Goal: Task Accomplishment & Management: Use online tool/utility

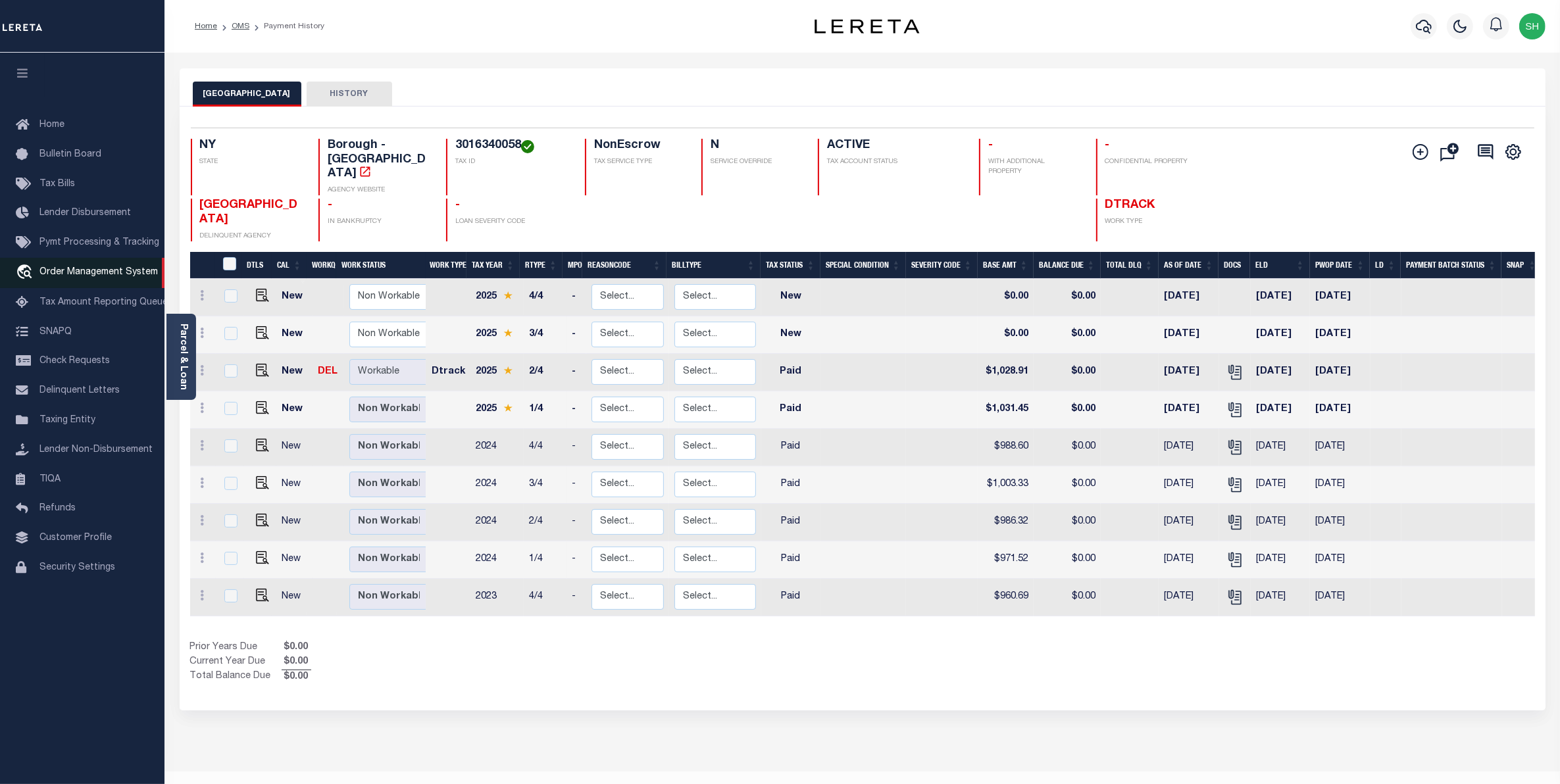
click at [52, 271] on span "Order Management System" at bounding box center [99, 272] width 119 height 9
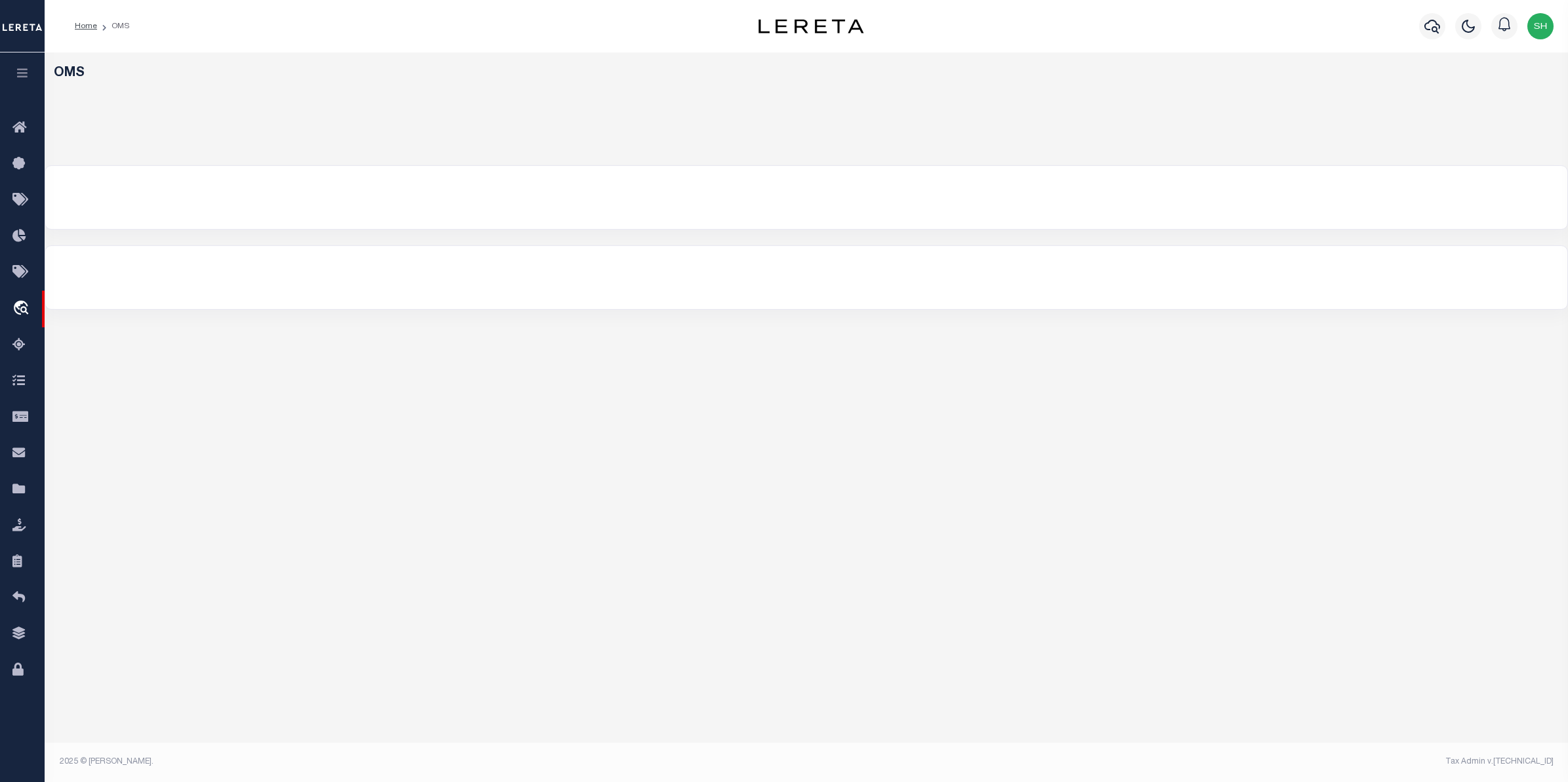
select select "200"
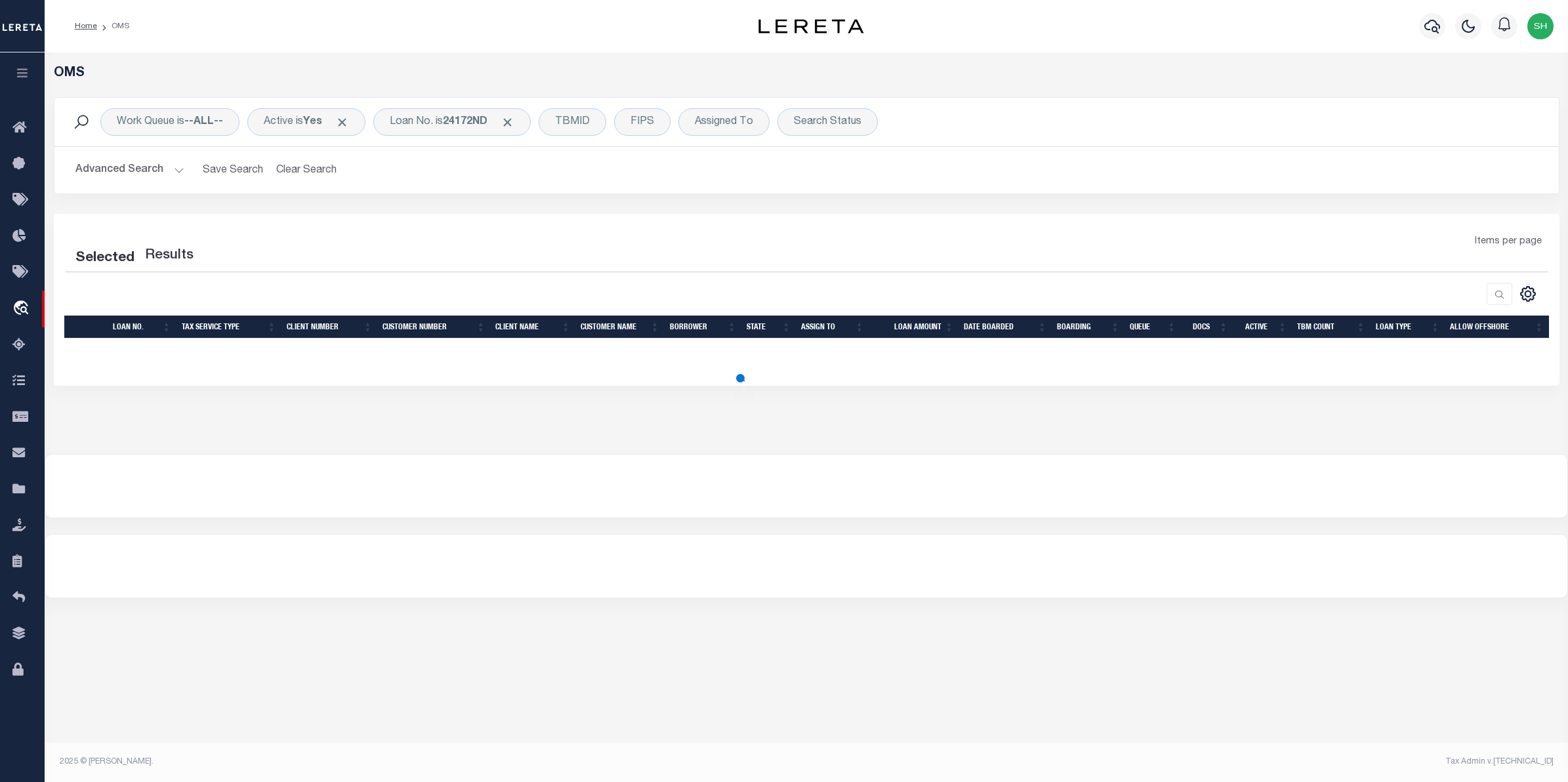
select select "200"
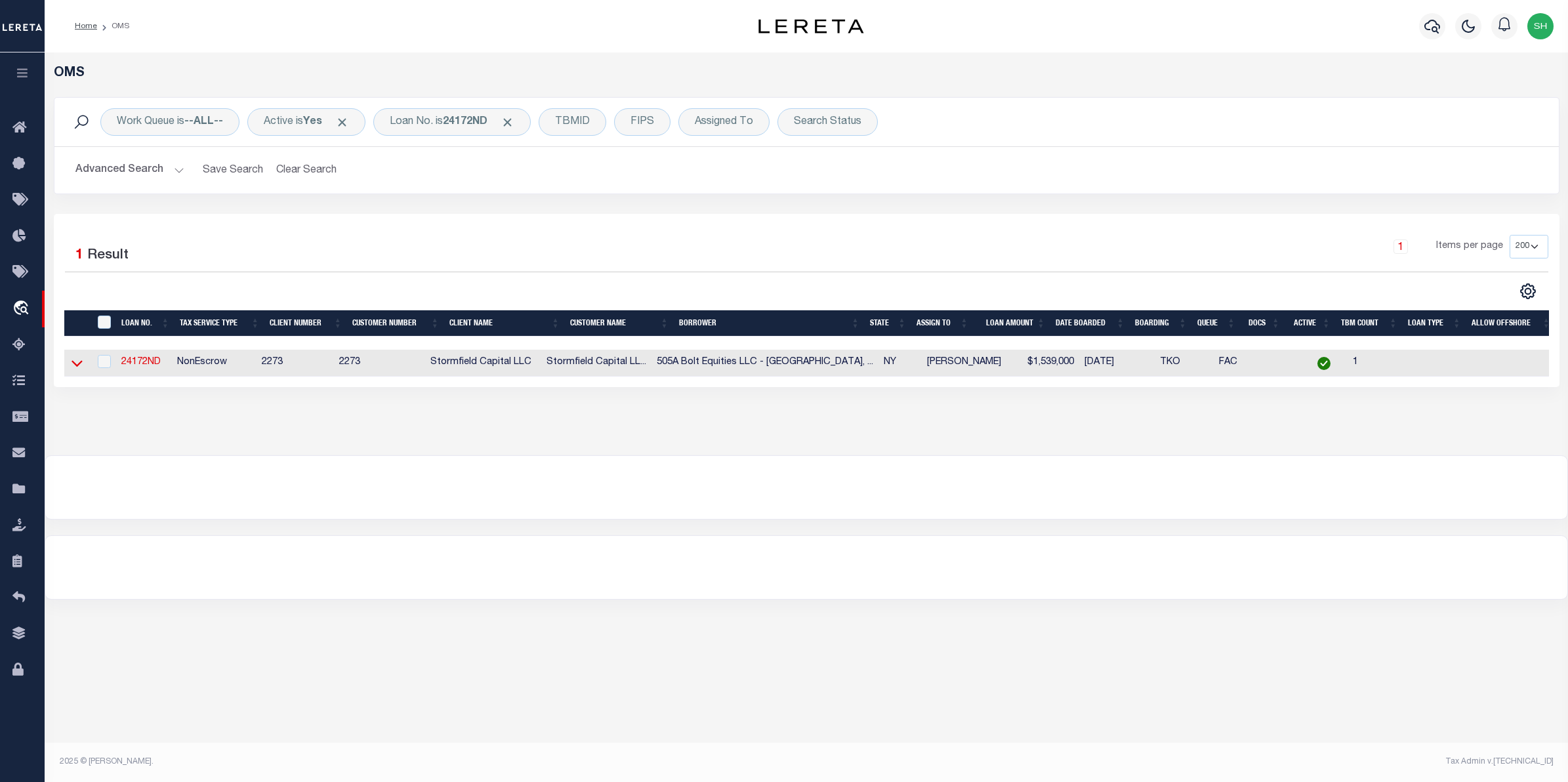
click at [74, 365] on icon at bounding box center [77, 363] width 11 height 14
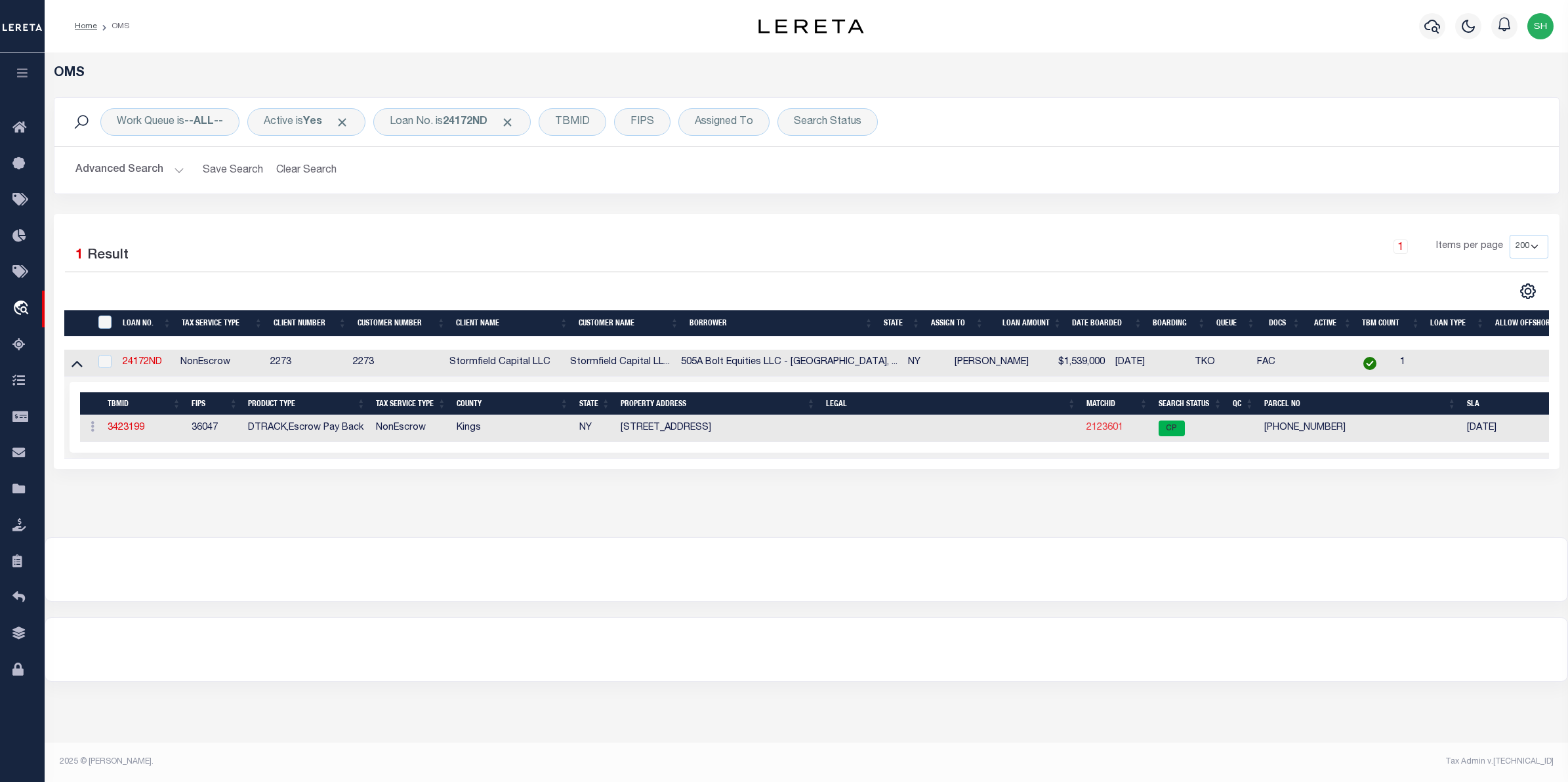
click at [1101, 429] on link "2123601" at bounding box center [1104, 428] width 36 height 9
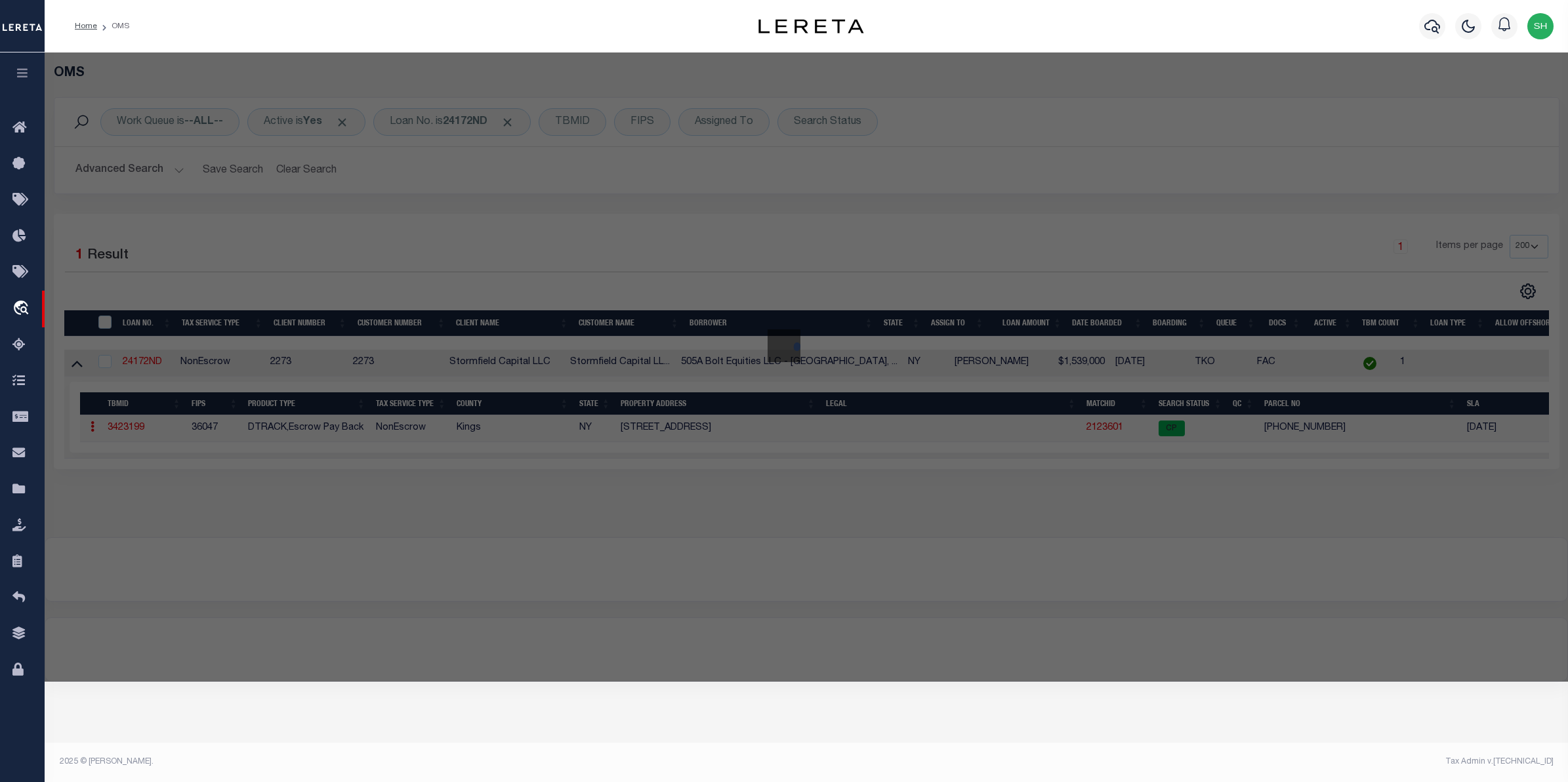
checkbox input "false"
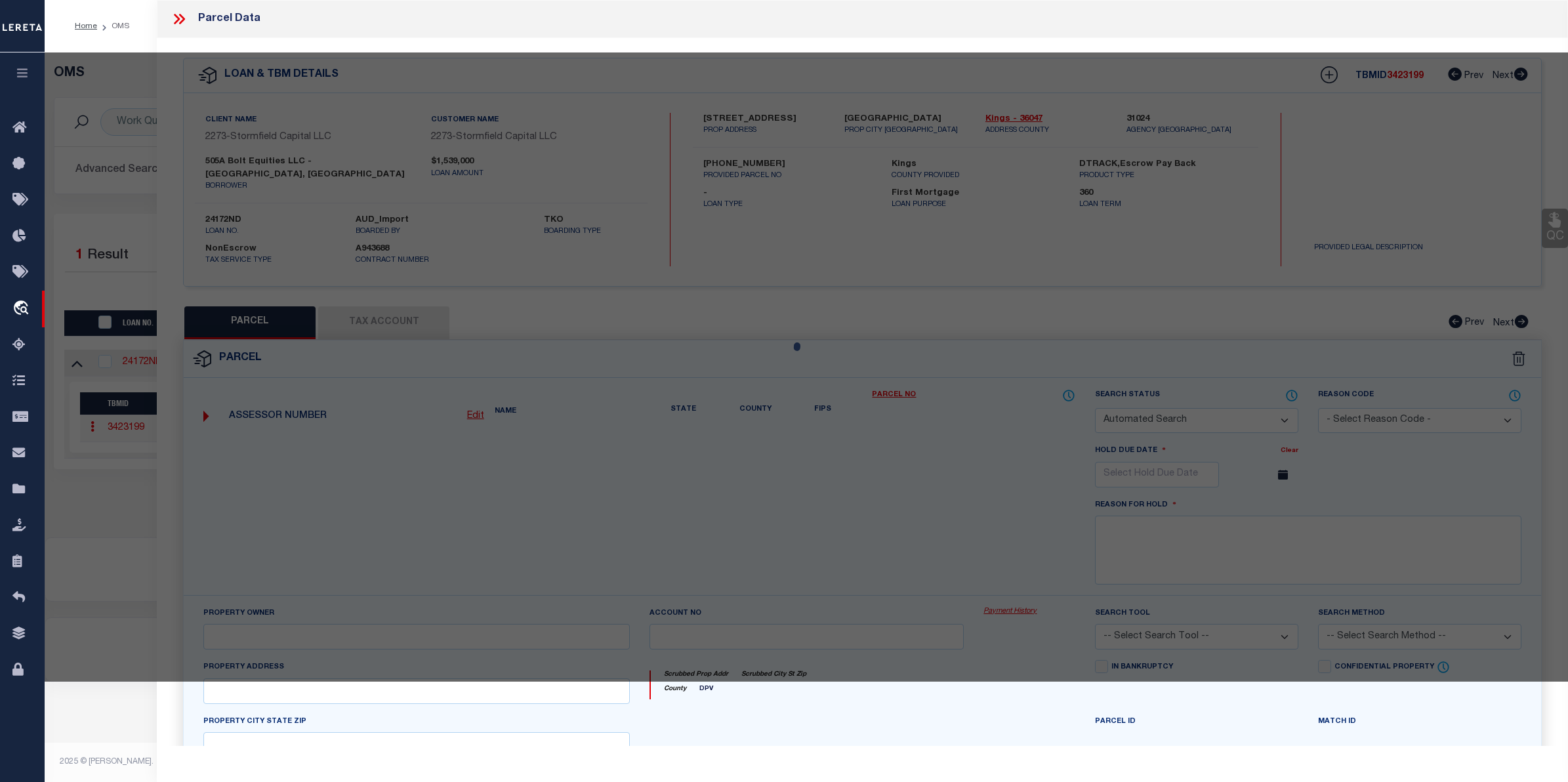
select select "CP"
type input "505A BOLT EQUITIES LLC"
select select
type input "505 A MONROE STREET"
checkbox input "false"
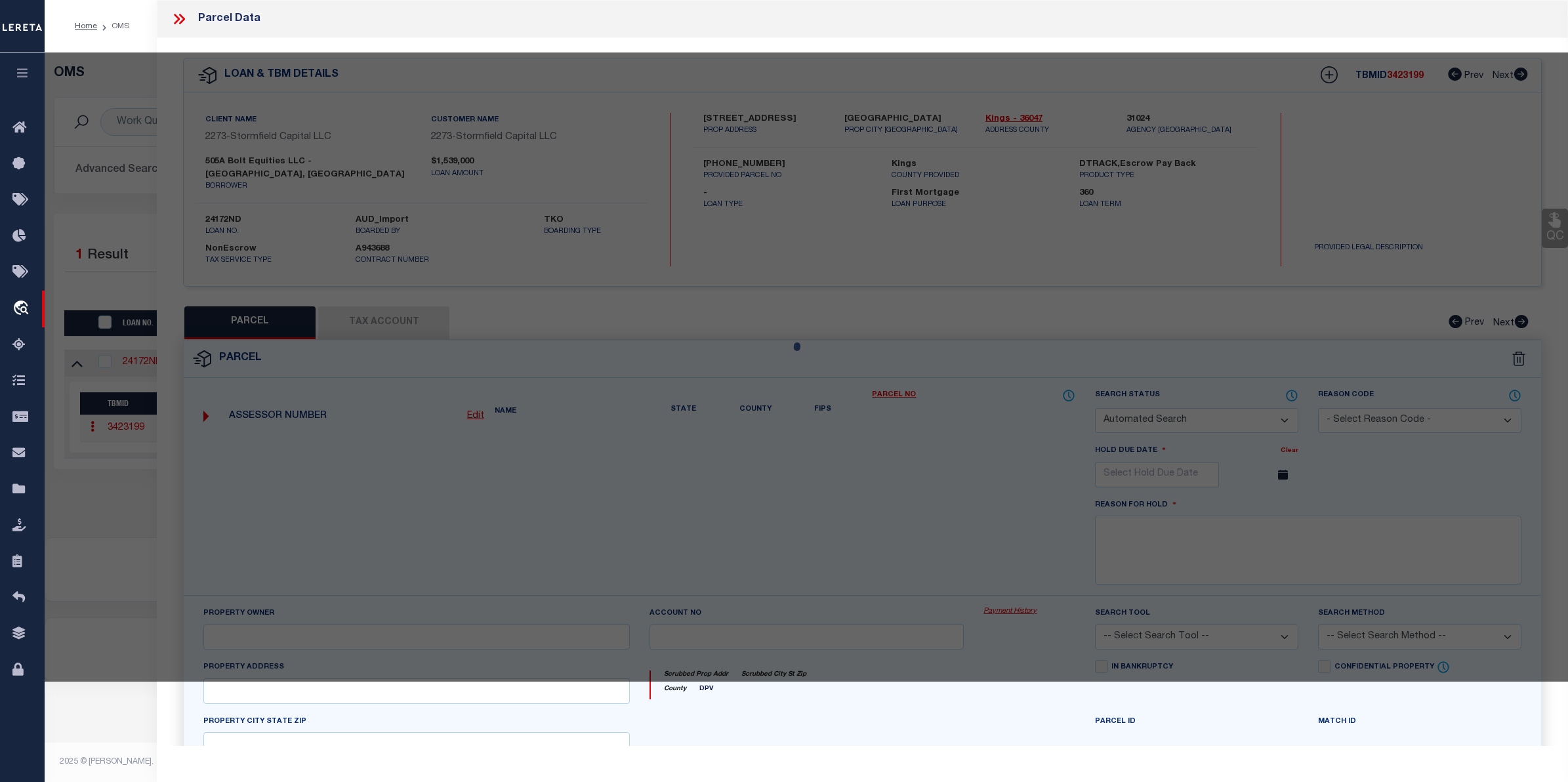
type input "Brooklyn NY 11221"
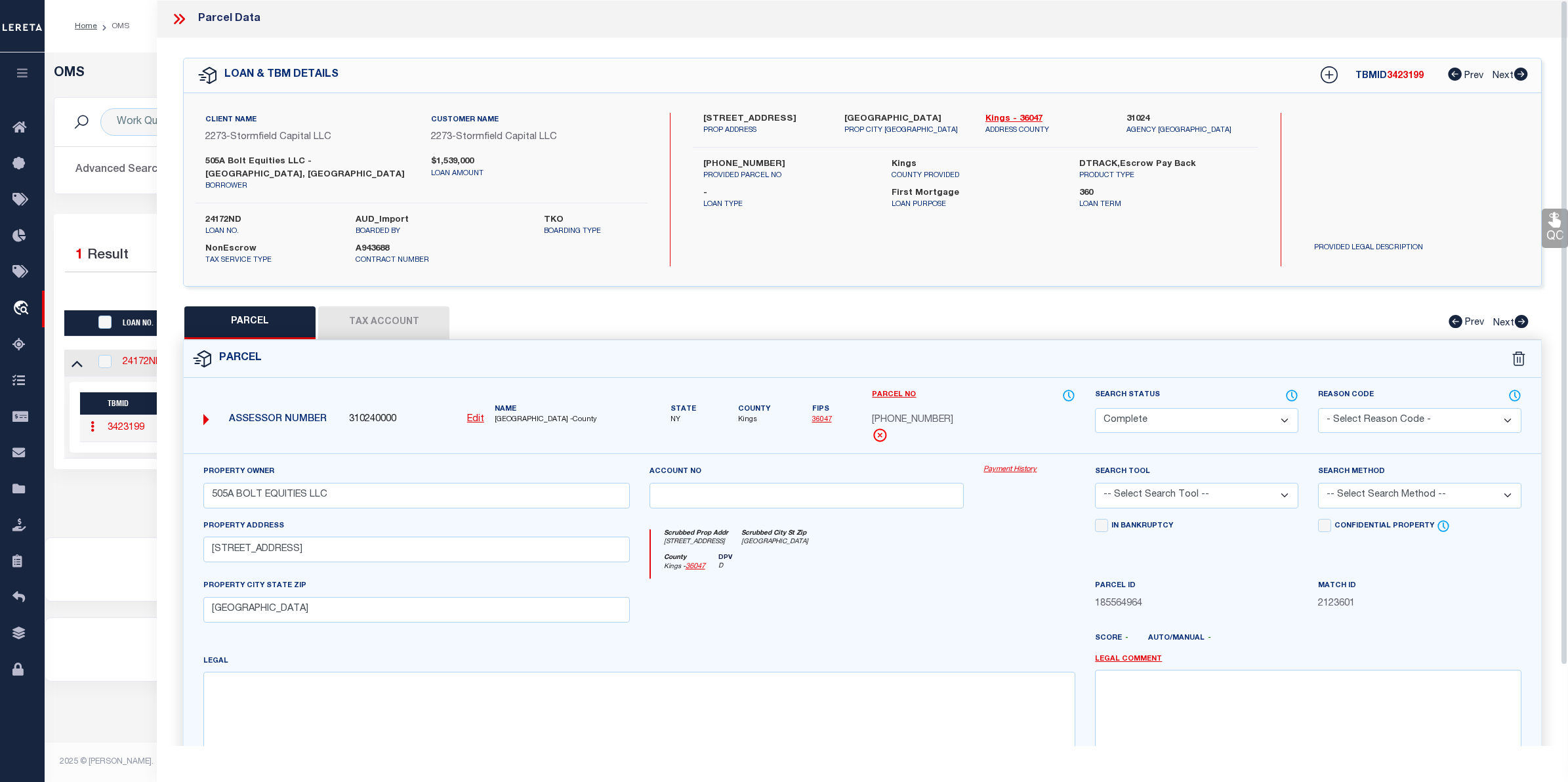
click at [1007, 464] on link "Payment History" at bounding box center [1028, 469] width 92 height 11
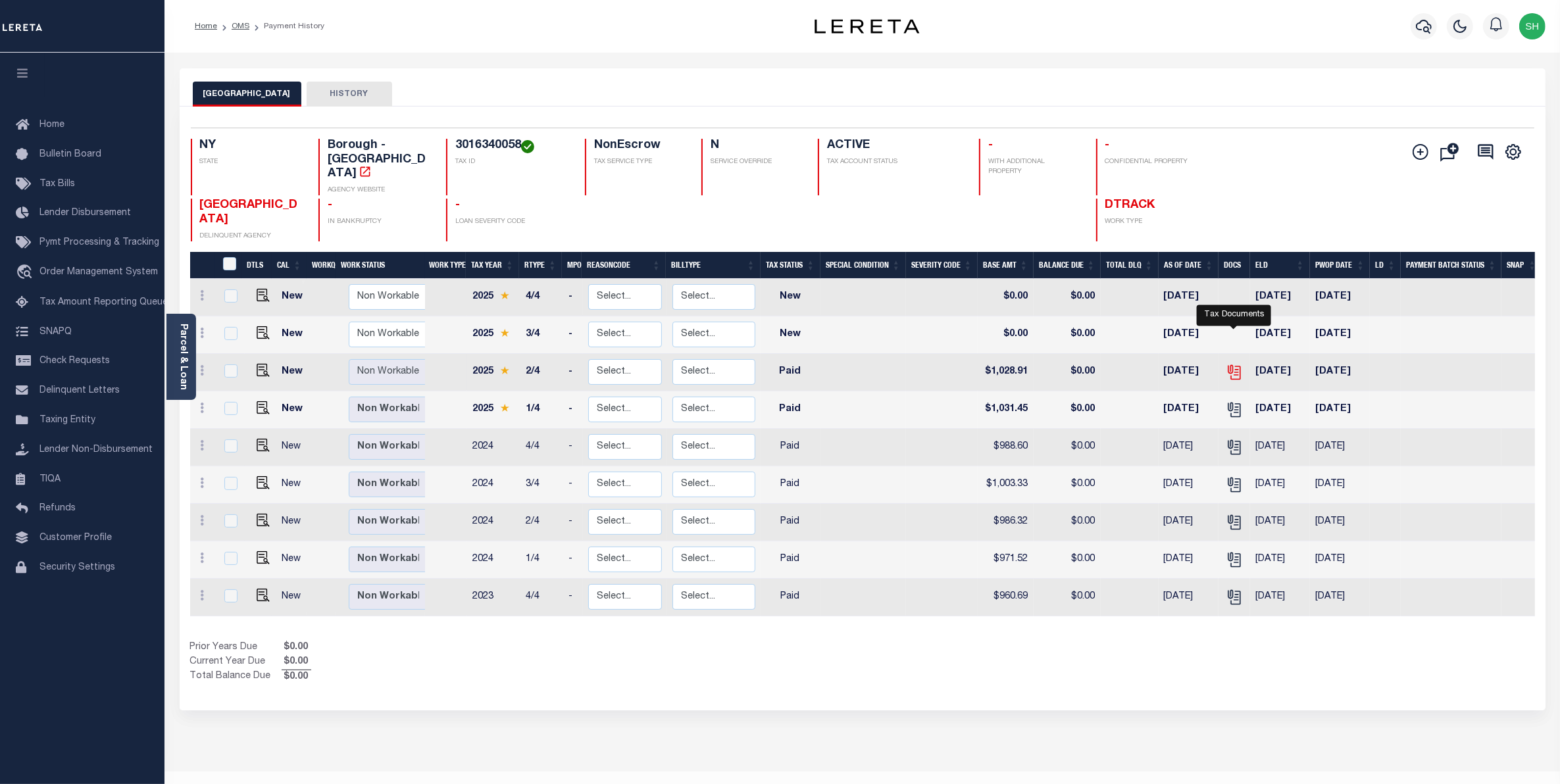
click at [1232, 363] on icon "" at bounding box center [1234, 371] width 17 height 17
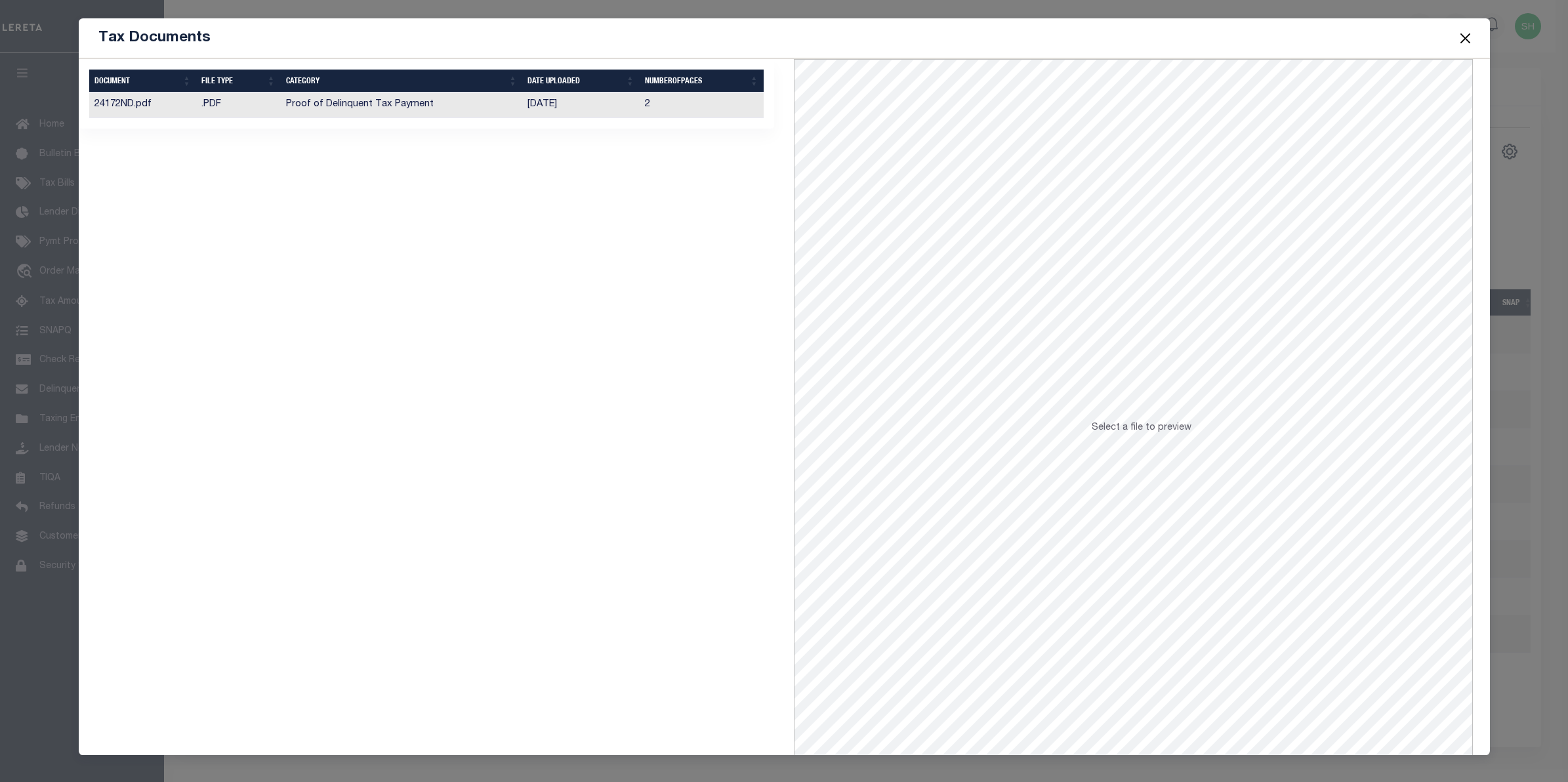
click at [400, 107] on td "Proof of Delinquent Tax Payment" at bounding box center [401, 105] width 242 height 25
click at [1468, 47] on span at bounding box center [1465, 37] width 50 height 36
click at [1458, 42] on button "Close" at bounding box center [1465, 38] width 17 height 17
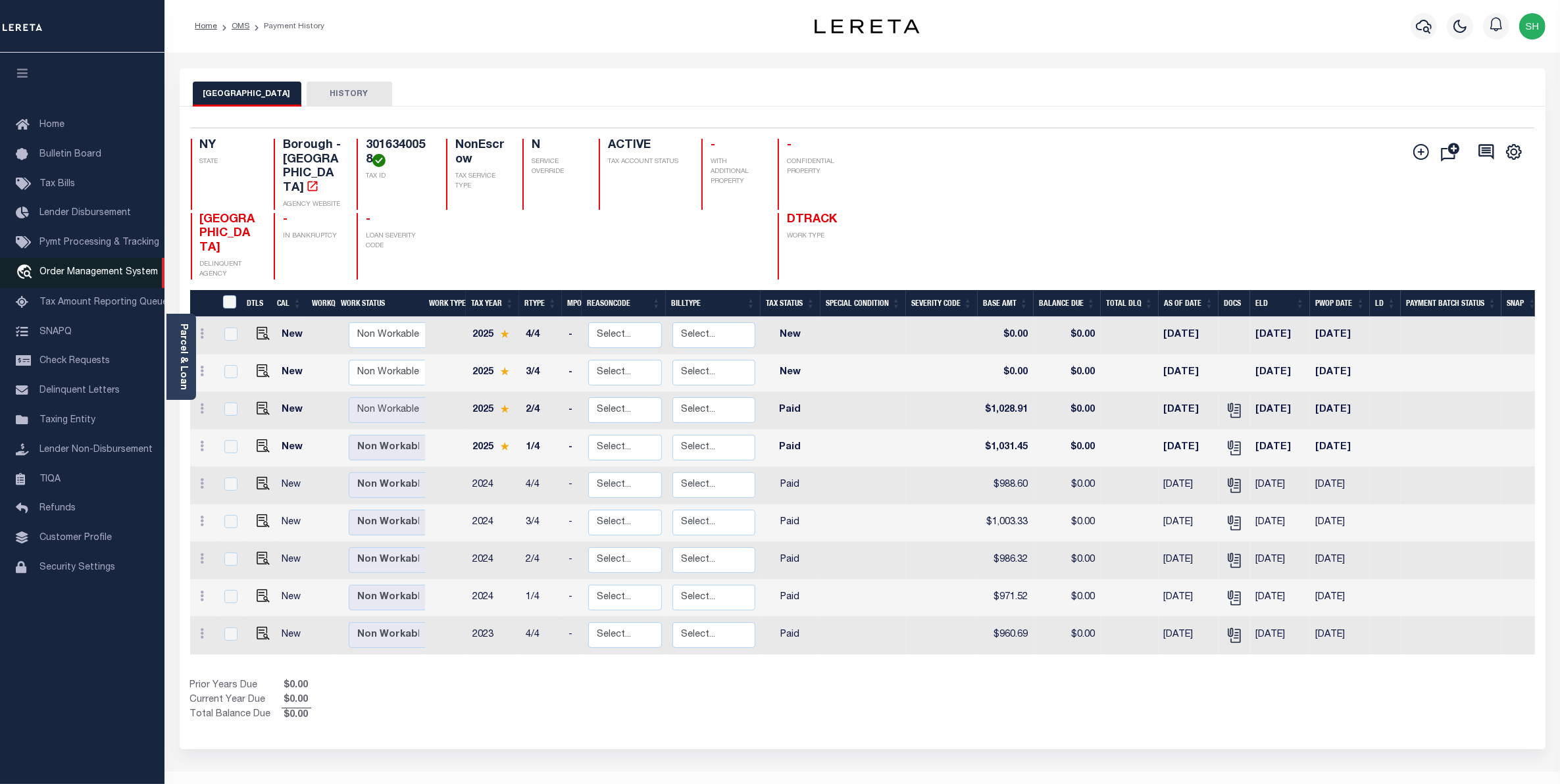
click at [113, 273] on span "Order Management System" at bounding box center [99, 272] width 119 height 9
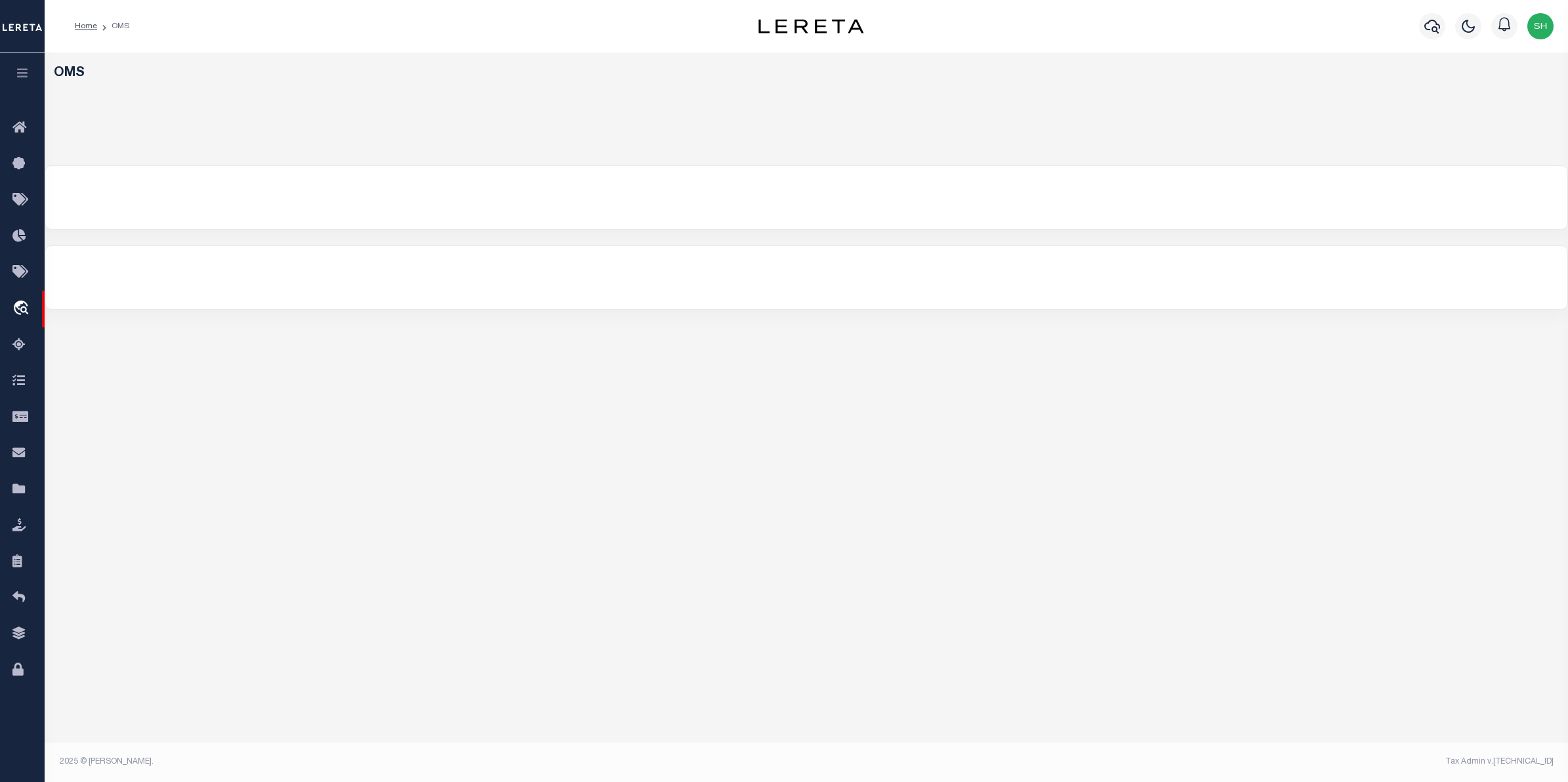
select select "200"
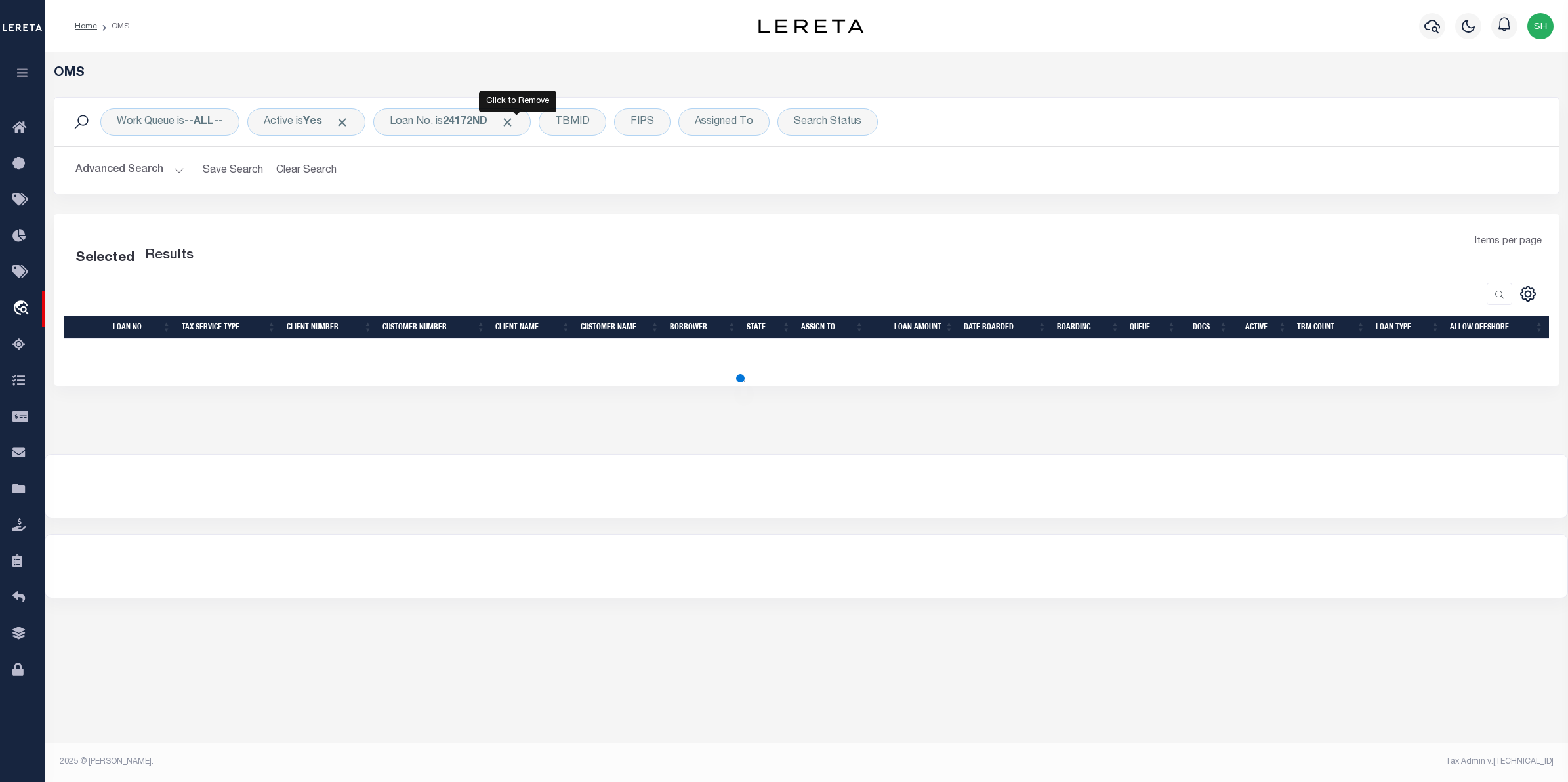
select select "200"
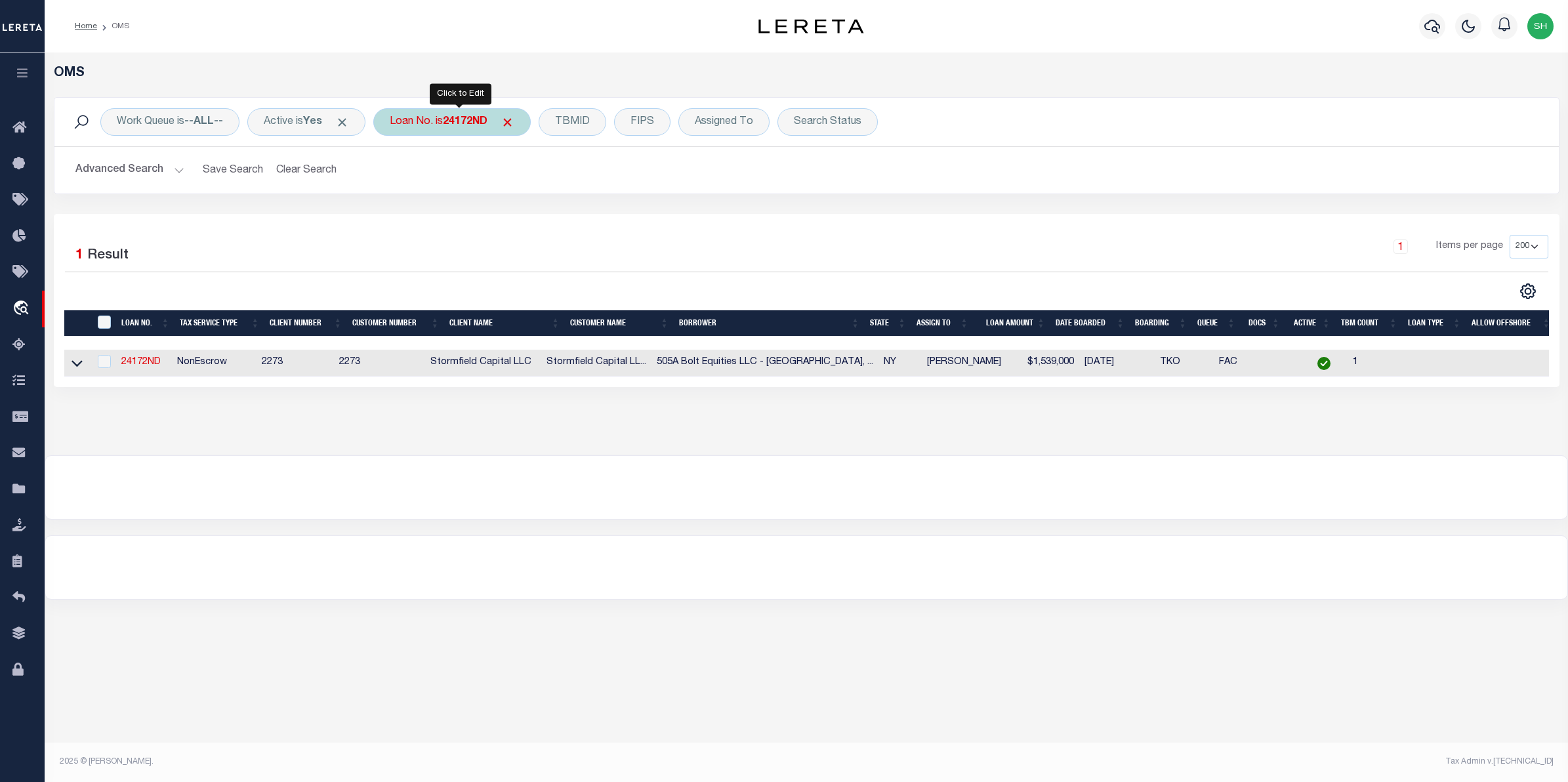
click at [469, 123] on b "24172ND" at bounding box center [465, 122] width 45 height 10
type input "251010383"
click at [559, 219] on input "Apply" at bounding box center [564, 214] width 39 height 22
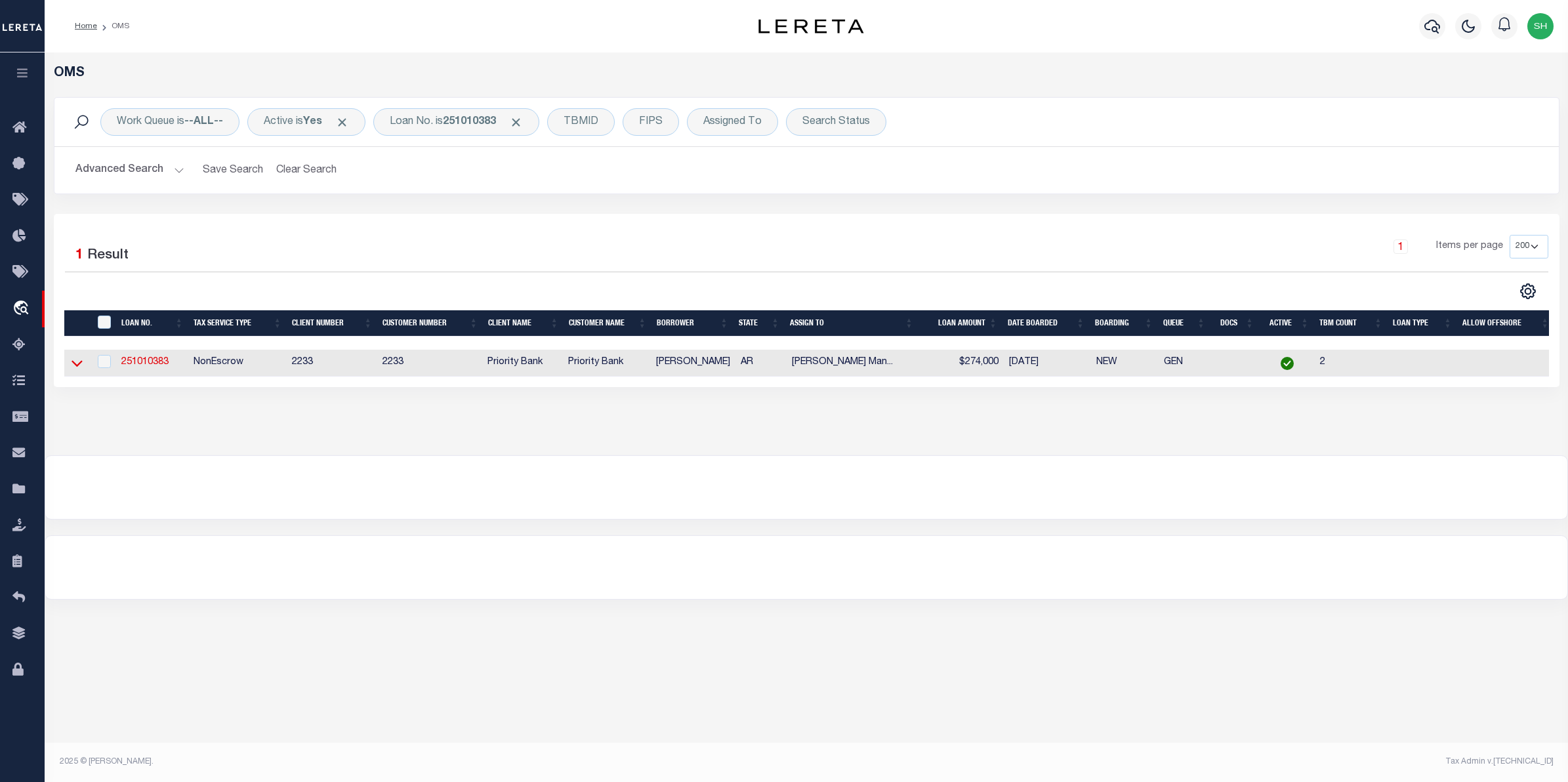
click at [79, 362] on icon at bounding box center [77, 363] width 11 height 14
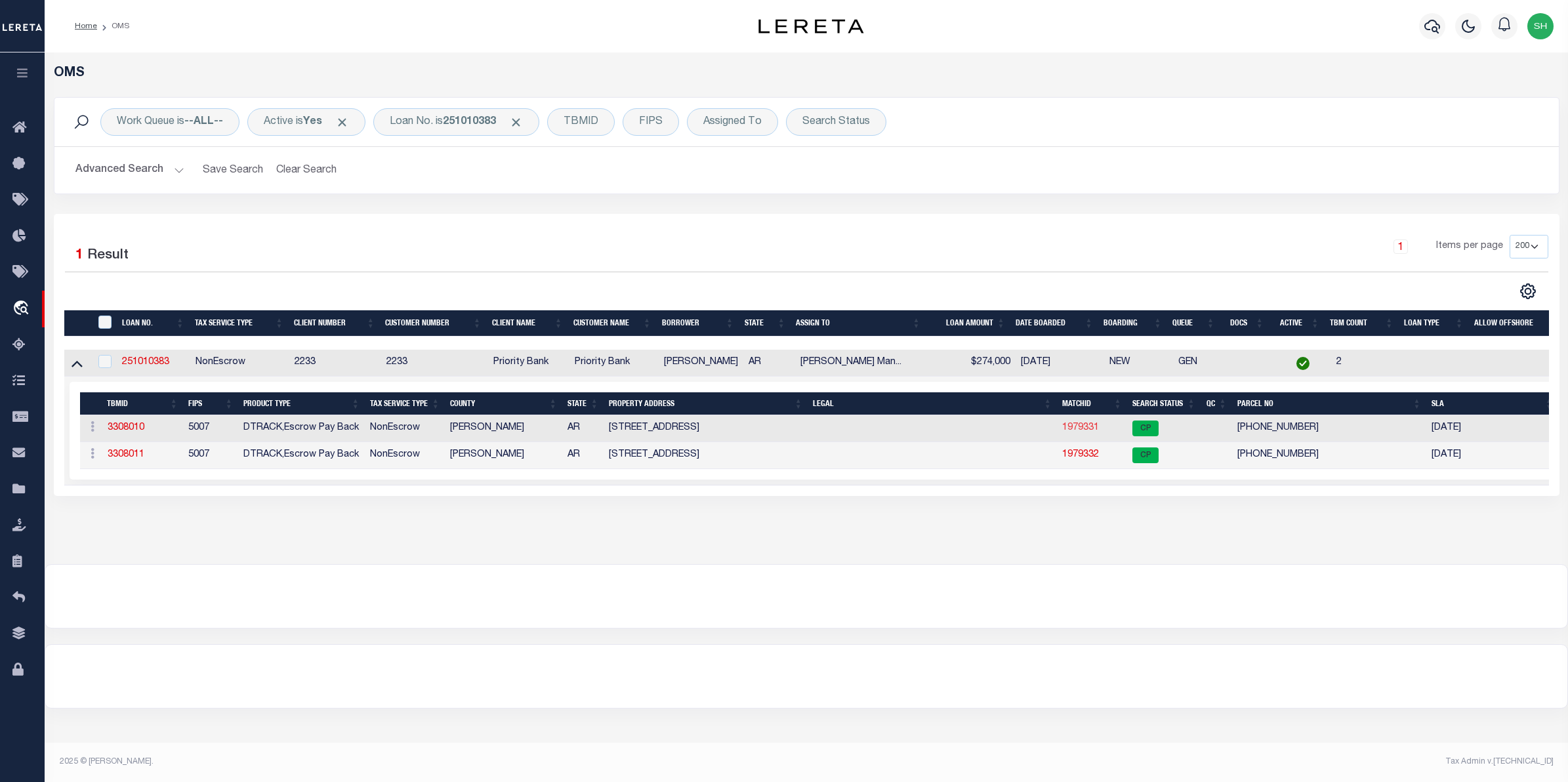
click at [1081, 432] on link "1979331" at bounding box center [1080, 428] width 36 height 9
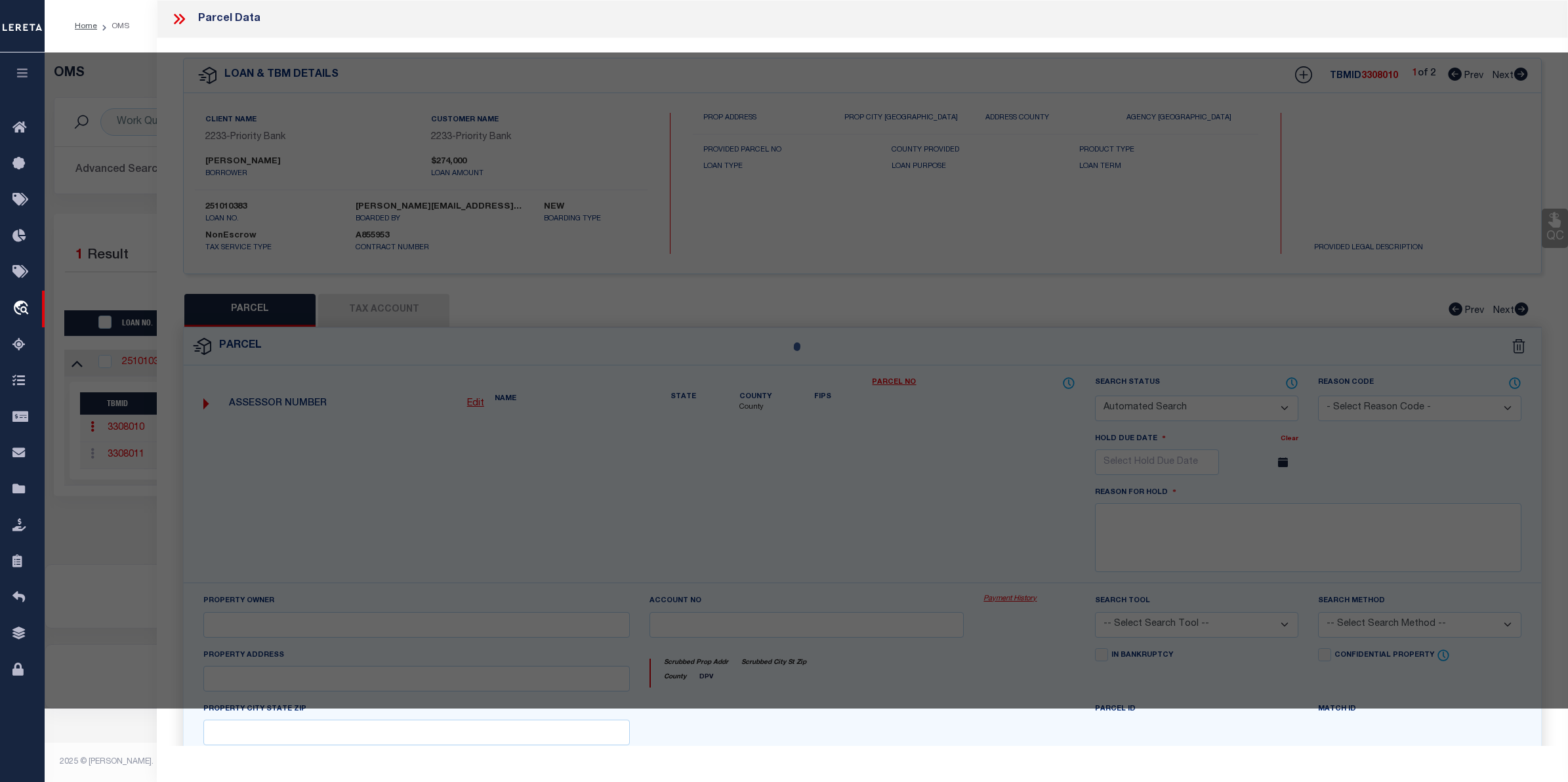
checkbox input "false"
select select "CP"
type input "[PERSON_NAME] & [PERSON_NAME]"
select select "AGW"
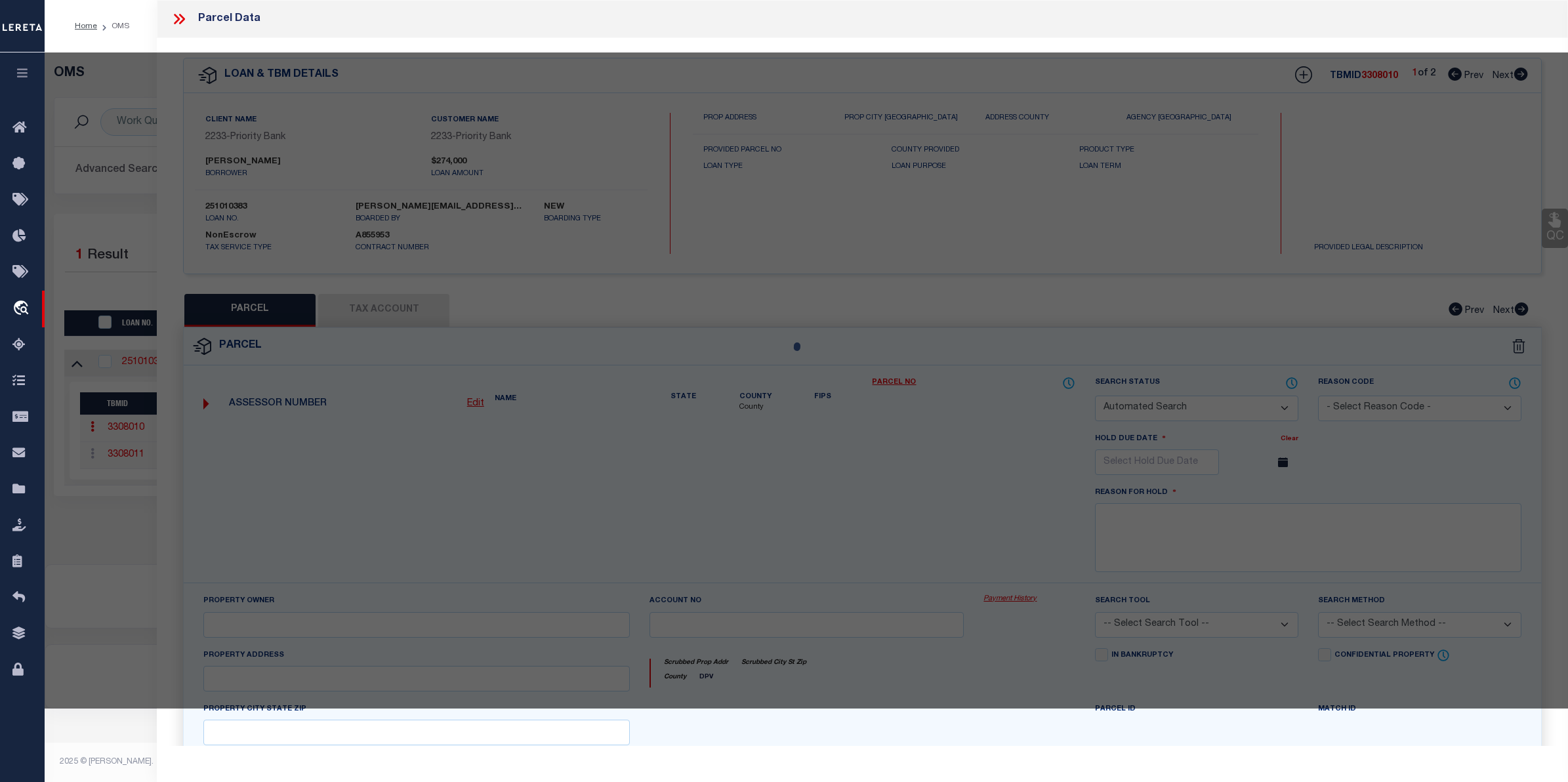
select select "ADD"
type input "[STREET_ADDRESS]"
checkbox input "false"
type input "ROGERS AR 72758"
type textarea "PLAT [DATE] L202277565 & CORR PLAT [DATE] L202303727 LOT 23"
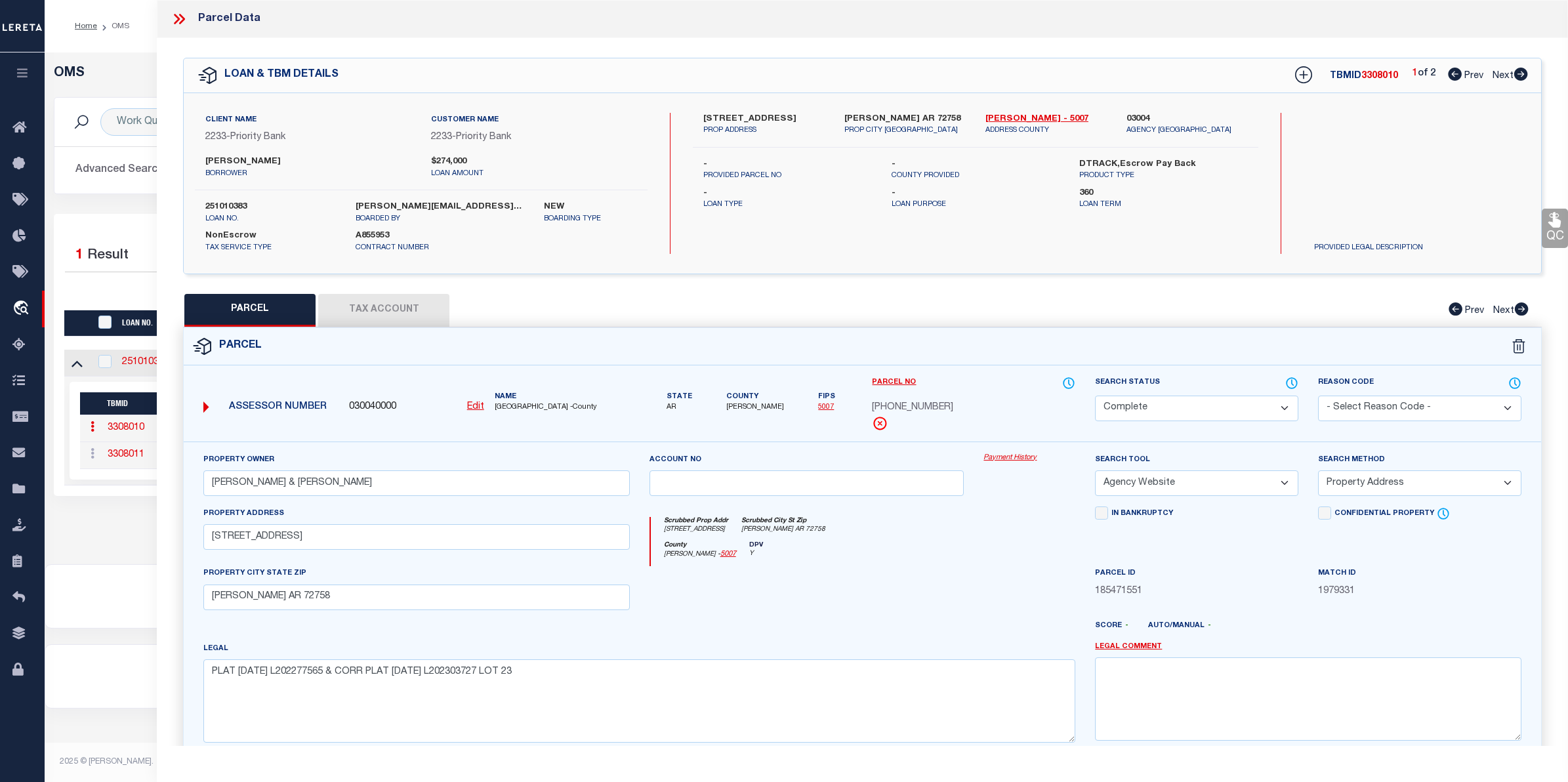
click at [1021, 463] on link "Payment History" at bounding box center [1028, 458] width 92 height 11
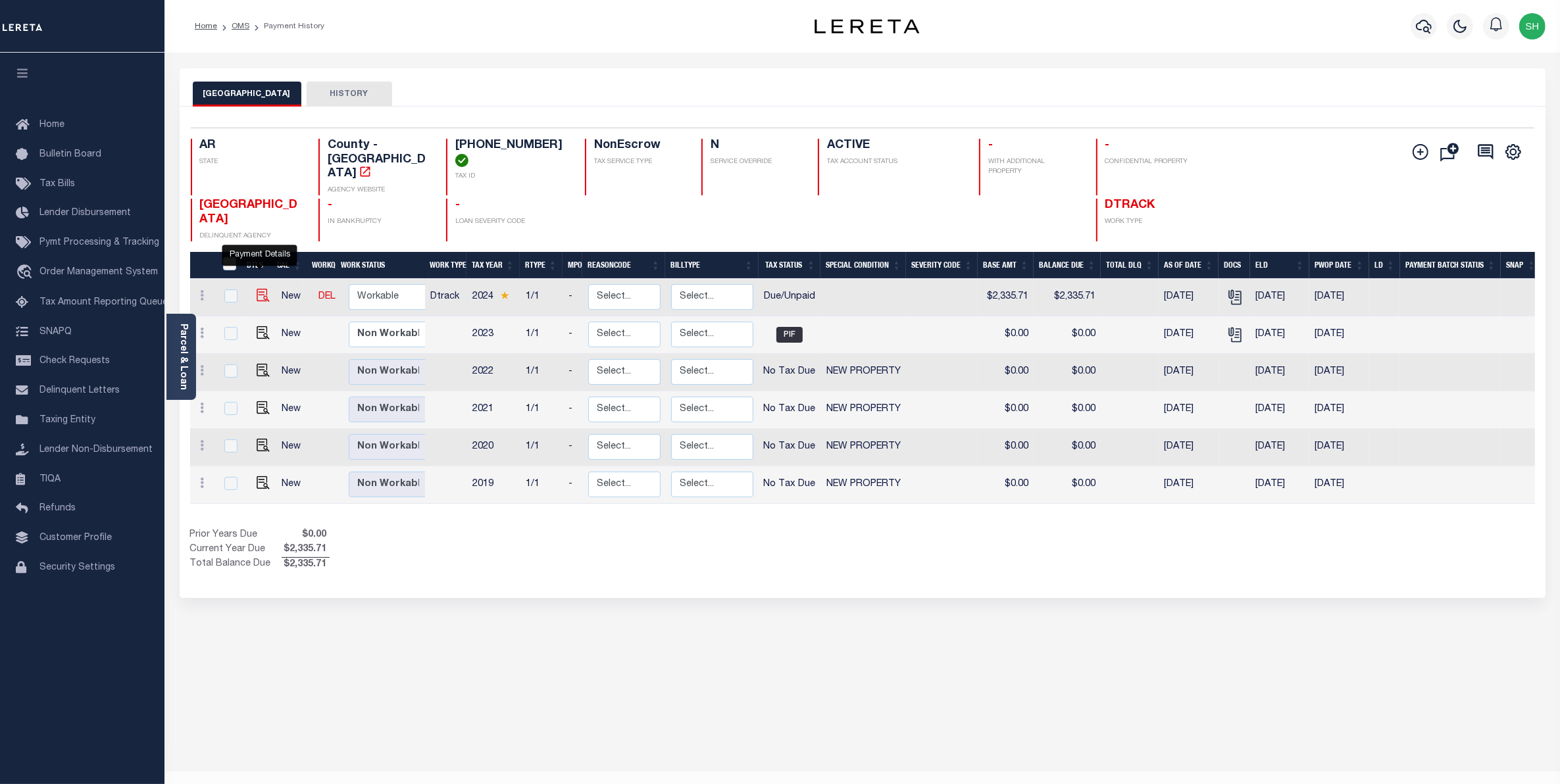
click at [260, 289] on img "" at bounding box center [263, 295] width 13 height 13
checkbox input "true"
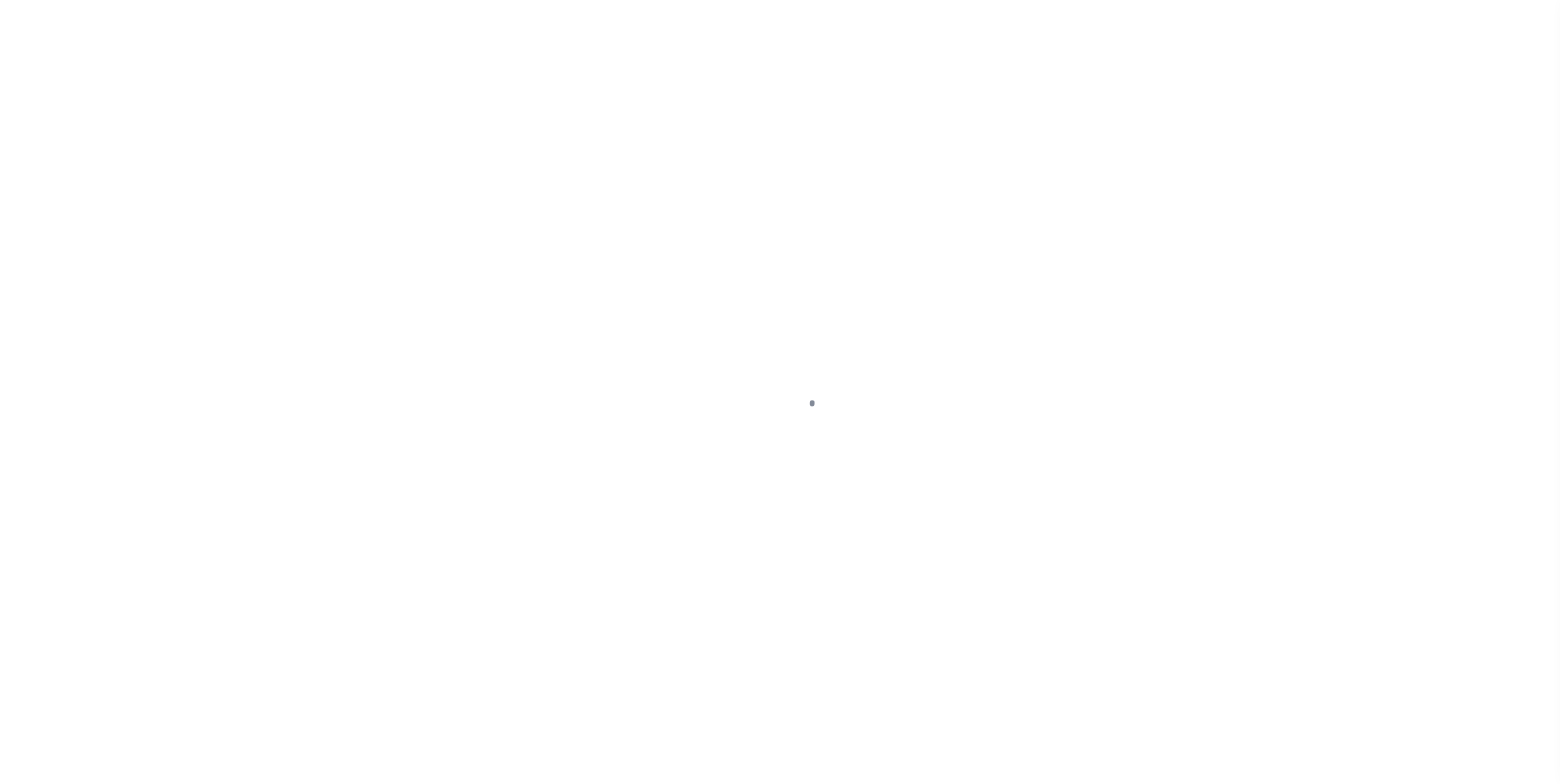
select select "DUE"
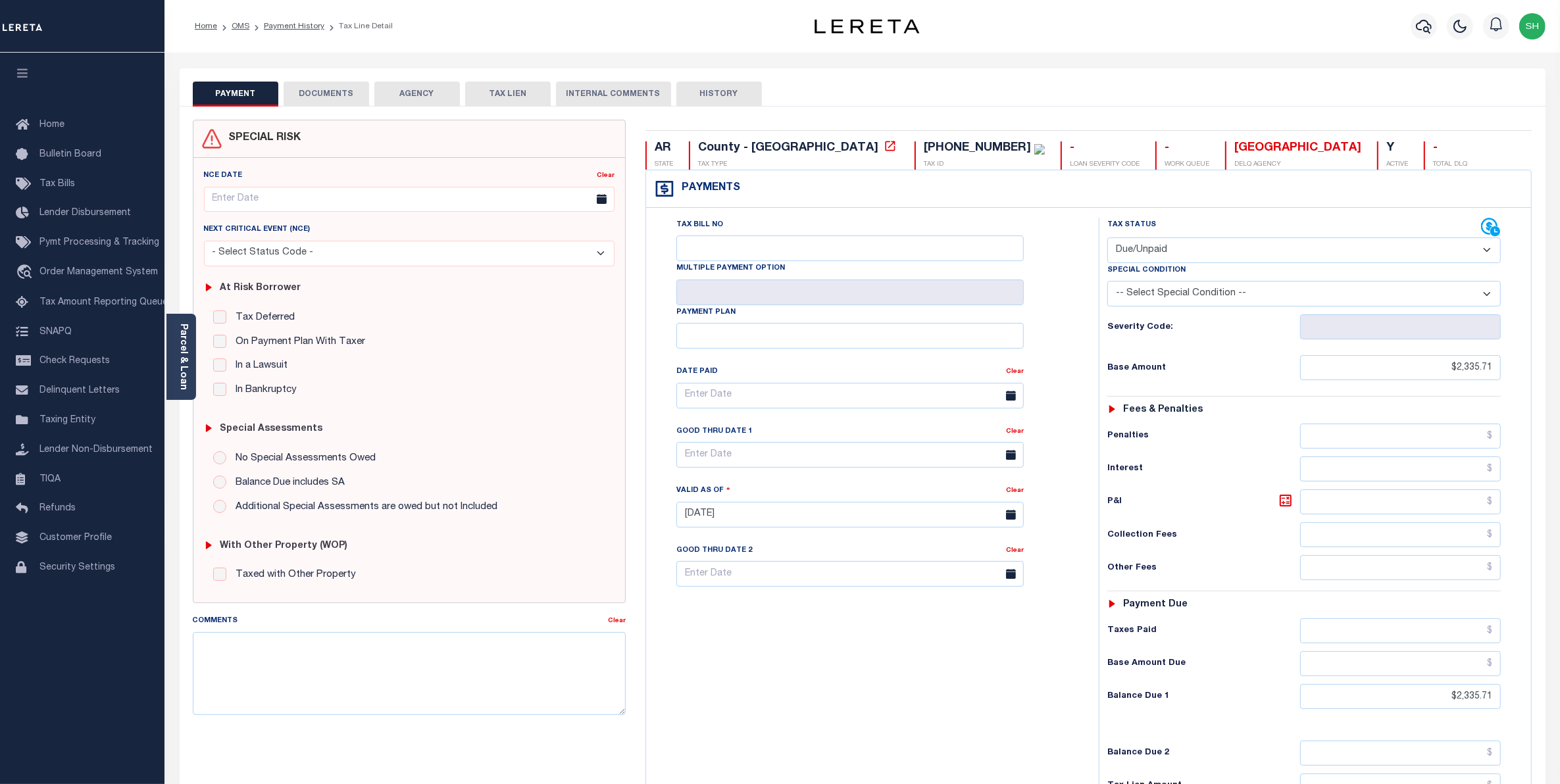
click at [314, 97] on button "DOCUMENTS" at bounding box center [326, 93] width 86 height 25
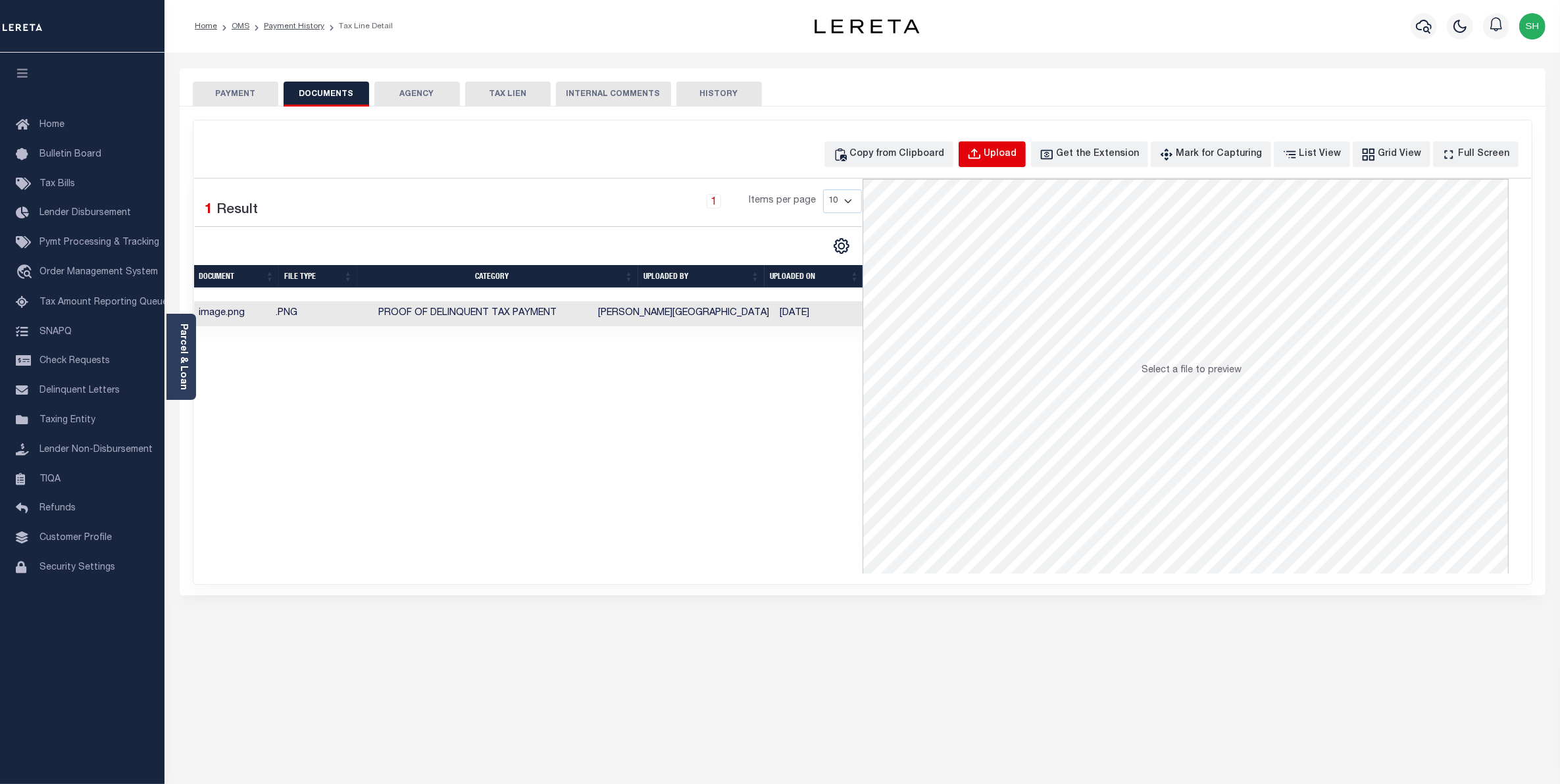
click at [1015, 153] on div "Upload" at bounding box center [1001, 154] width 33 height 14
select select "POP"
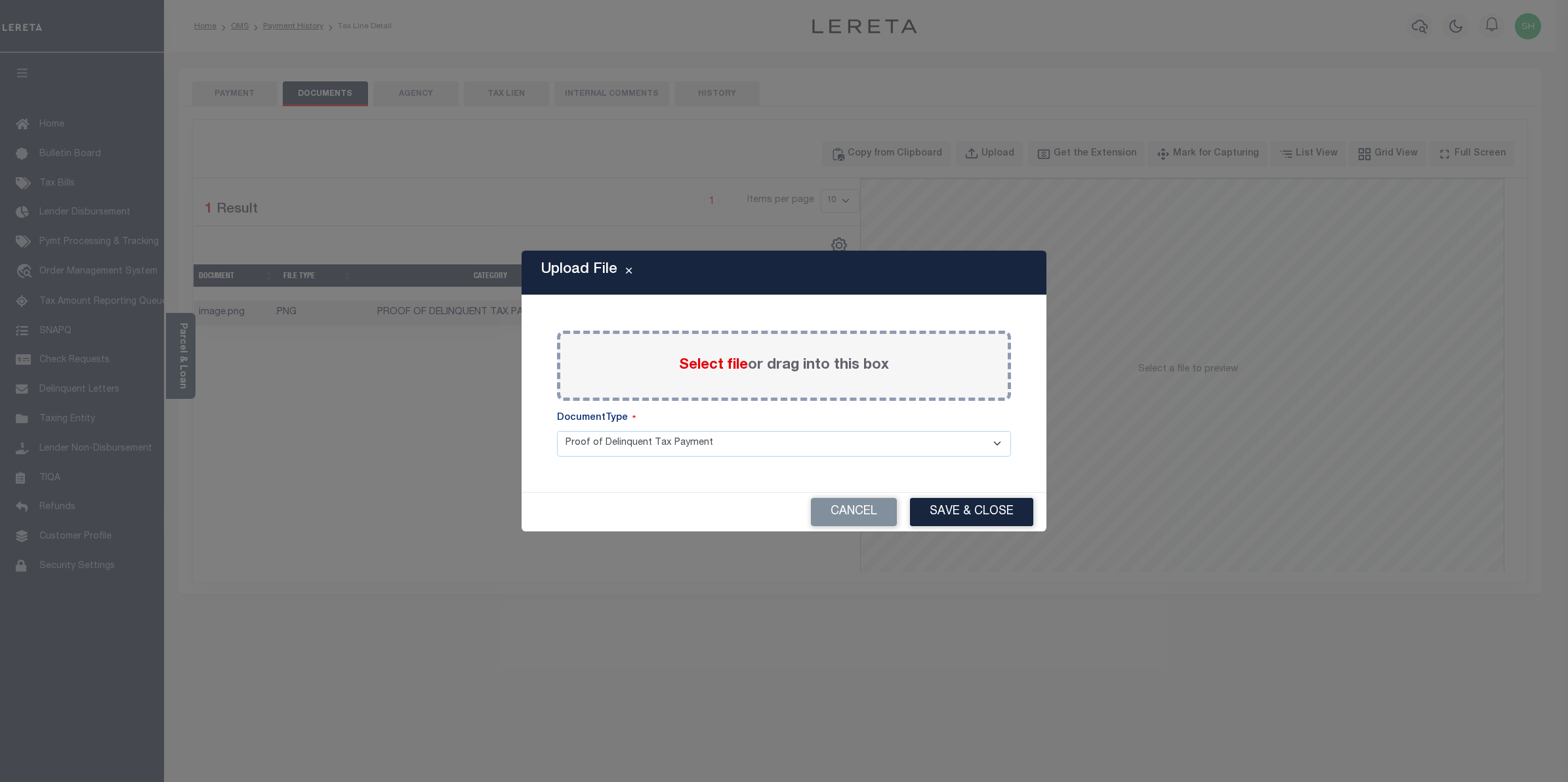
click at [689, 365] on span "Select file" at bounding box center [713, 365] width 69 height 14
click at [0, 0] on input "Select file or drag into this box" at bounding box center [0, 0] width 0 height 0
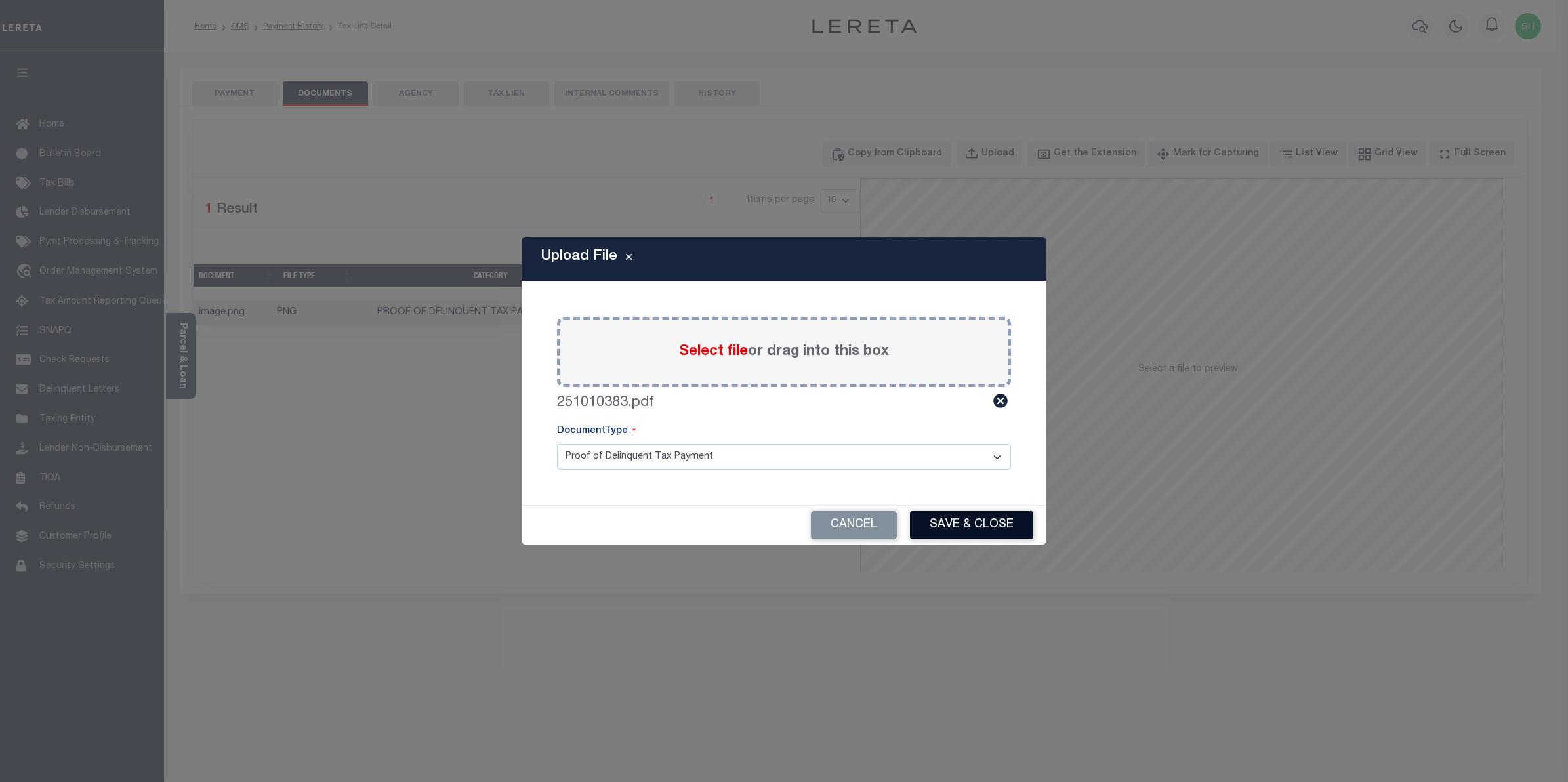
click at [932, 523] on button "Save & Close" at bounding box center [972, 525] width 124 height 28
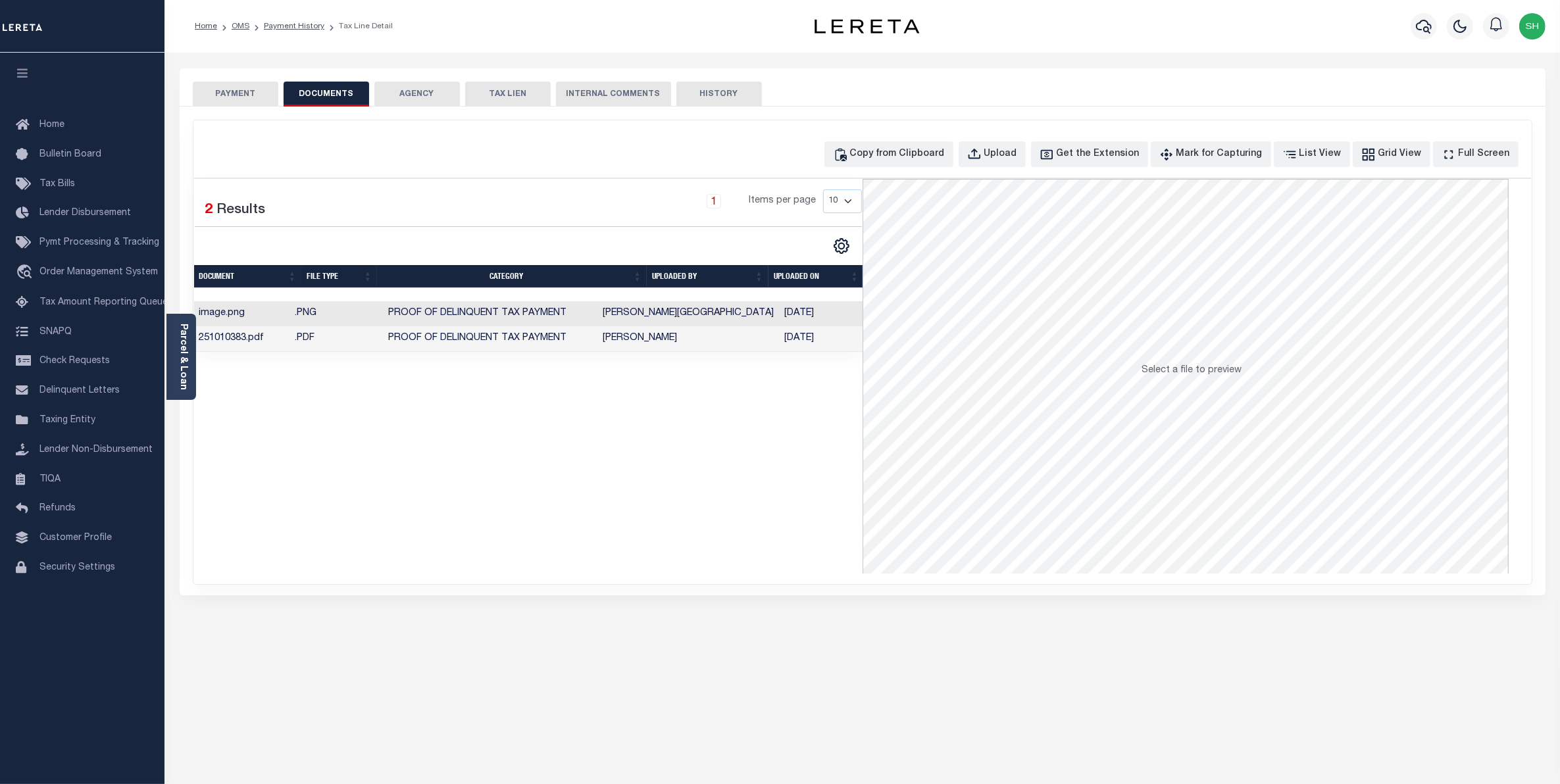
click at [227, 83] on button "PAYMENT" at bounding box center [235, 93] width 86 height 25
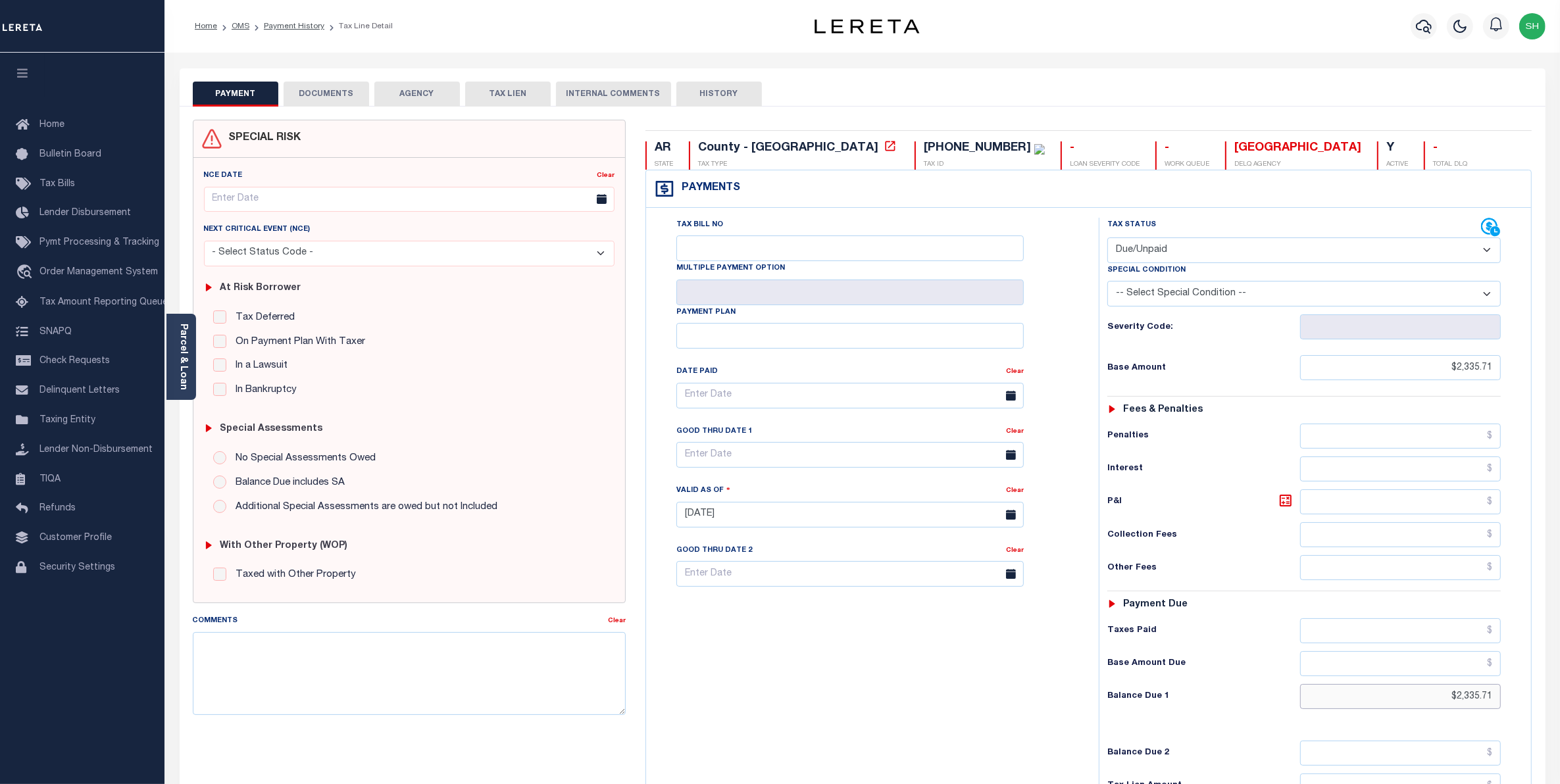
drag, startPoint x: 1426, startPoint y: 708, endPoint x: 1575, endPoint y: 685, distance: 150.8
click at [1559, 685] on html "Home OMS Payment History Tax Line Detail" at bounding box center [780, 482] width 1560 height 965
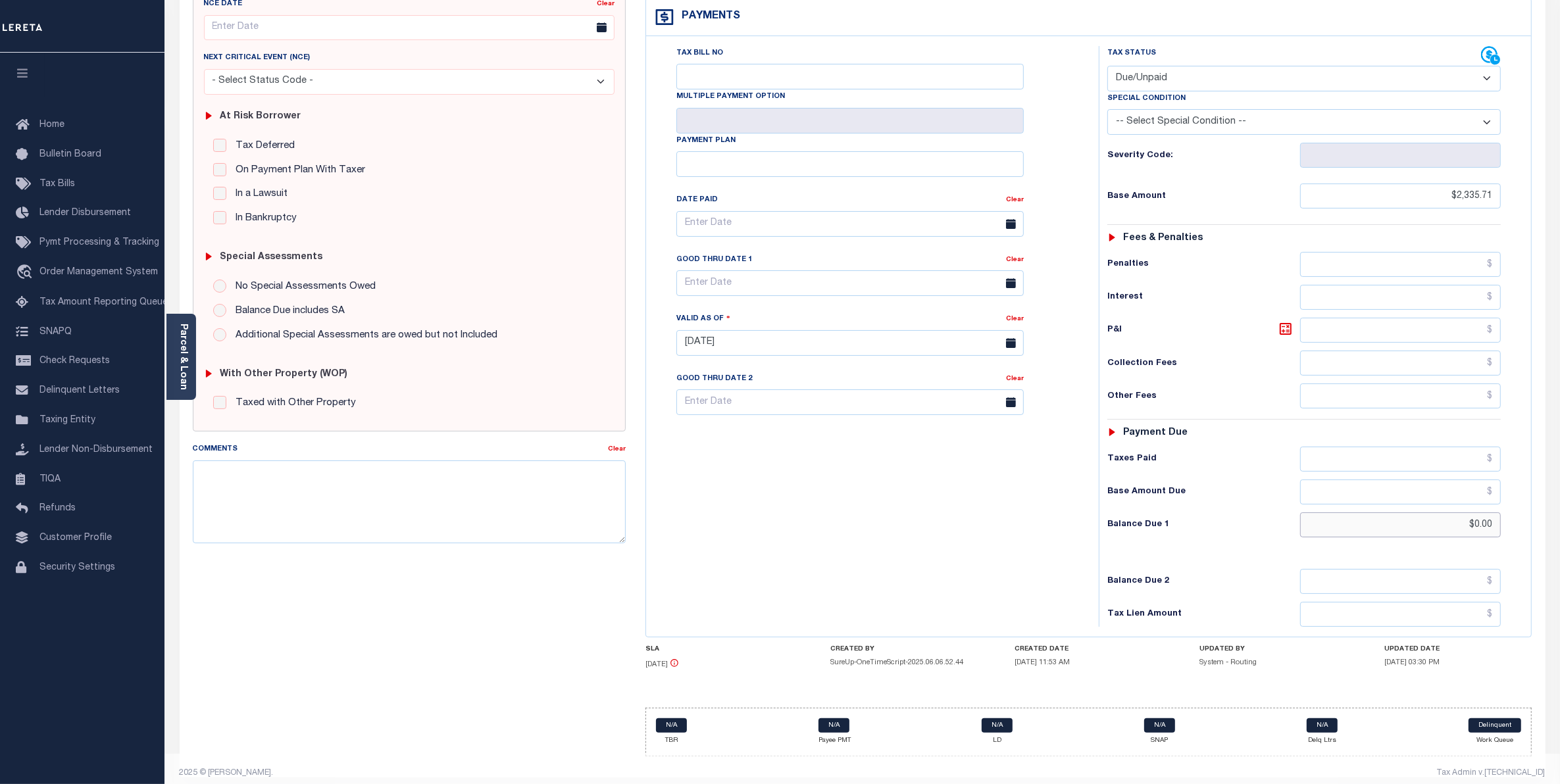
scroll to position [188, 0]
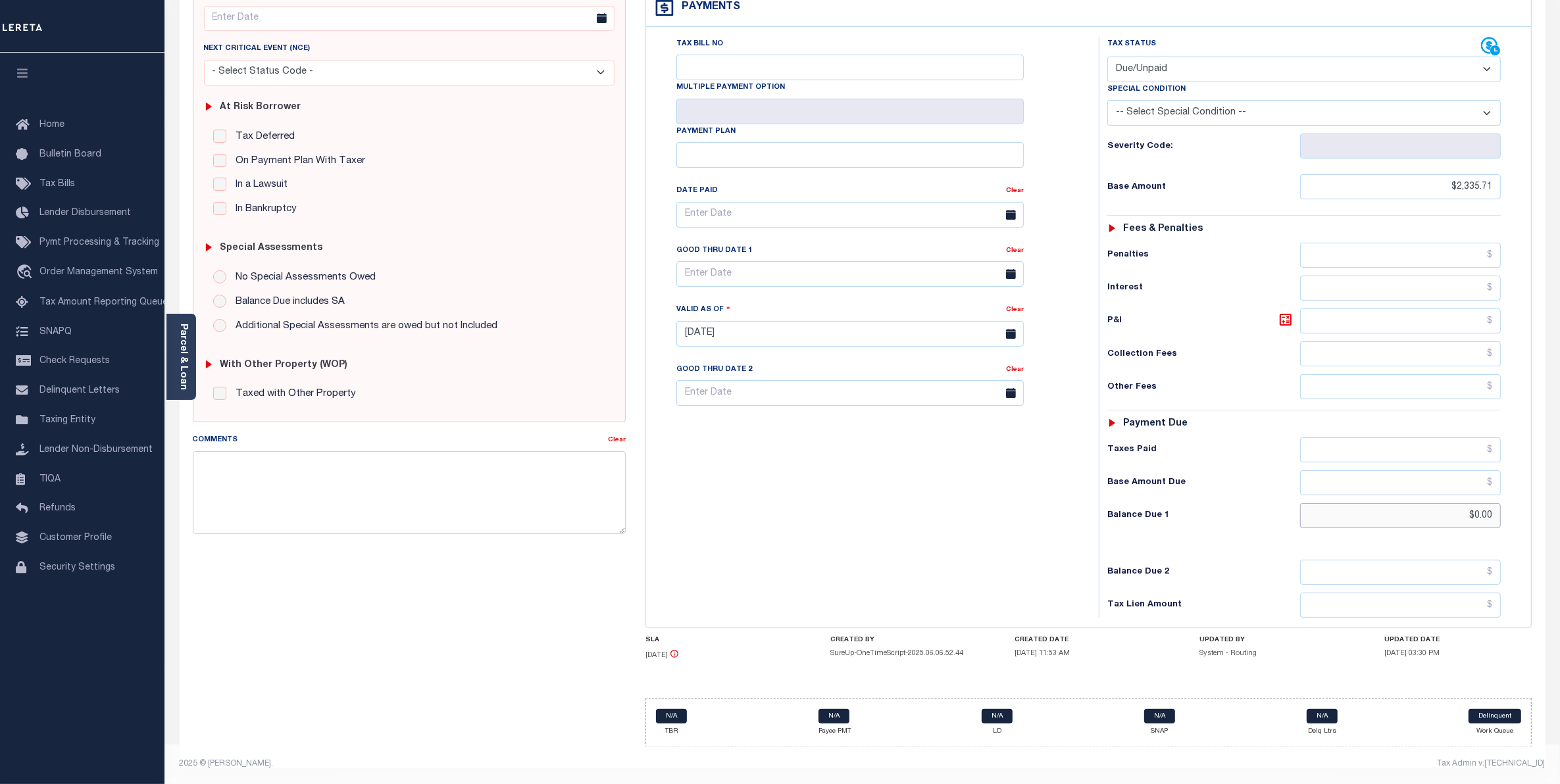
type input "$0.00"
type input "10/10/2025"
click at [1482, 60] on select "- Select Status Code - Open Due/Unpaid Paid Incomplete No Tax Due Internal Refu…" at bounding box center [1305, 69] width 394 height 25
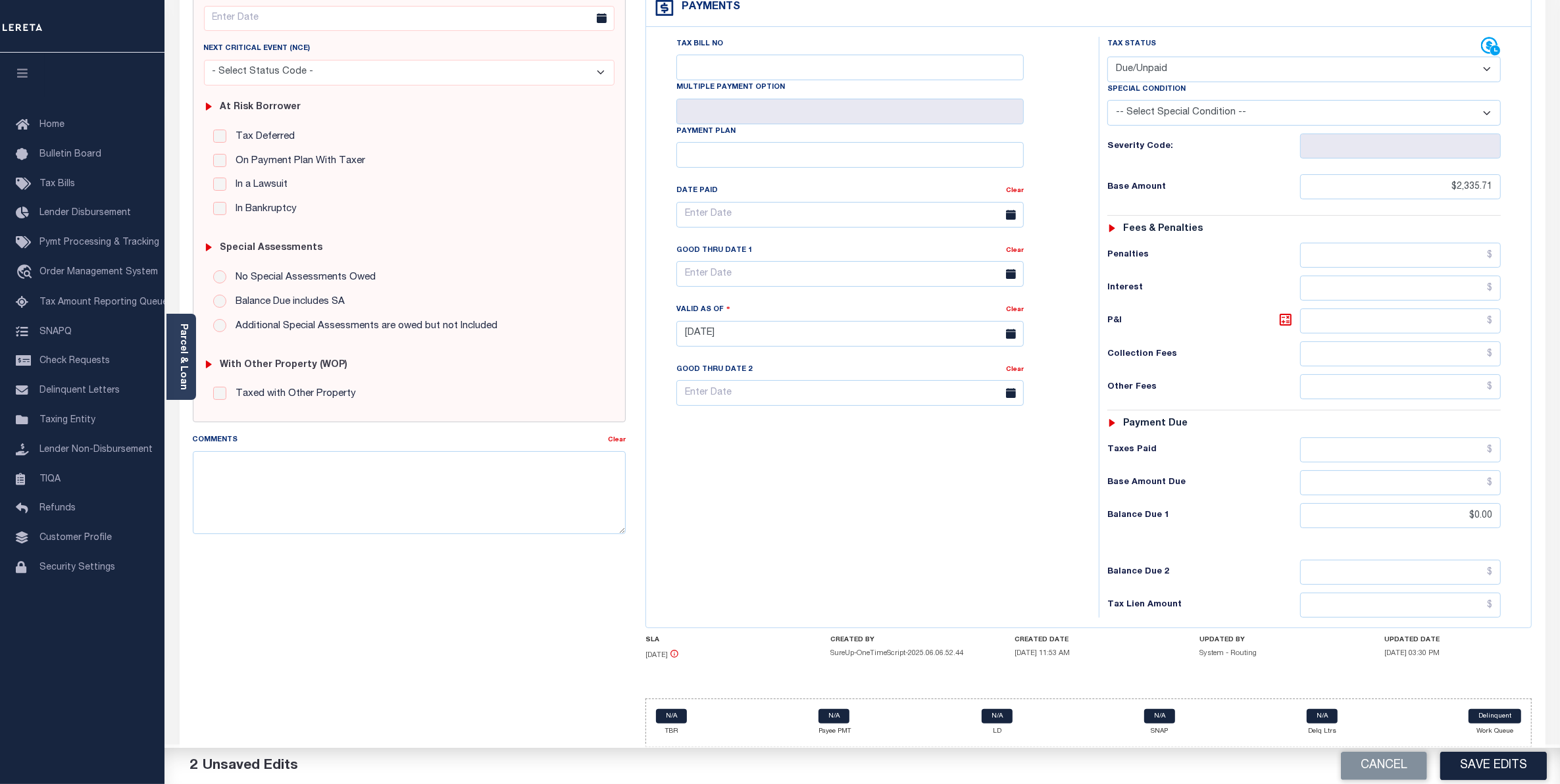
select select "PYD"
click at [1108, 57] on select "- Select Status Code - Open Due/Unpaid Paid Incomplete No Tax Due Internal Refu…" at bounding box center [1305, 69] width 394 height 25
click at [1484, 773] on button "Save Edits" at bounding box center [1494, 766] width 107 height 28
checkbox input "false"
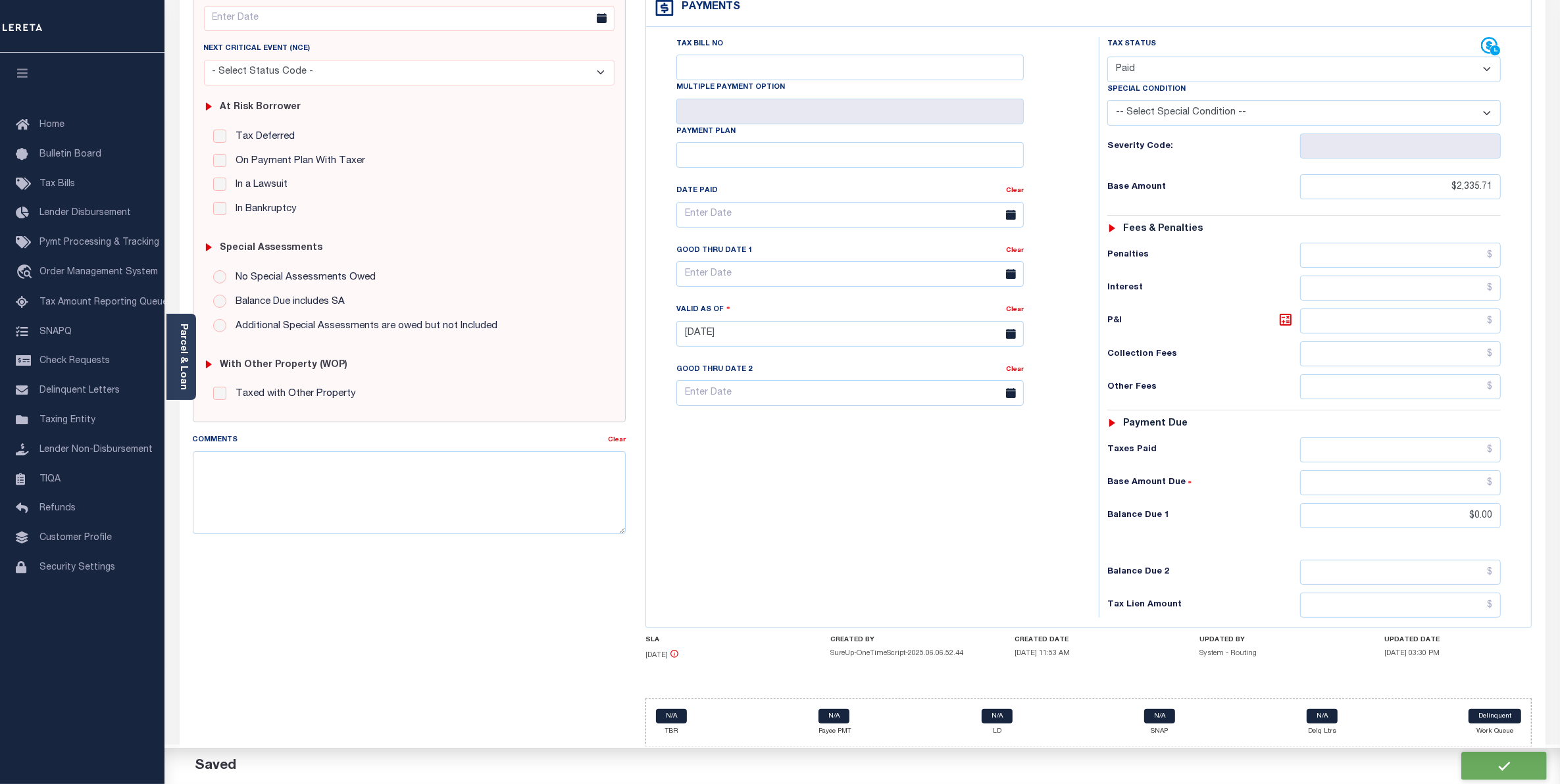
checkbox input "false"
type input "$2,335.71"
type input "$0"
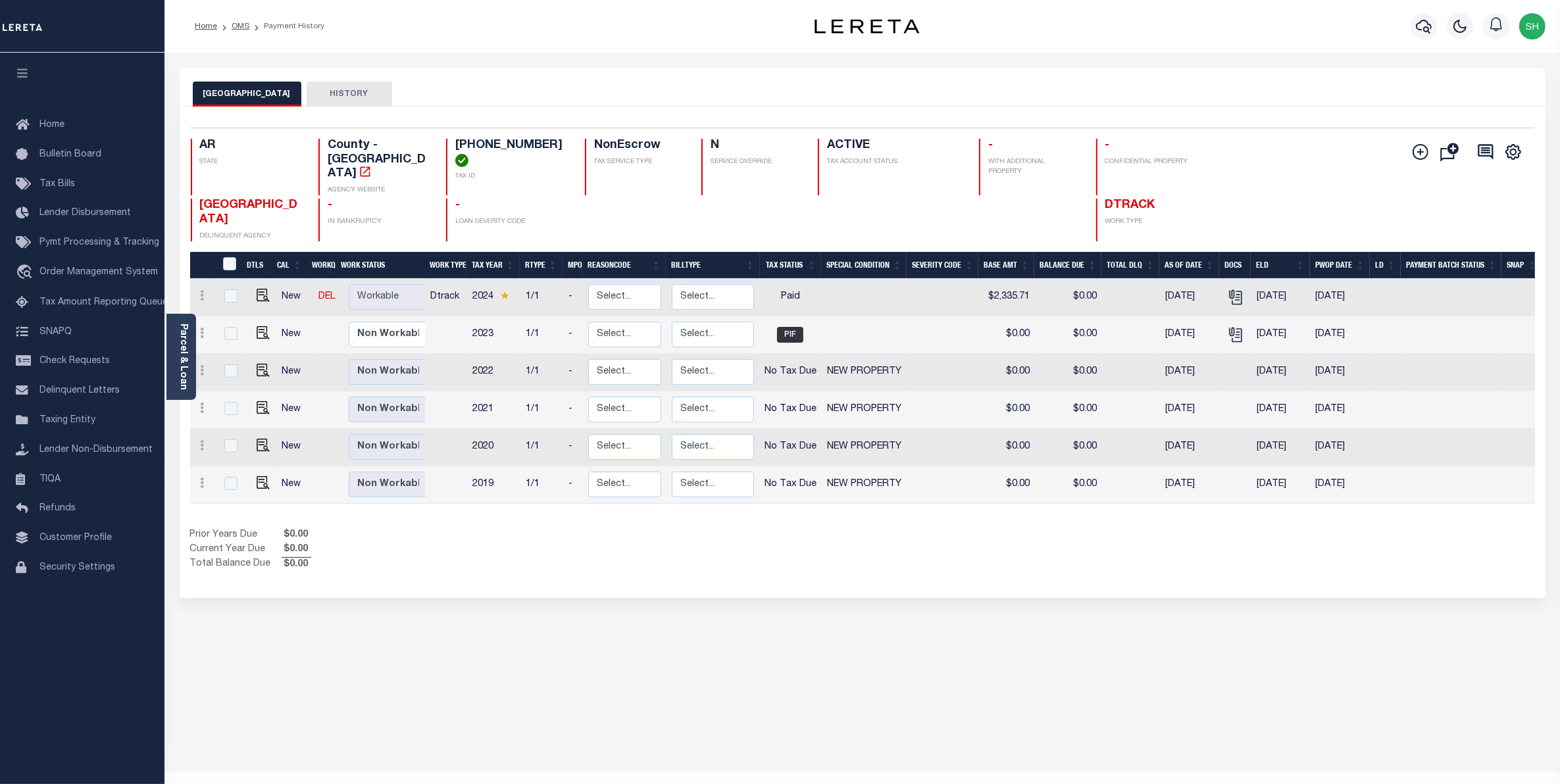
click at [640, 577] on div "Selected 6 Results 1 Items per page 25 50 100 AR STATE TAX ID N" at bounding box center [863, 352] width 1366 height 492
click at [101, 277] on span "Order Management System" at bounding box center [99, 272] width 119 height 9
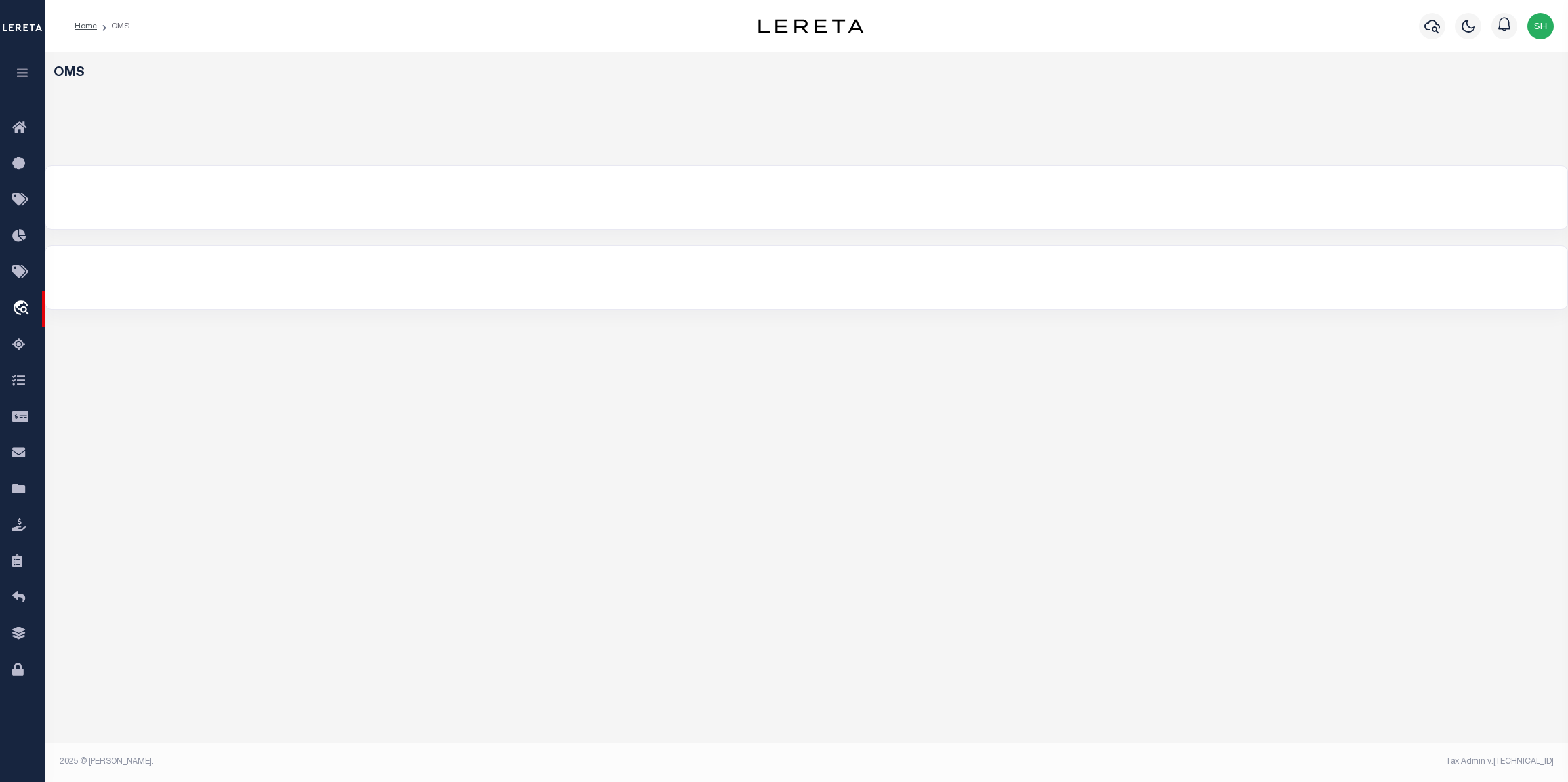
select select "200"
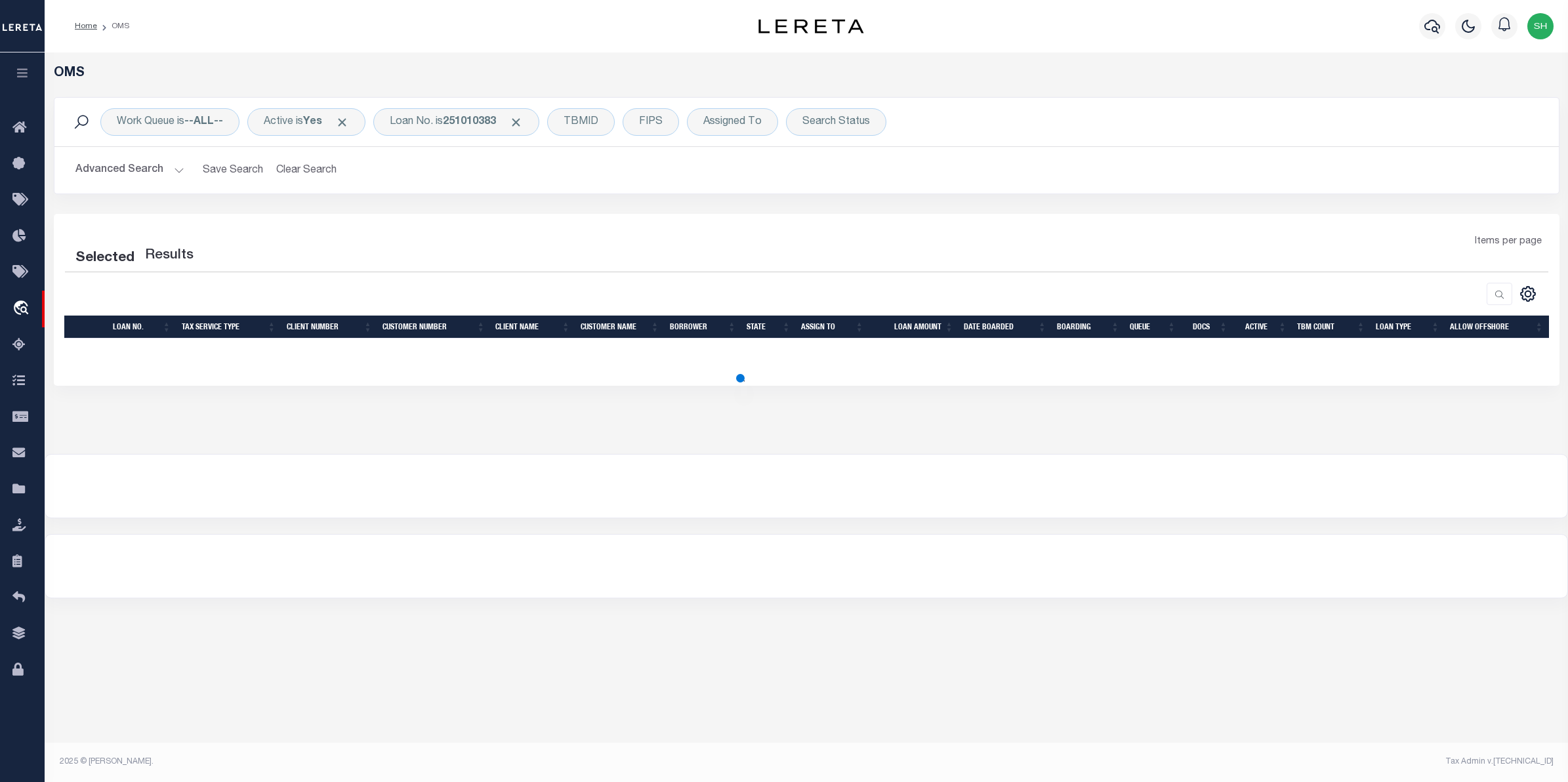
select select "200"
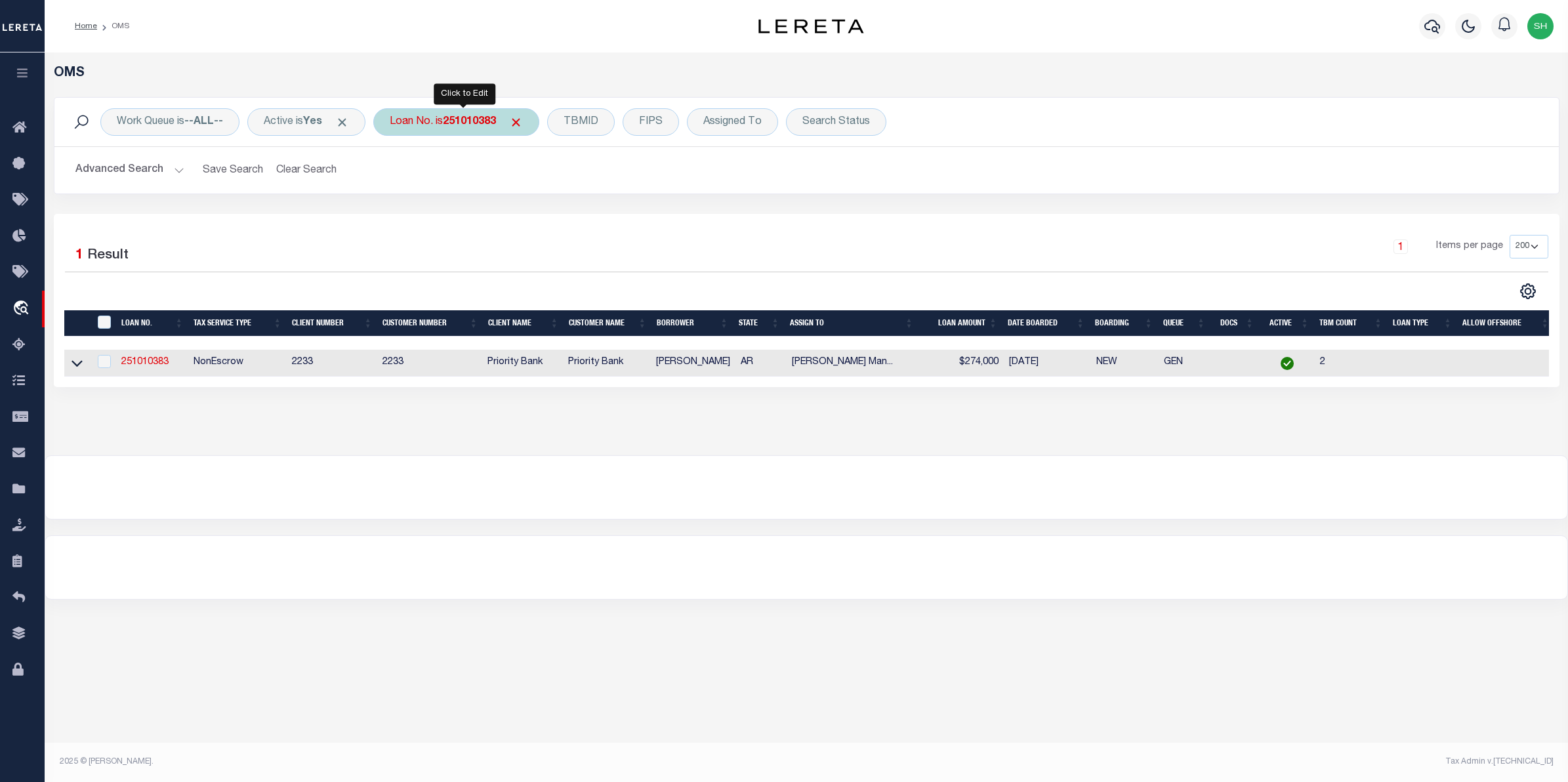
click at [452, 123] on b "251010383" at bounding box center [469, 122] width 53 height 10
type input "6171871"
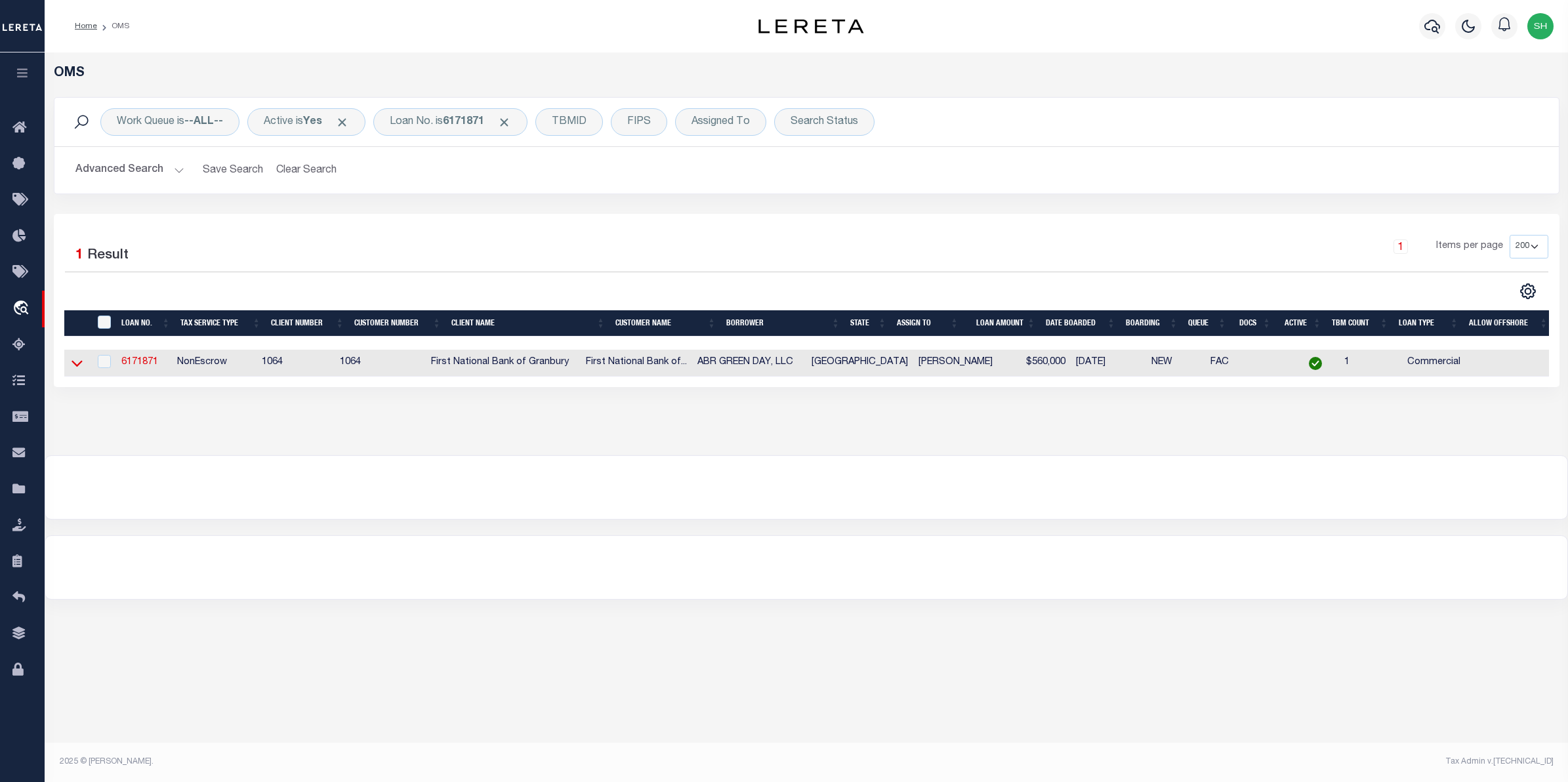
click at [80, 362] on icon at bounding box center [77, 363] width 11 height 14
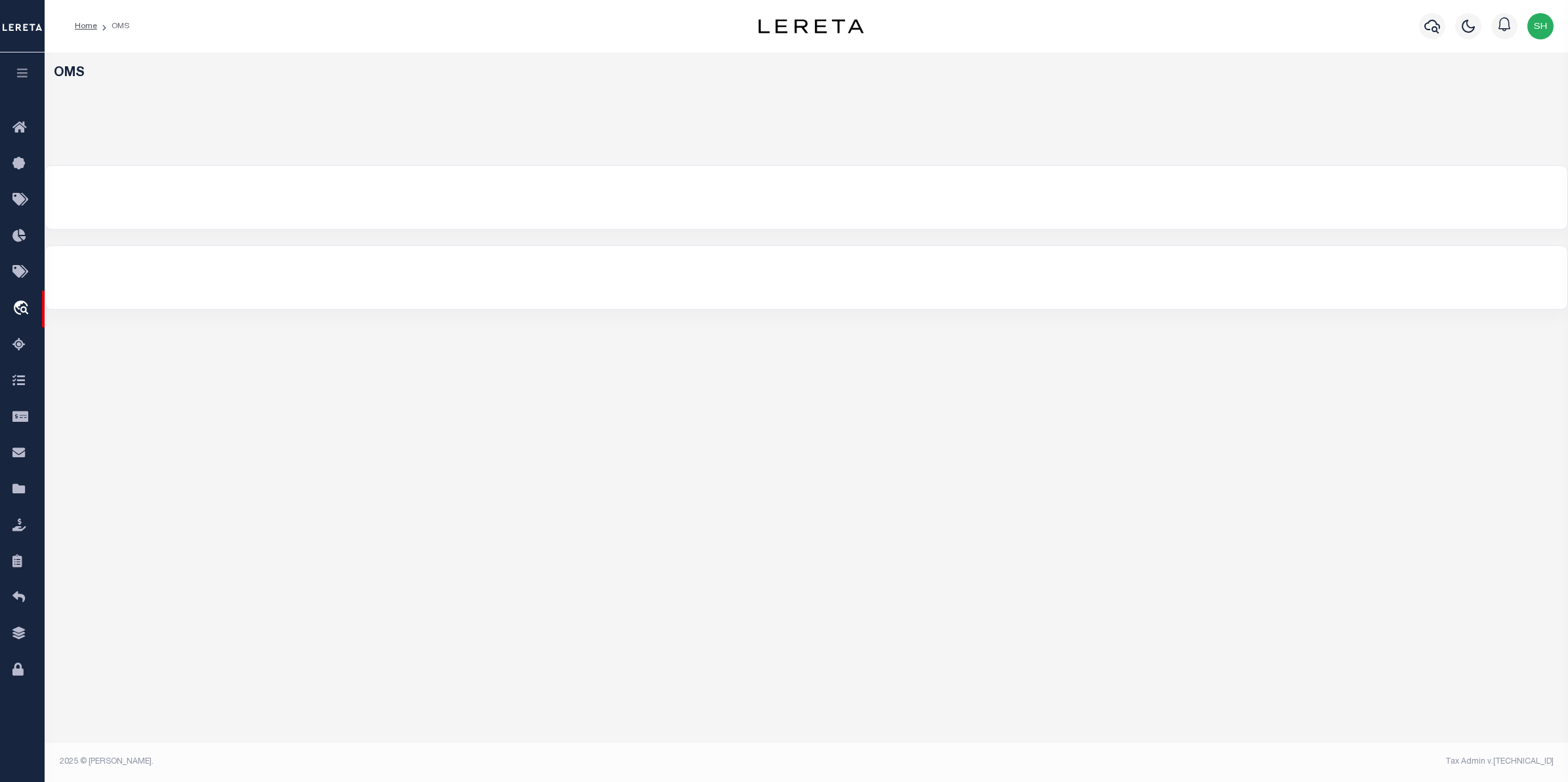
select select "200"
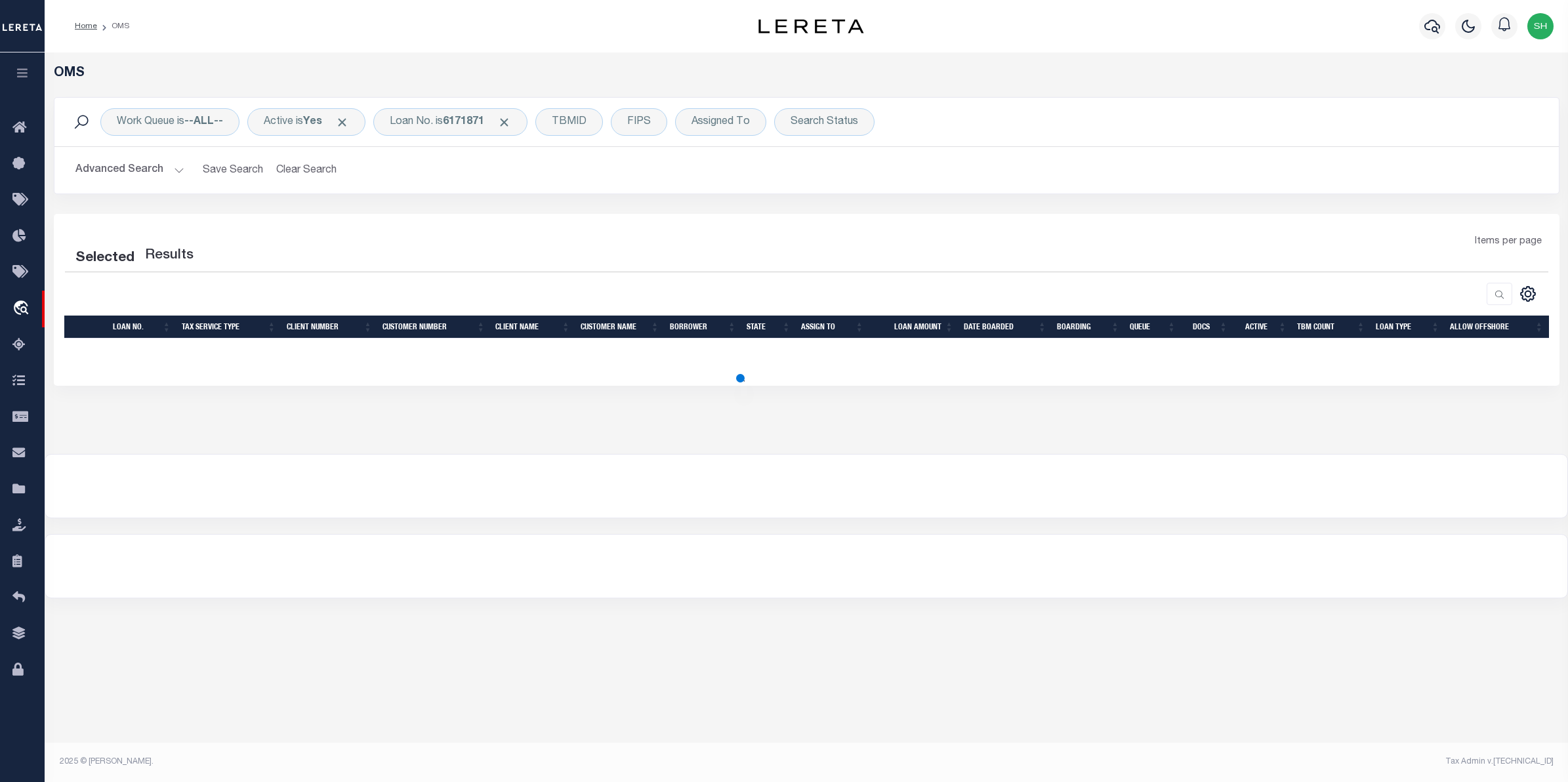
select select "200"
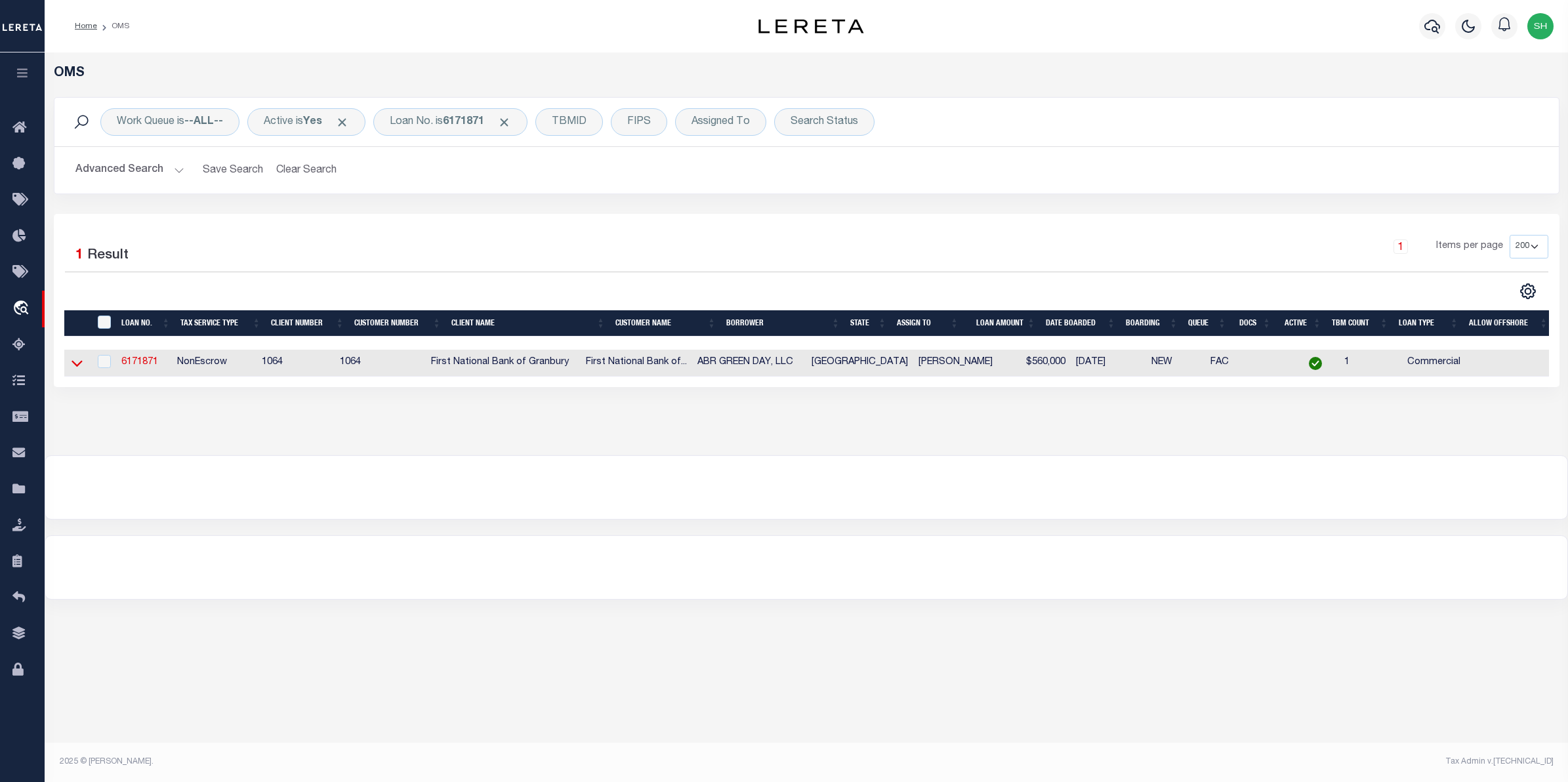
click at [79, 368] on icon at bounding box center [77, 364] width 11 height 7
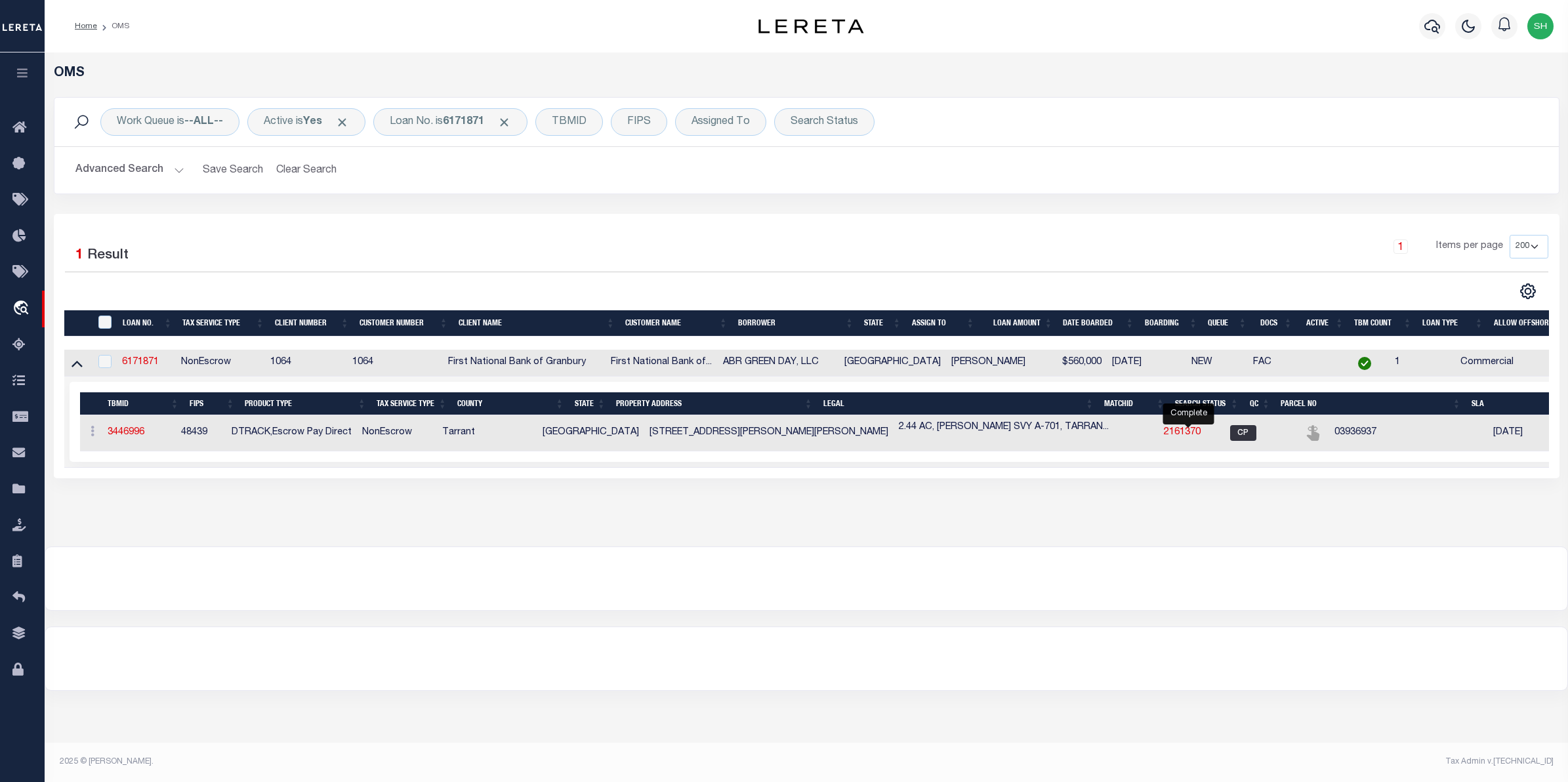
click at [1230, 432] on span "CP" at bounding box center [1243, 432] width 26 height 16
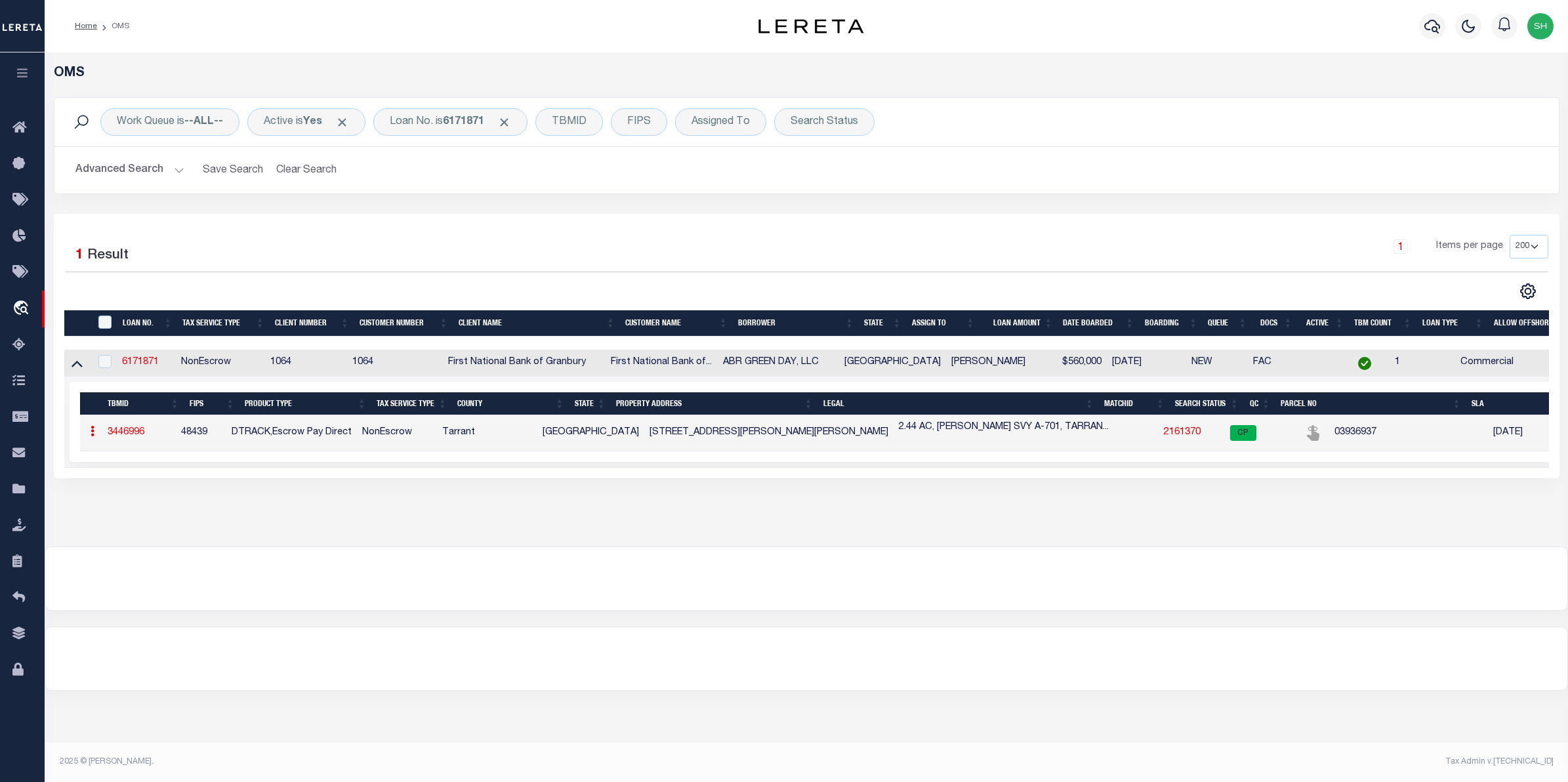
click at [1164, 434] on link "2161370" at bounding box center [1182, 432] width 36 height 9
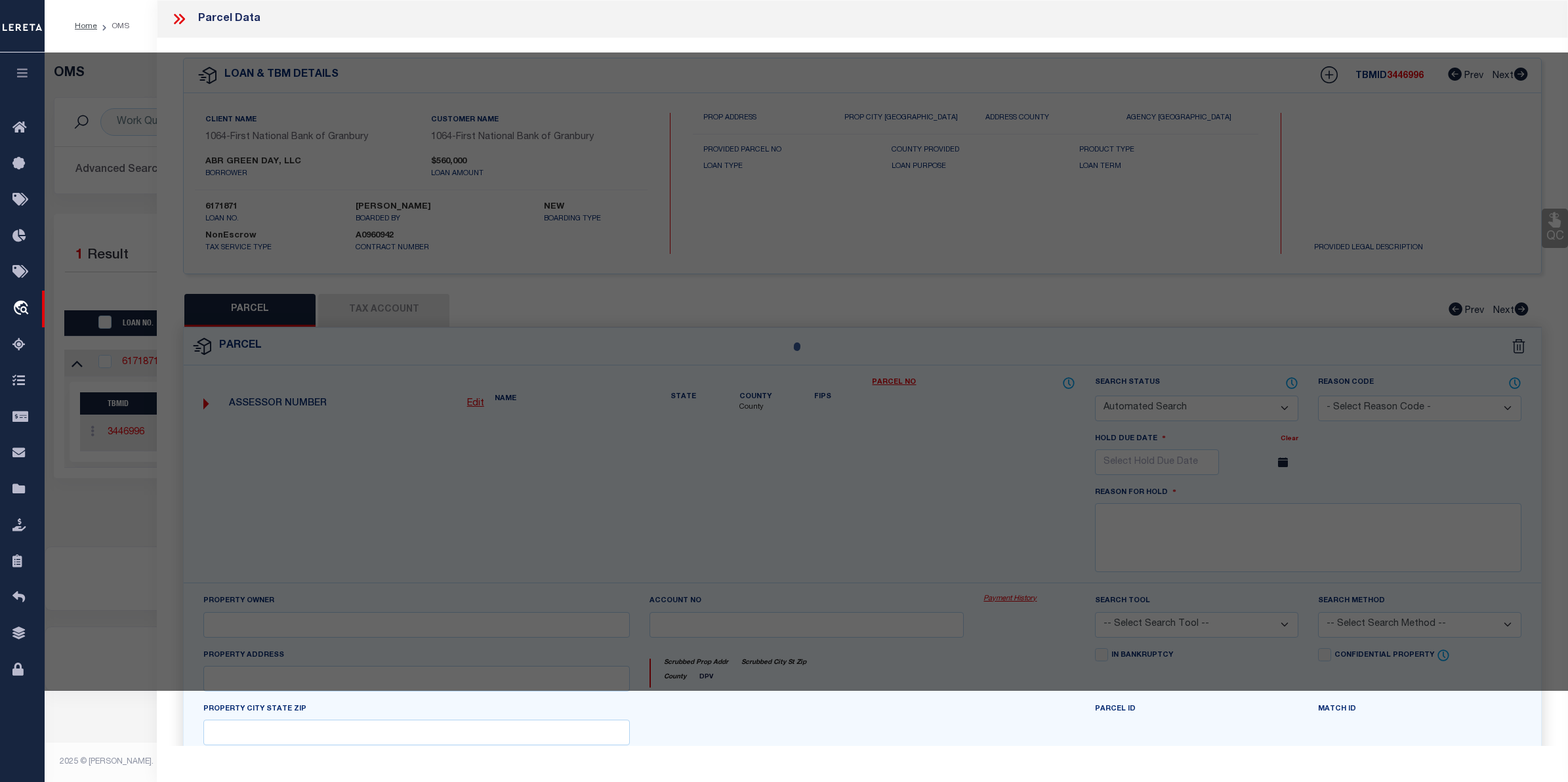
checkbox input "false"
select select "CP"
type input "ABR GREEN DAY LLC"
select select "AGW"
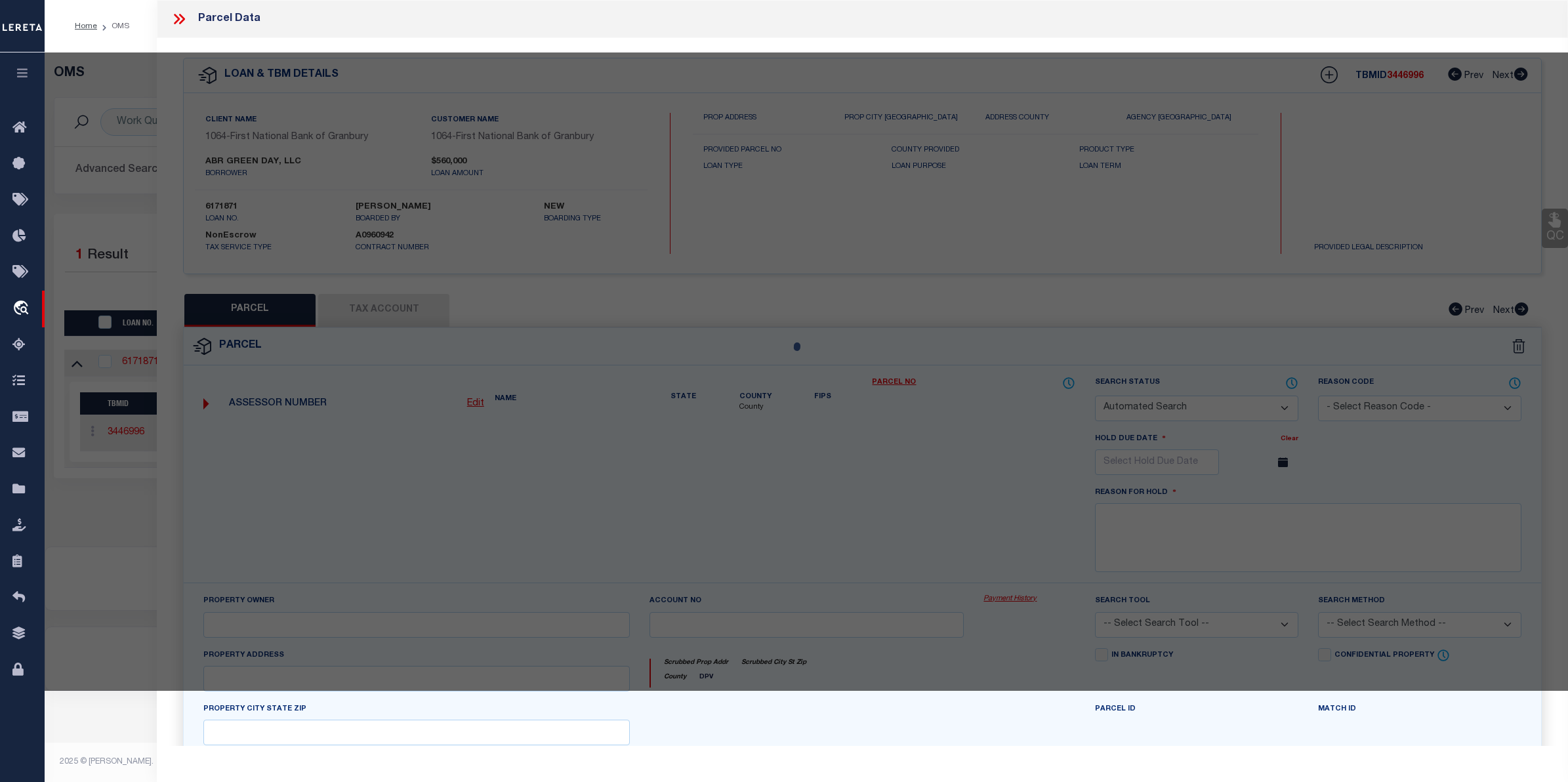
select select "LEG"
type input "4918 BEN DAY MURRIN RD"
type input "FORT WORTH TX 76126-5401"
type textarea "HAWPE, T C SURVEY Abstract 701 Tract 7P ABST 701 TRS 7P & 7Q"
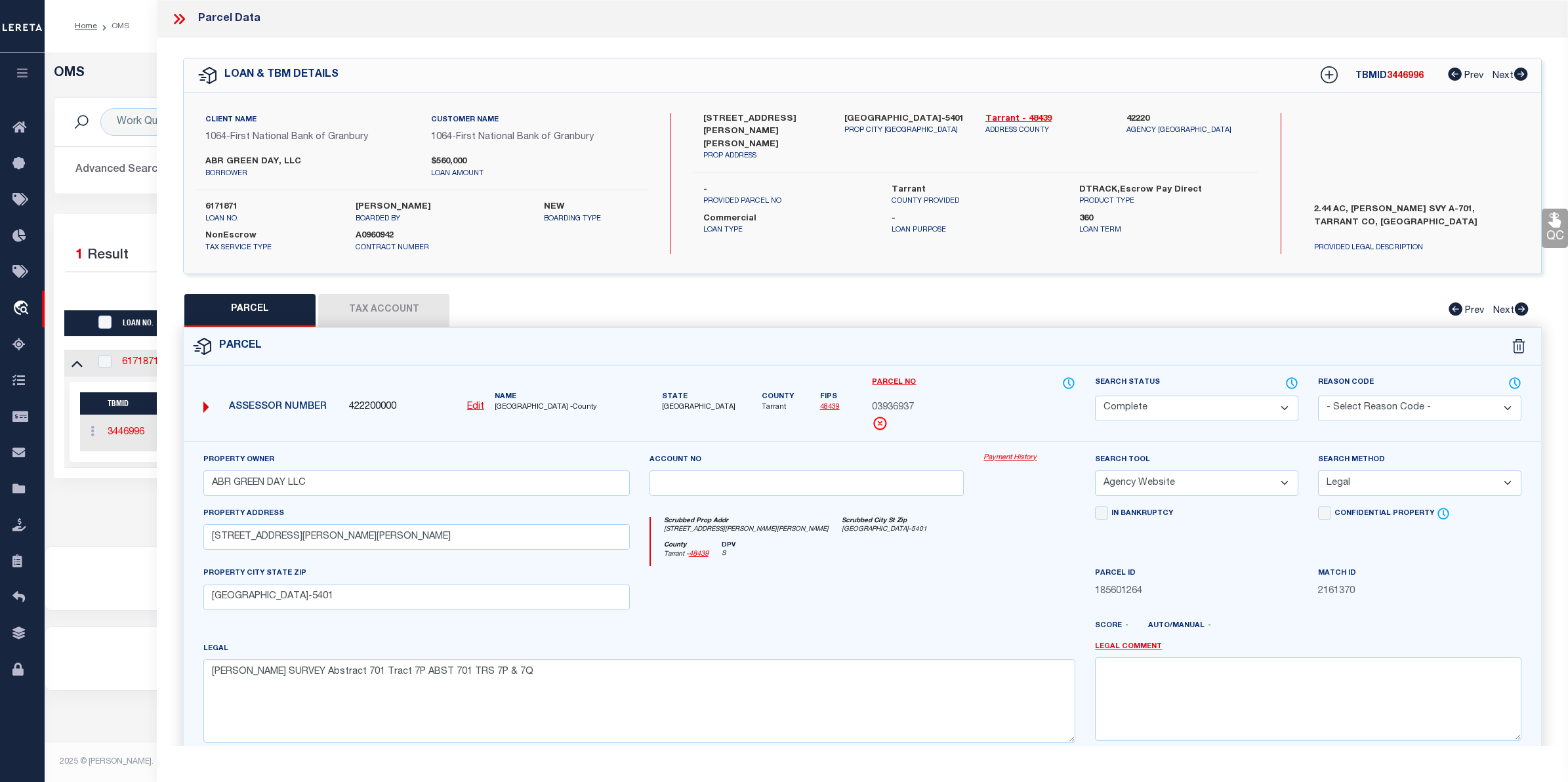
click at [1038, 457] on link "Payment History" at bounding box center [1028, 458] width 92 height 11
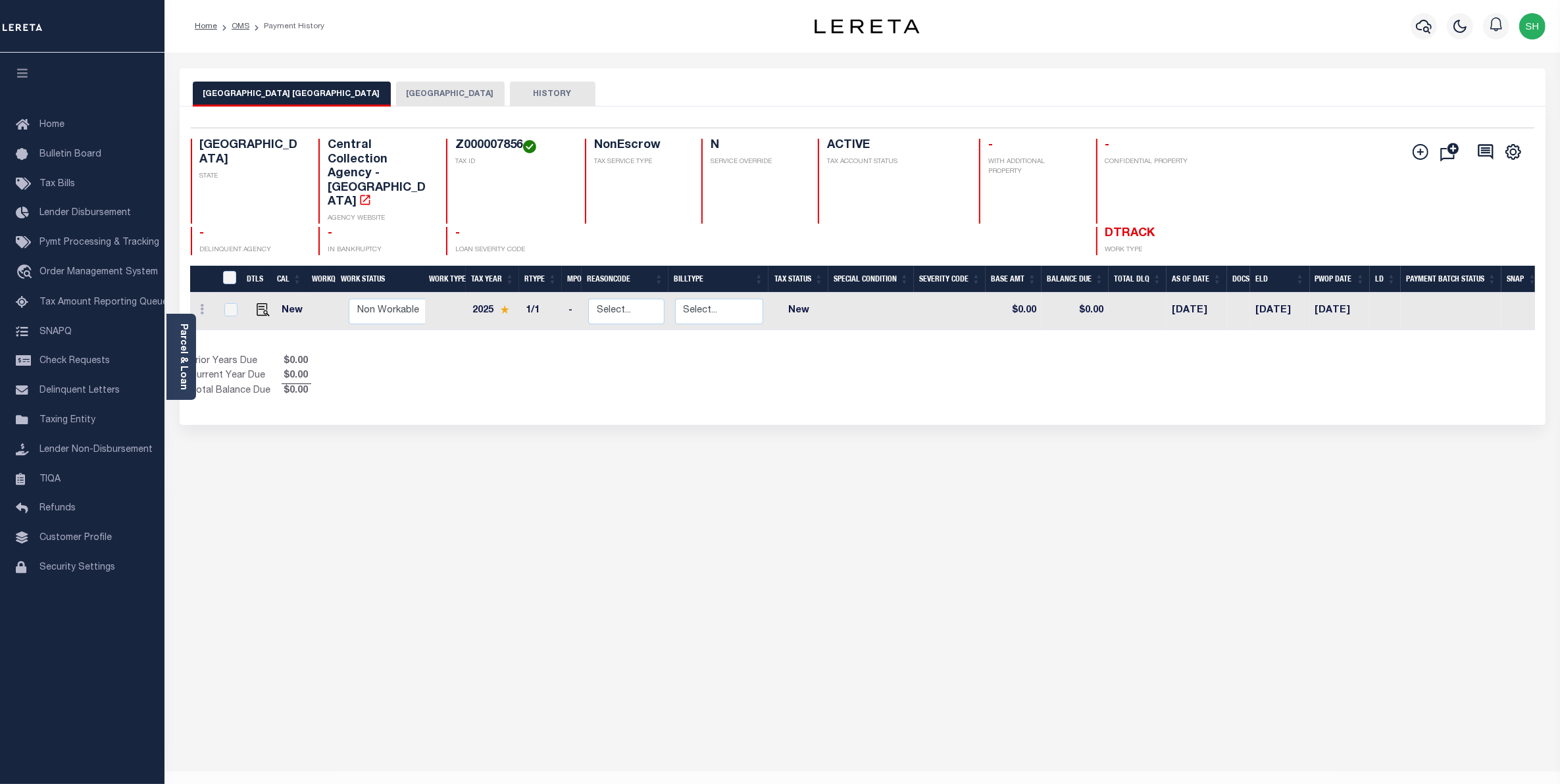
click at [428, 97] on button "TARRANT COUNTY" at bounding box center [450, 93] width 108 height 25
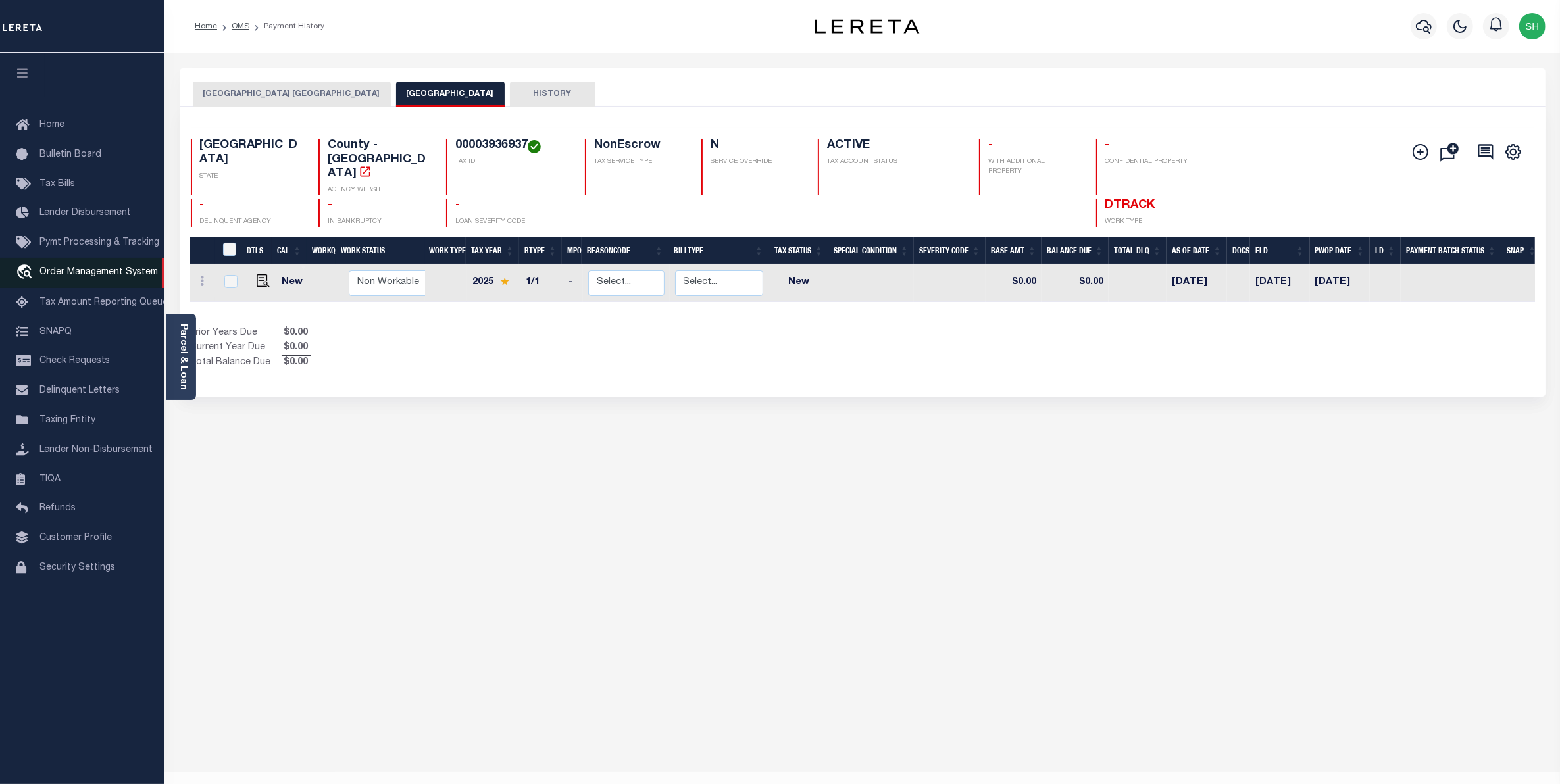
click at [45, 277] on span "Order Management System" at bounding box center [99, 272] width 119 height 9
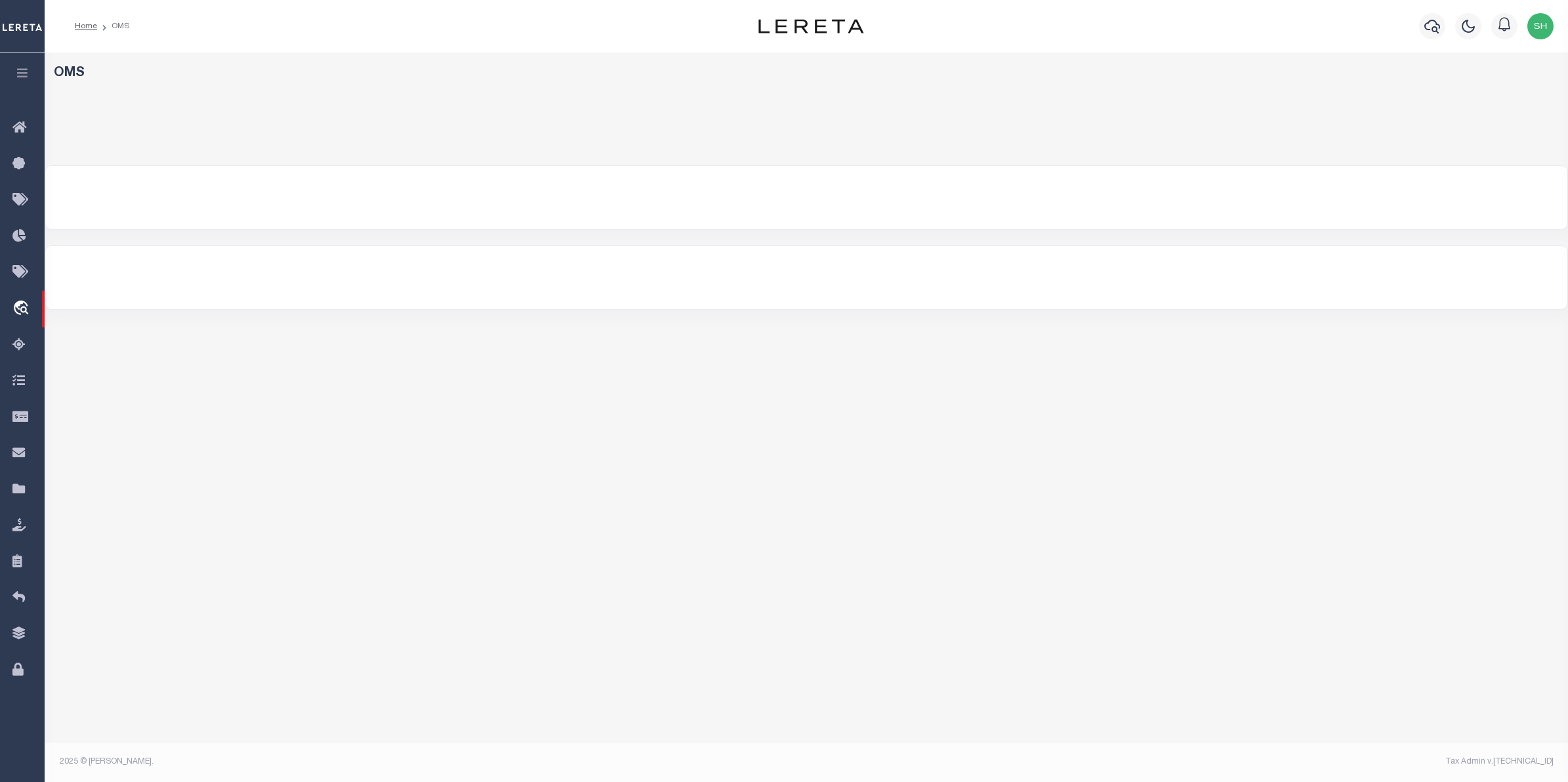
select select "200"
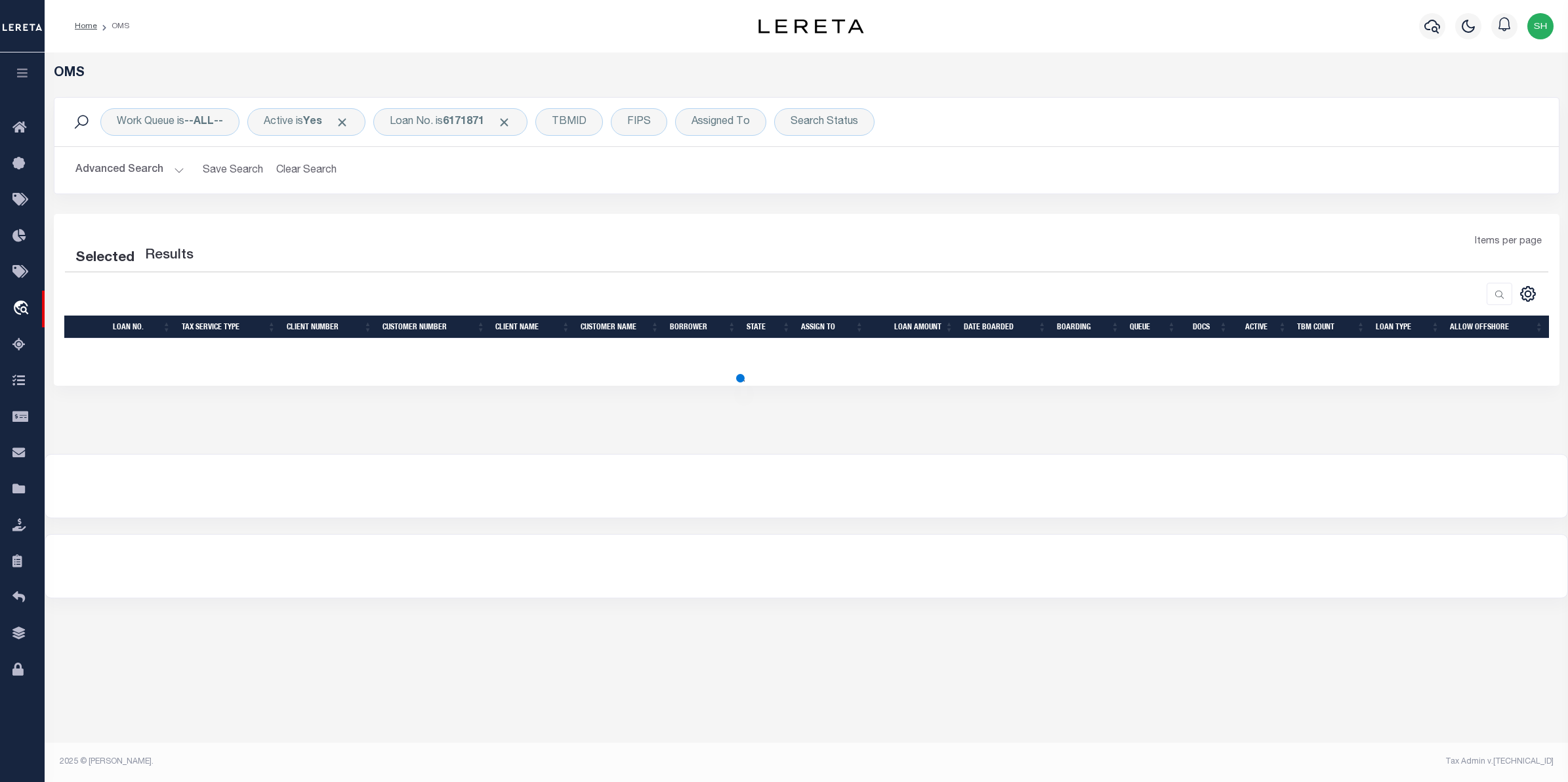
select select "200"
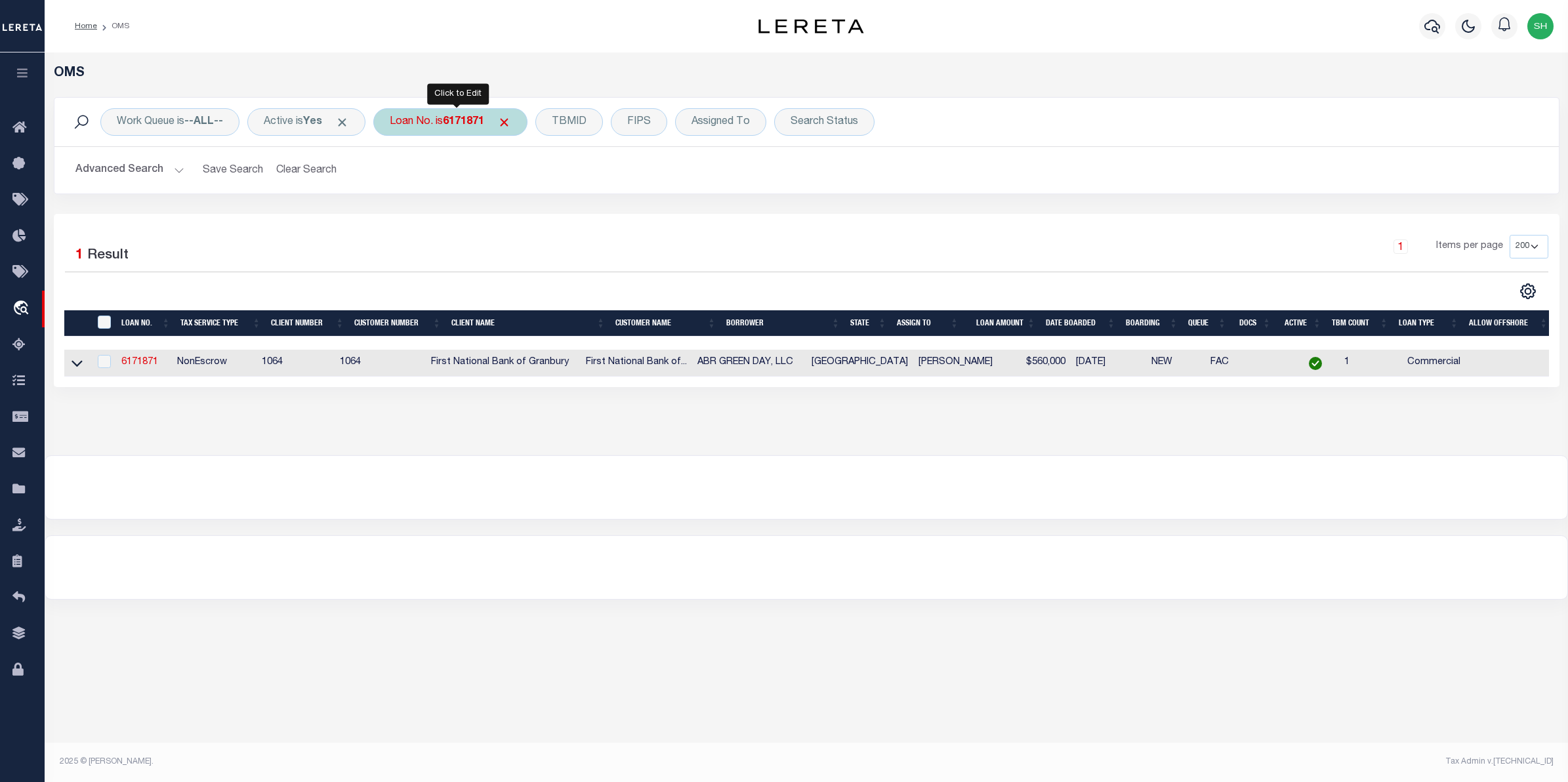
click at [469, 124] on b "6171871" at bounding box center [464, 122] width 42 height 10
type input "40000102"
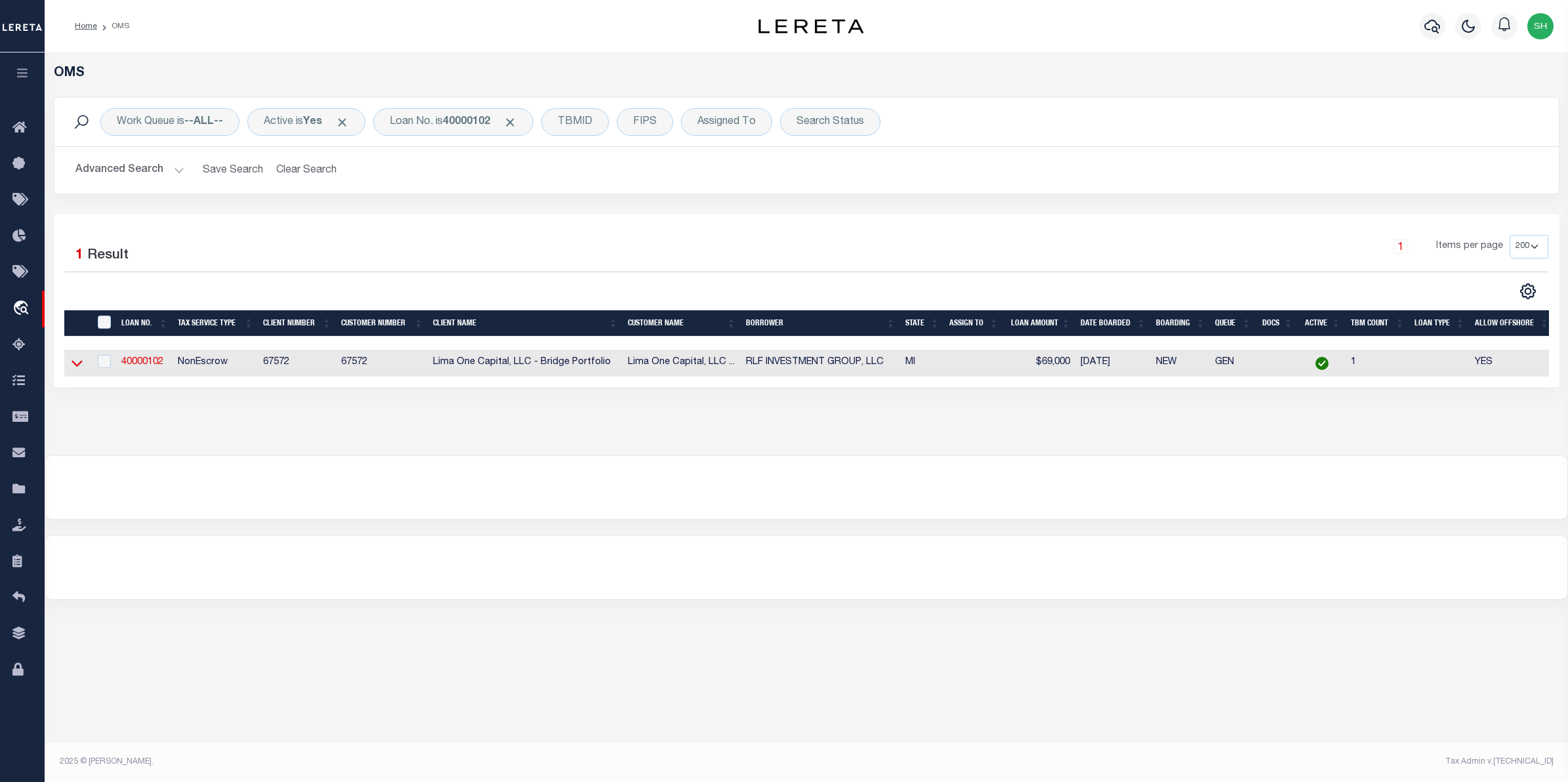
click at [77, 362] on icon at bounding box center [77, 363] width 11 height 14
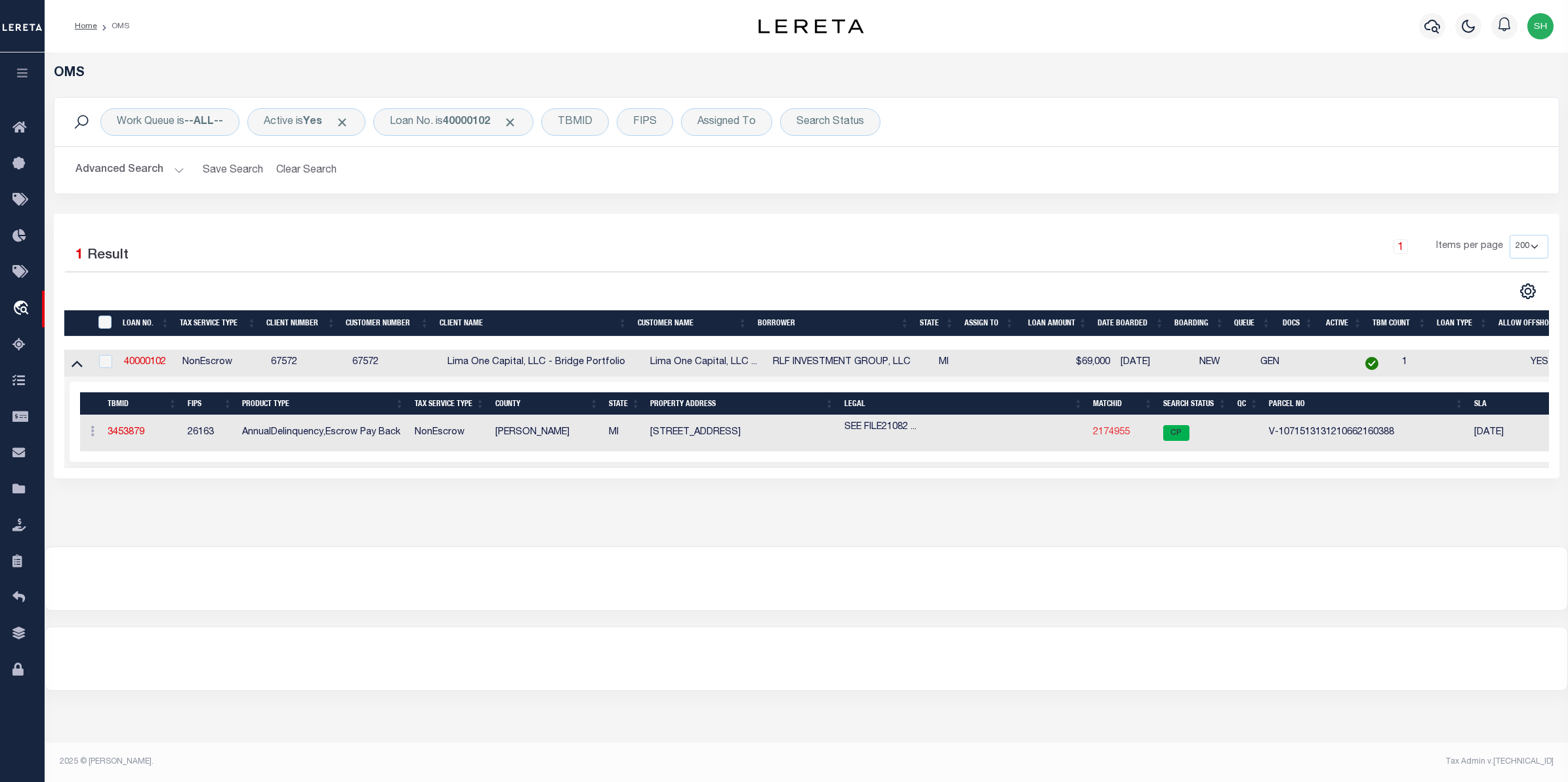
click at [1104, 435] on link "2174955" at bounding box center [1111, 432] width 36 height 9
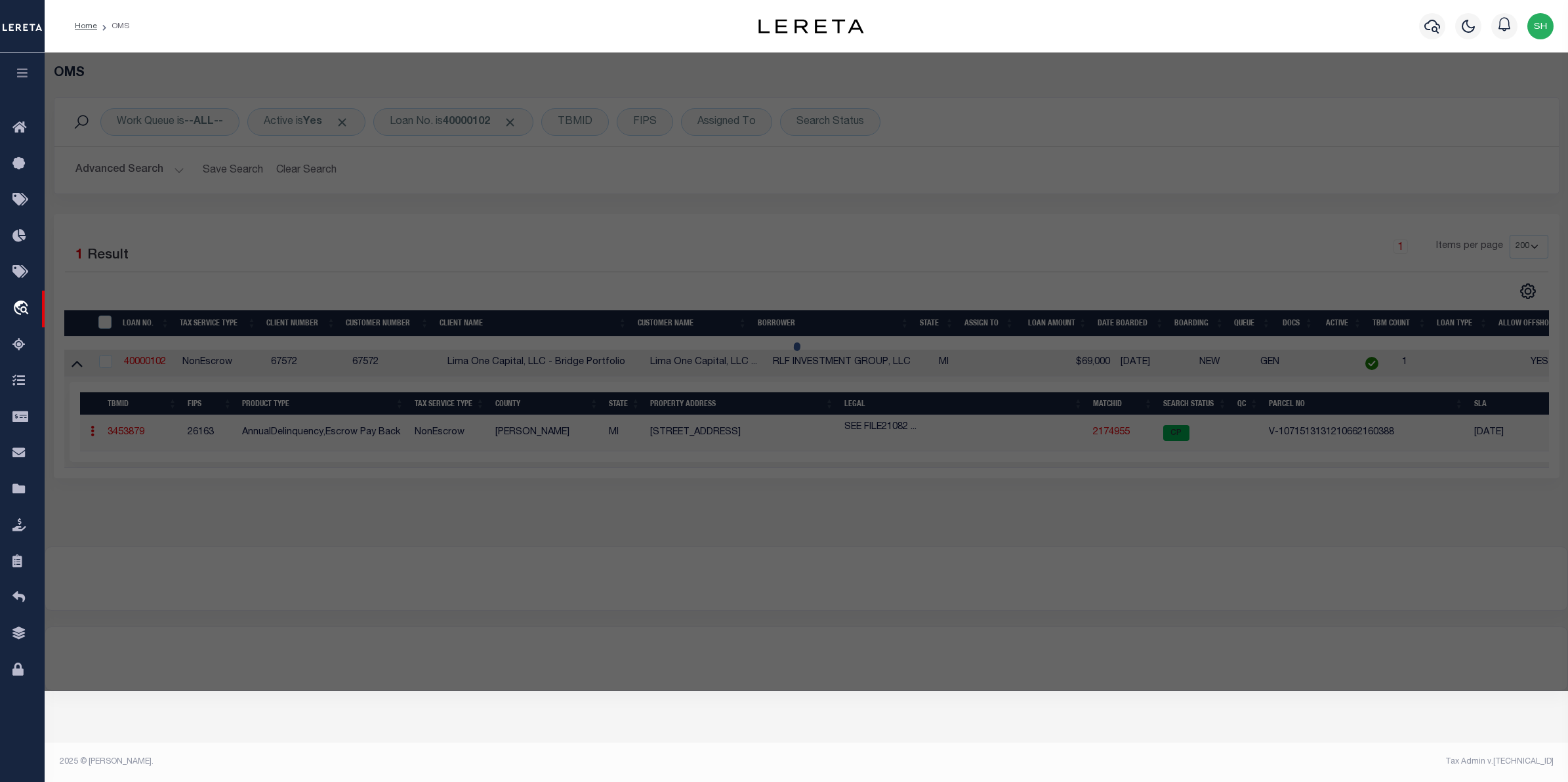
checkbox input "false"
select select "CP"
select select "AGW"
select select "ADD"
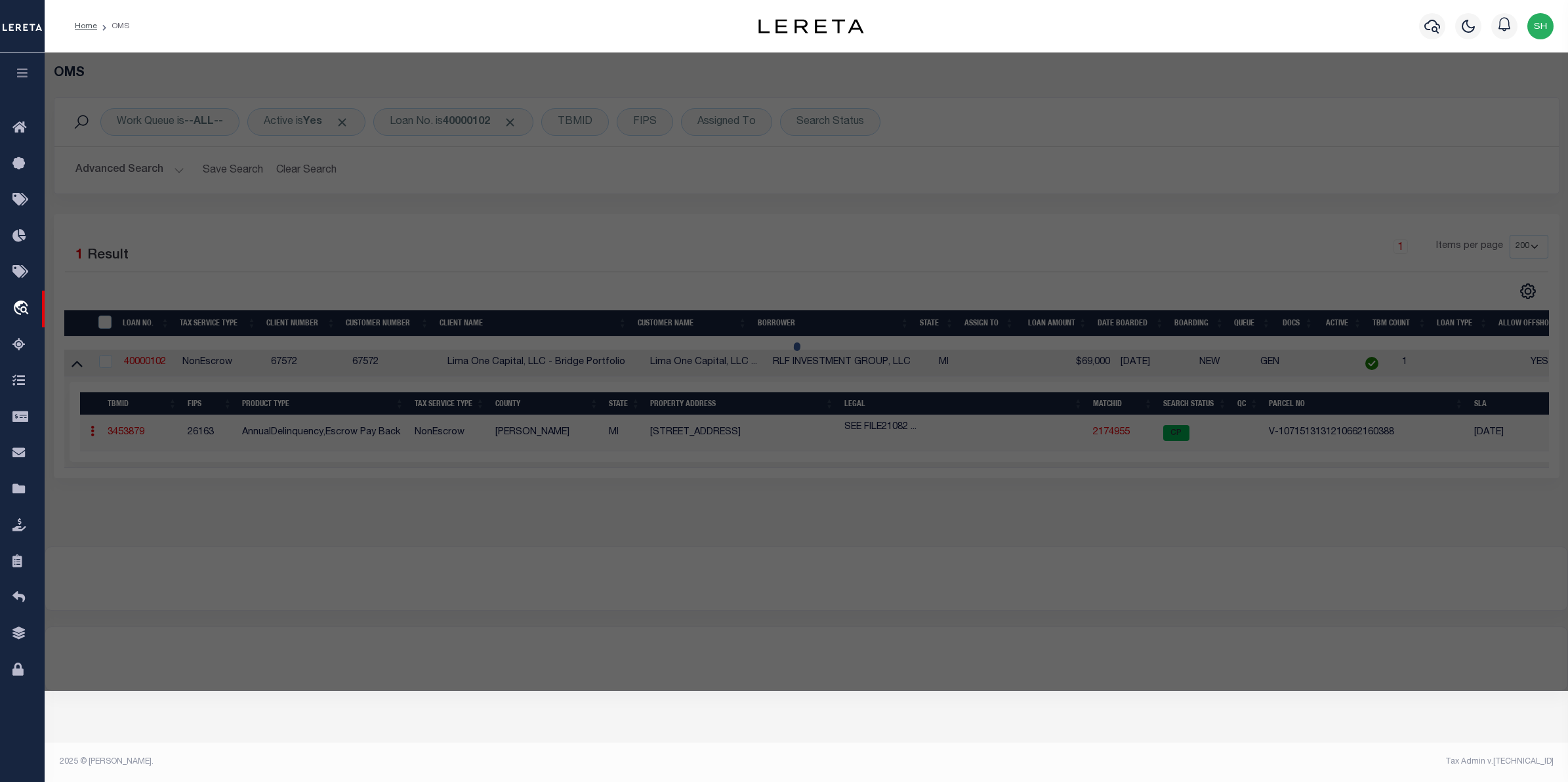
type input "[STREET_ADDRESS]"
checkbox input "false"
type input "DETROIT MI 48202"
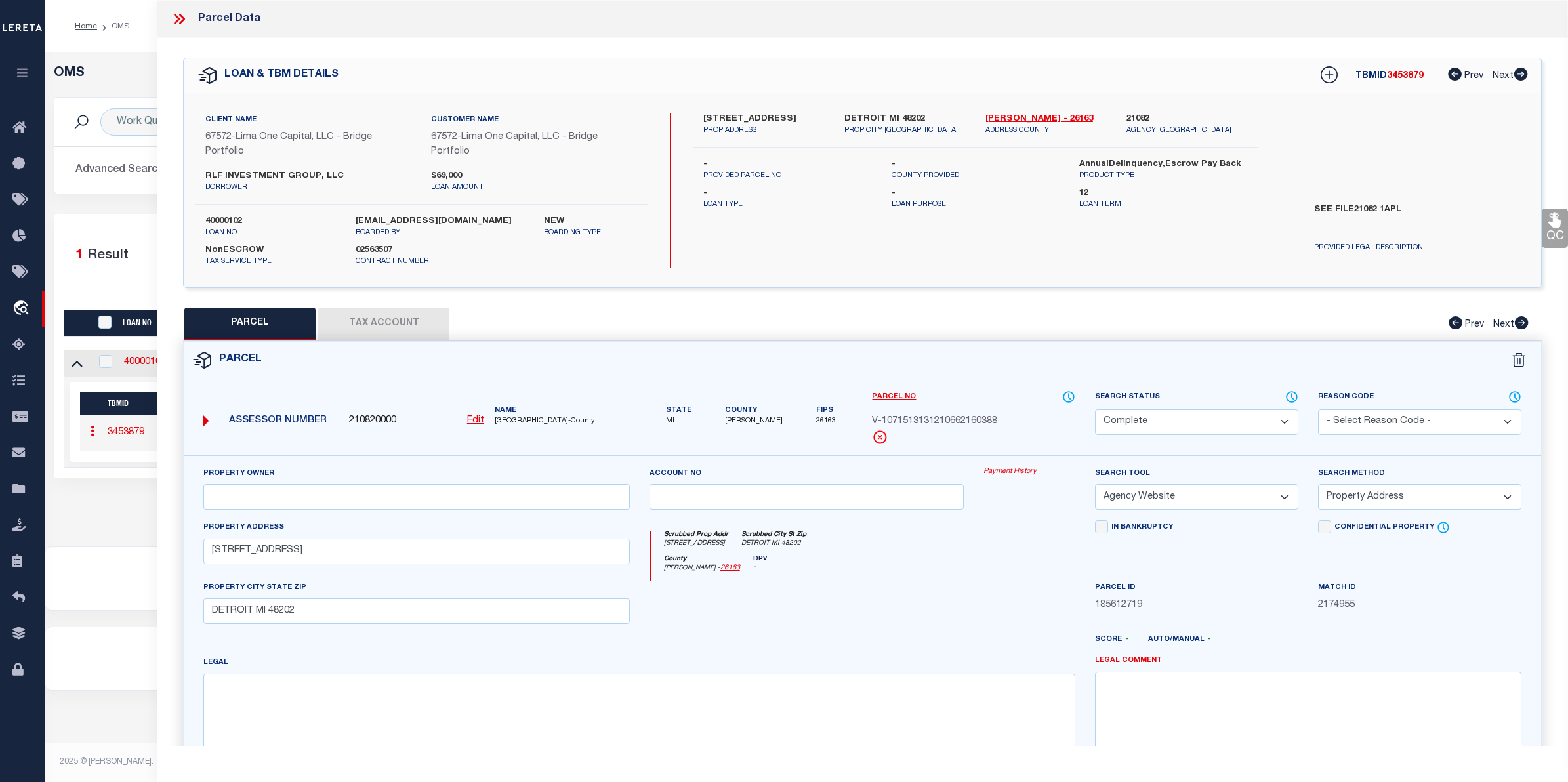
click at [999, 476] on link "Payment History" at bounding box center [1028, 472] width 92 height 11
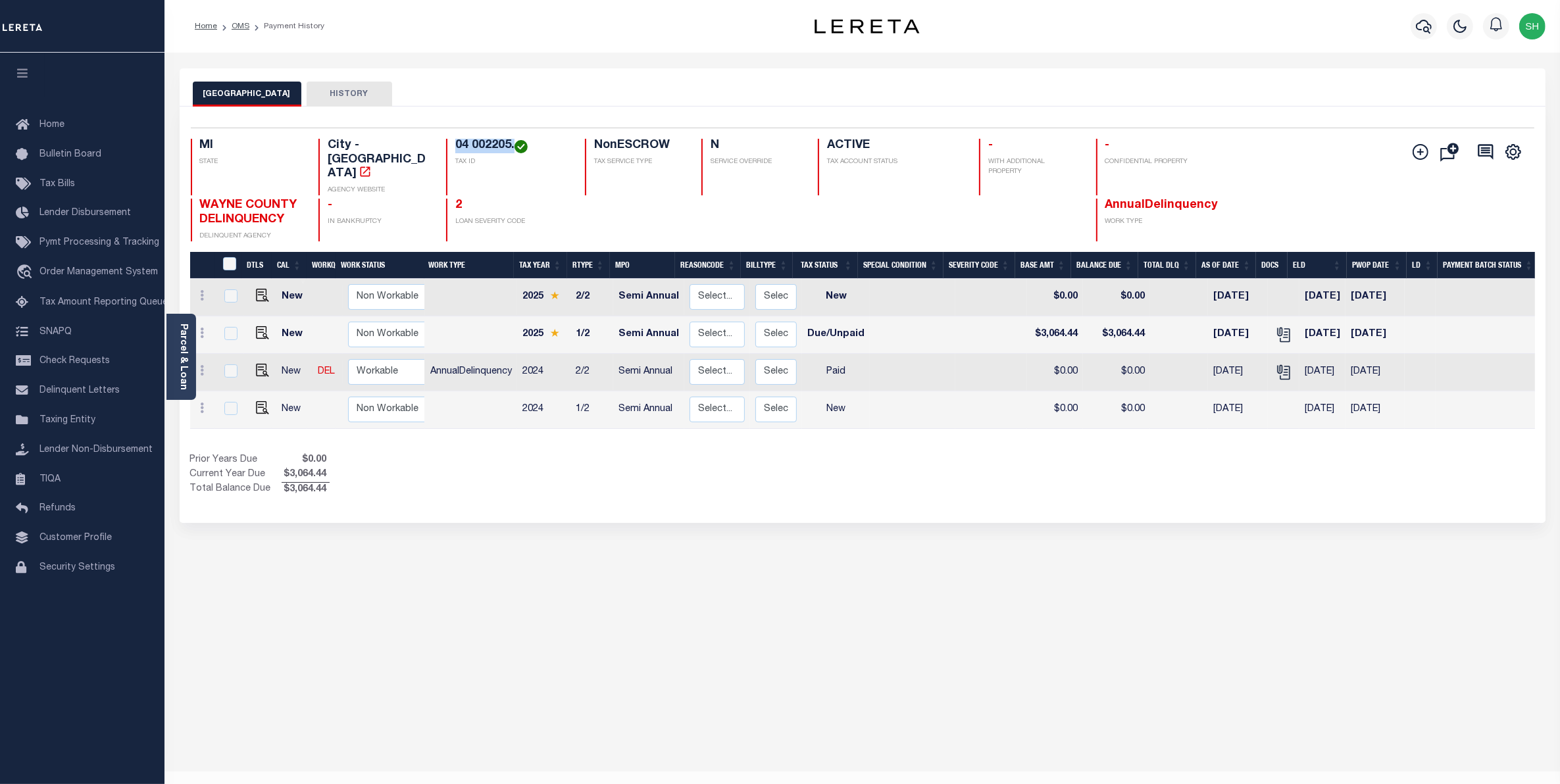
drag, startPoint x: 514, startPoint y: 148, endPoint x: 448, endPoint y: 145, distance: 66.1
click at [448, 145] on div "04 002205. TAX ID" at bounding box center [508, 167] width 123 height 57
copy h4 "04 002205."
click at [180, 366] on link "Parcel & Loan" at bounding box center [183, 357] width 9 height 66
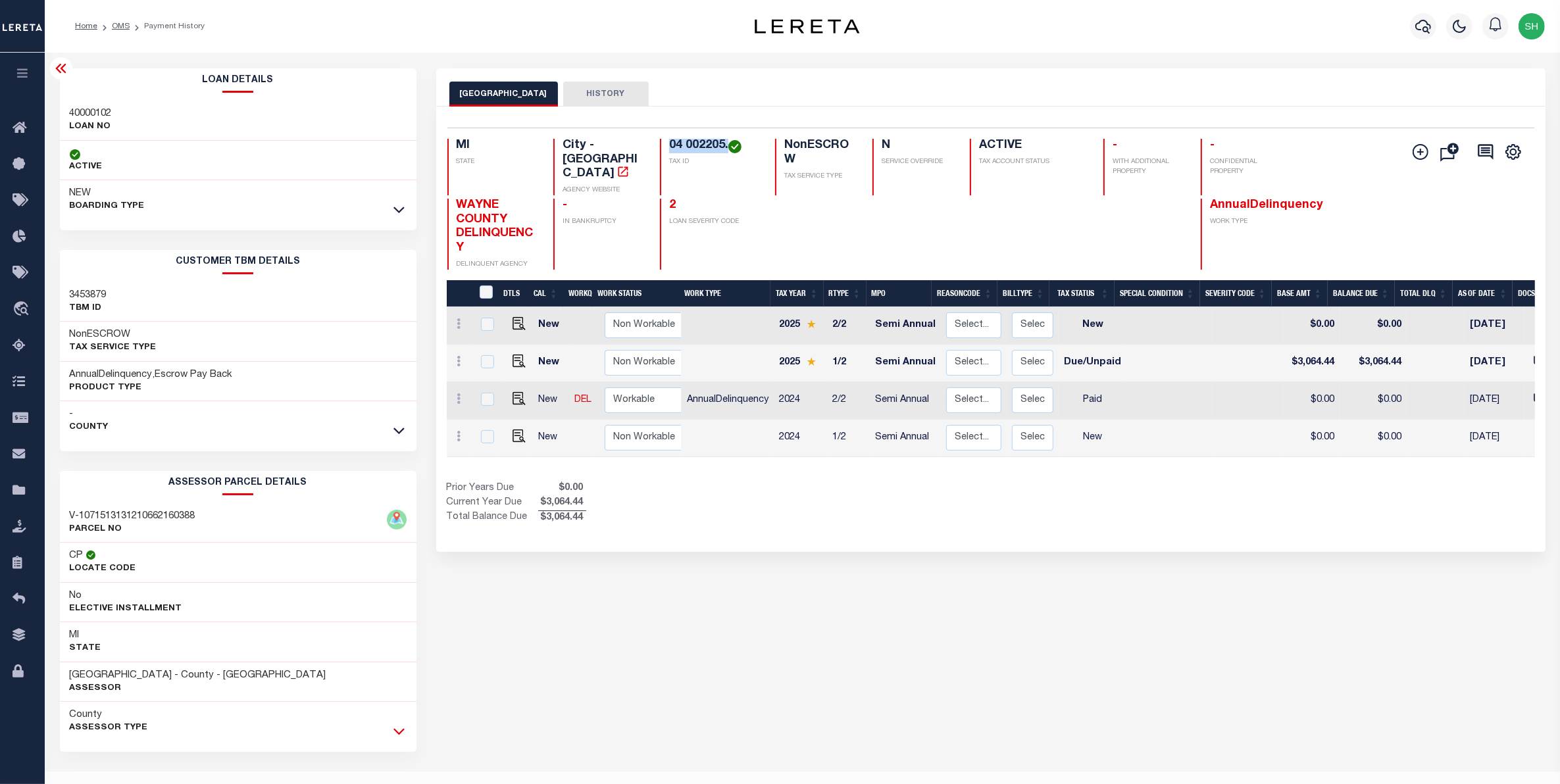
click at [397, 733] on icon at bounding box center [399, 731] width 11 height 14
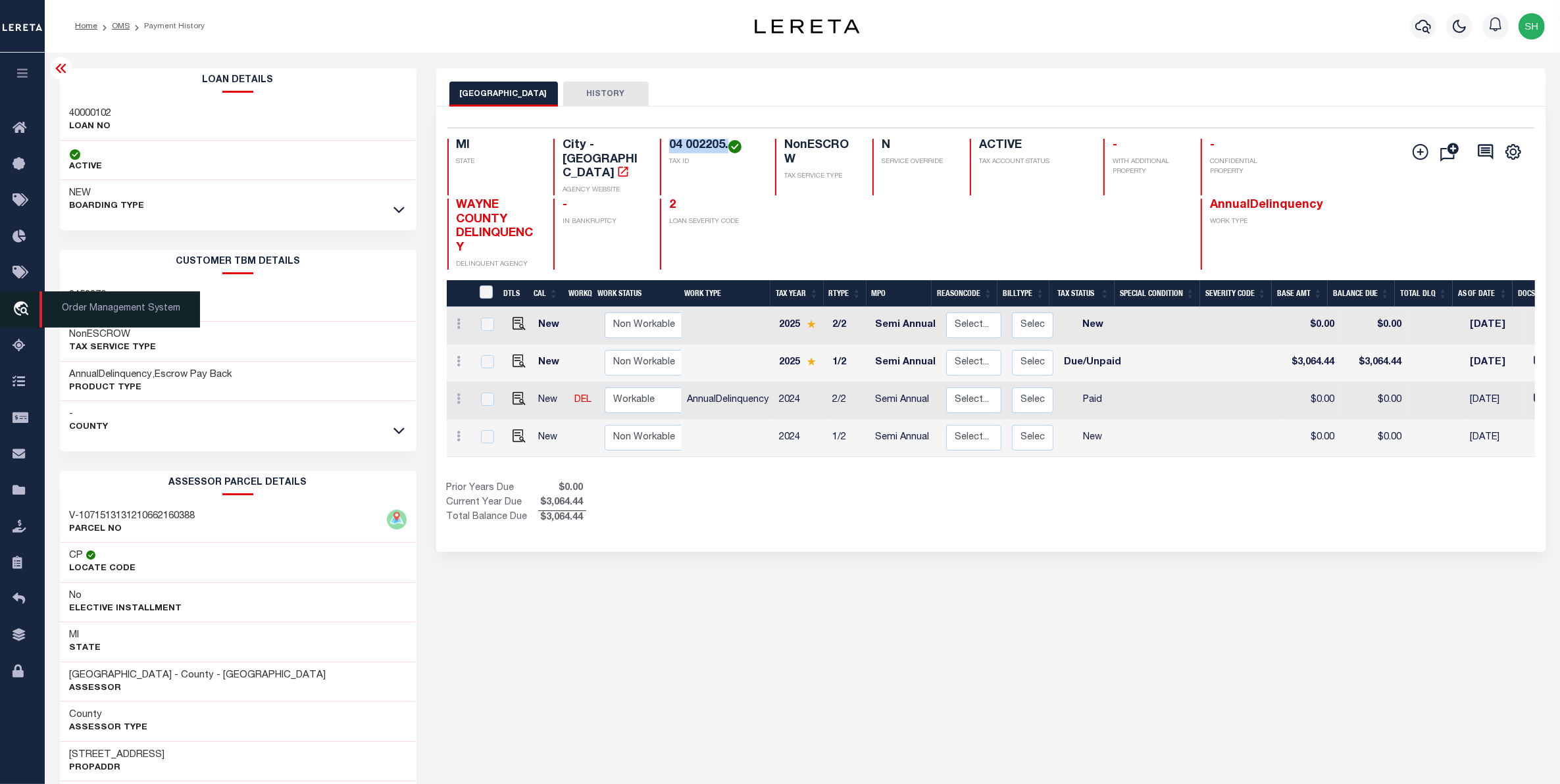
click at [31, 310] on icon "travel_explore" at bounding box center [23, 310] width 21 height 17
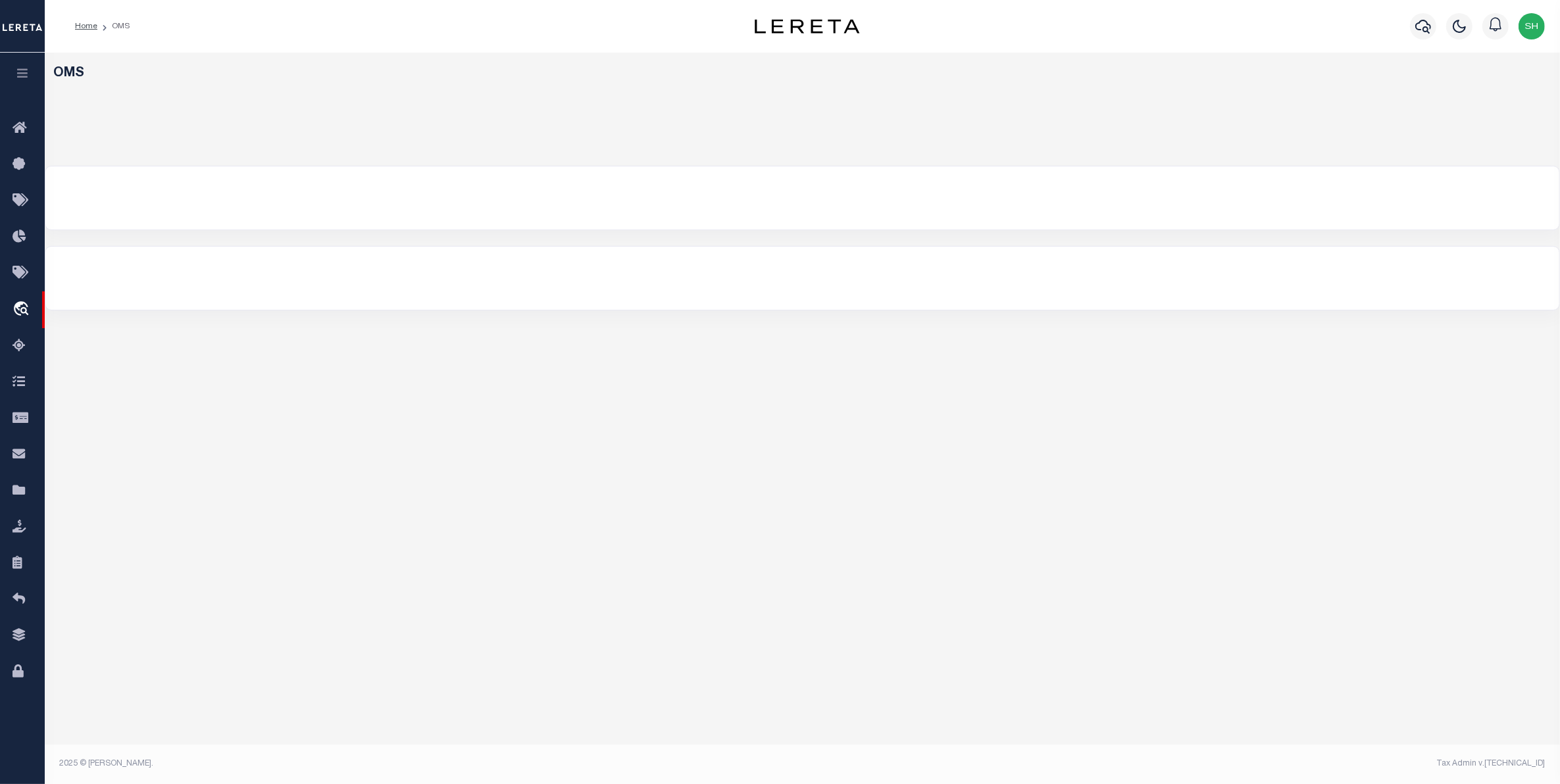
select select "200"
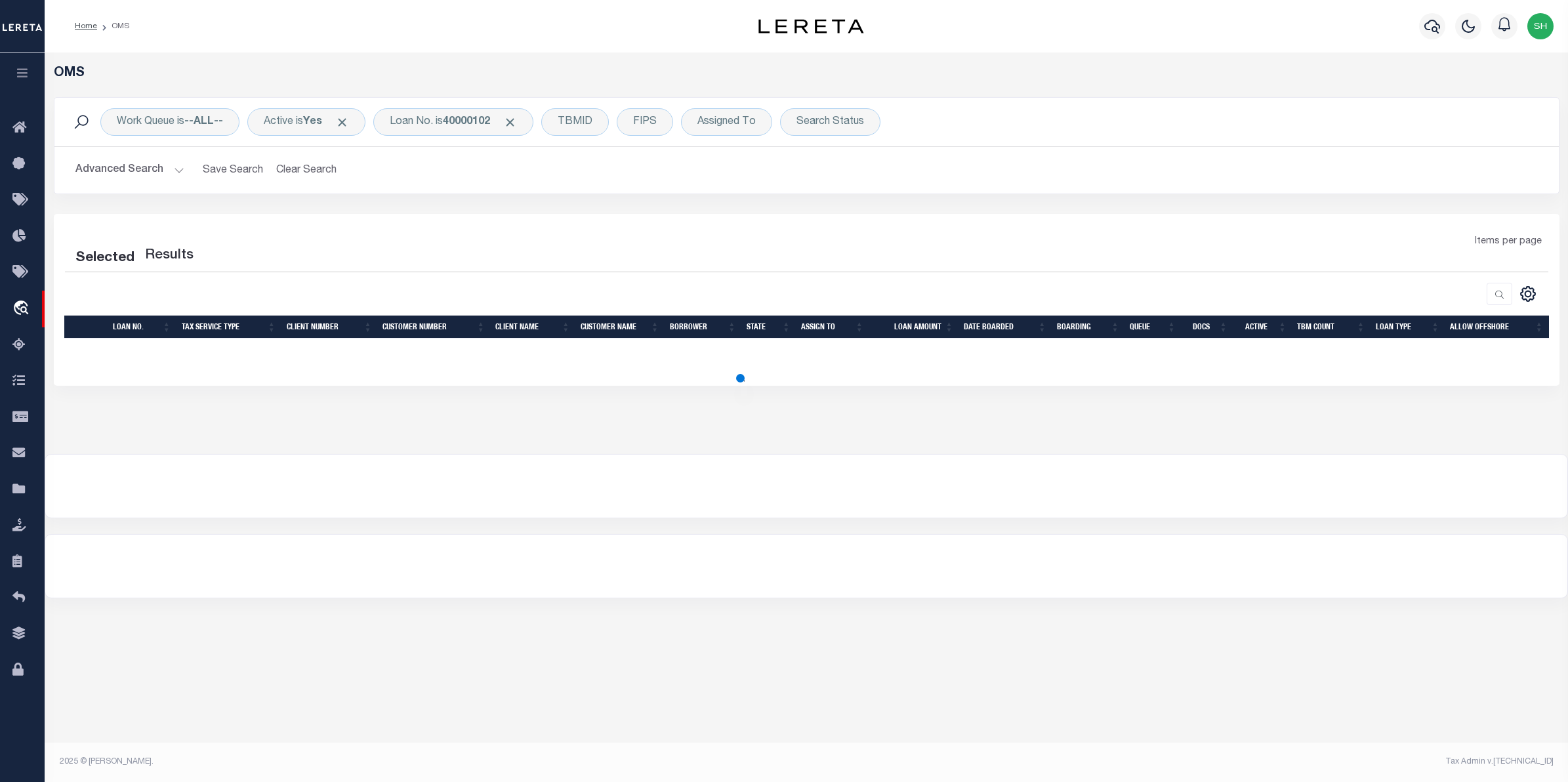
select select "200"
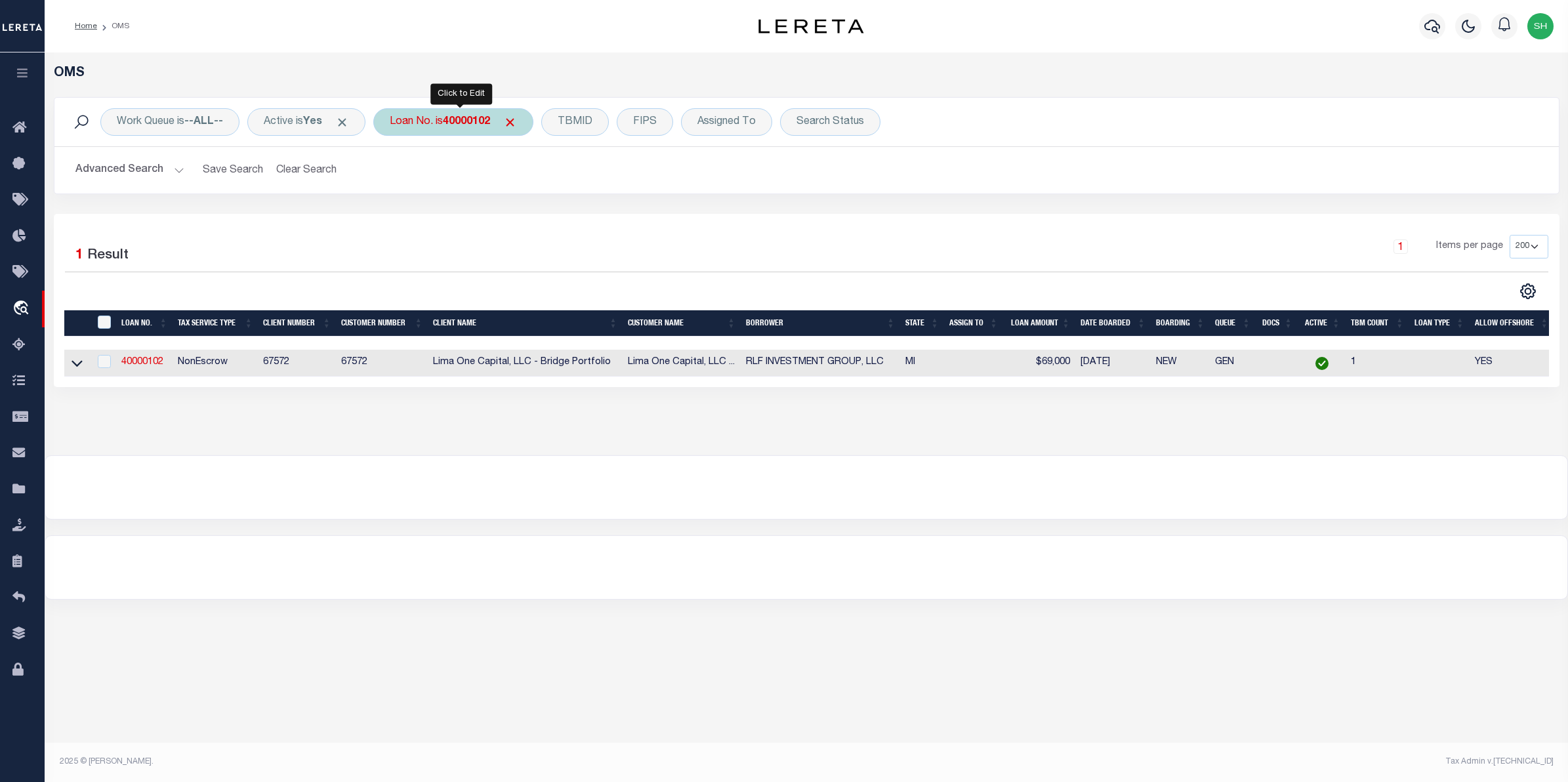
click at [468, 129] on div "Loan No. is 40000102" at bounding box center [453, 121] width 160 height 28
type input "10022346"
click at [565, 208] on input "Apply" at bounding box center [564, 214] width 39 height 22
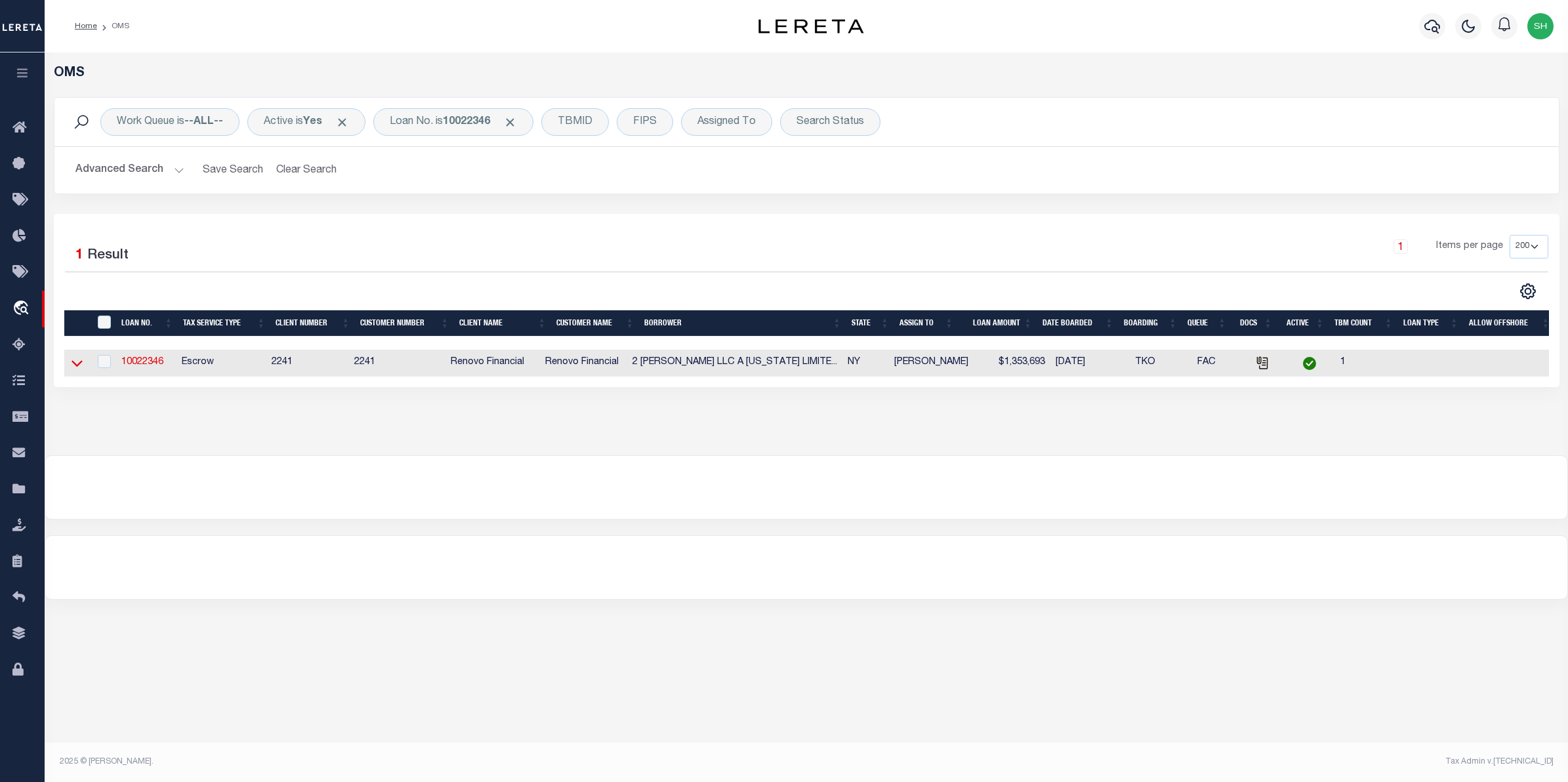
click at [80, 361] on icon at bounding box center [77, 363] width 11 height 14
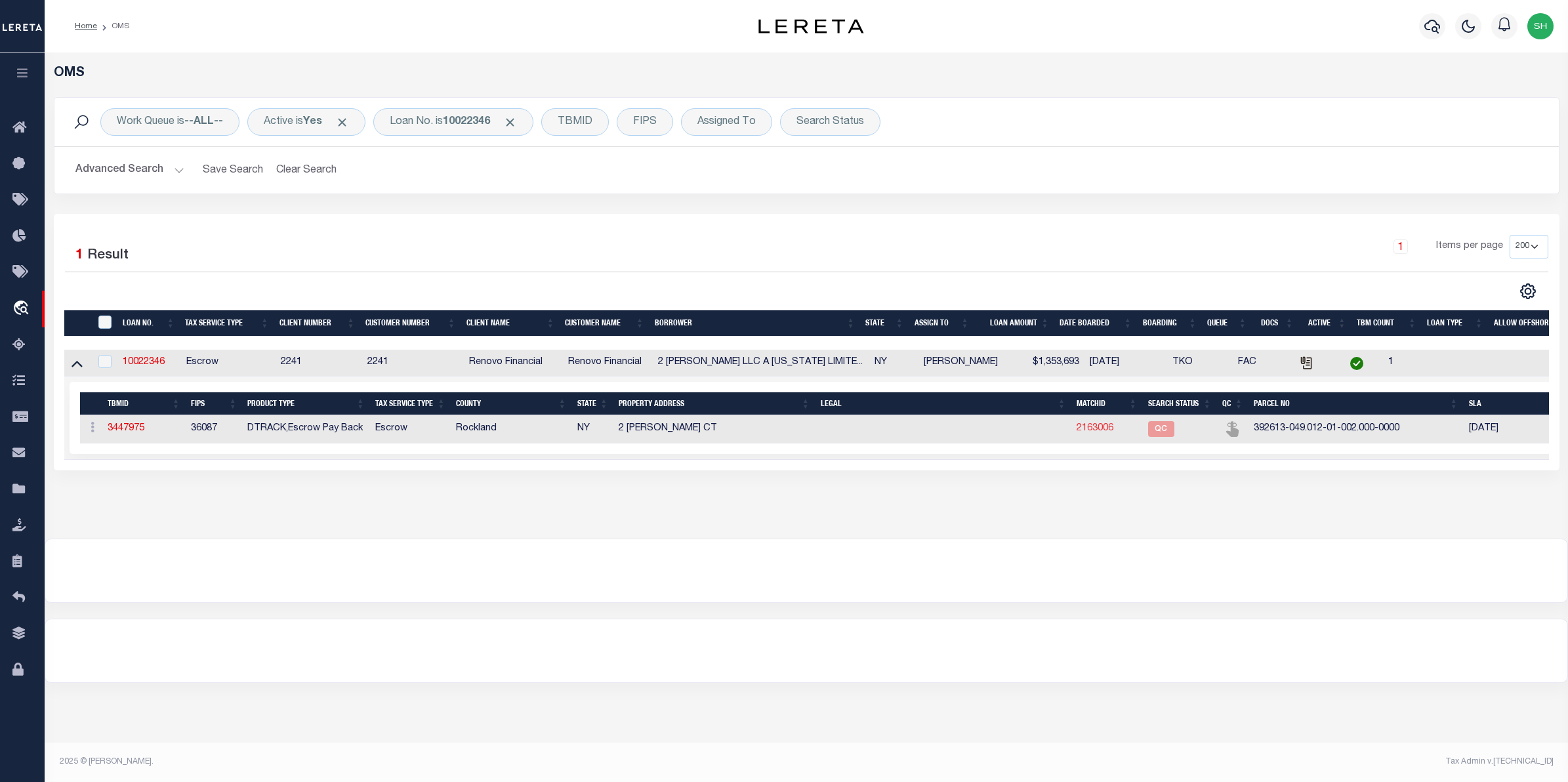
click at [1106, 431] on link "2163006" at bounding box center [1095, 428] width 36 height 9
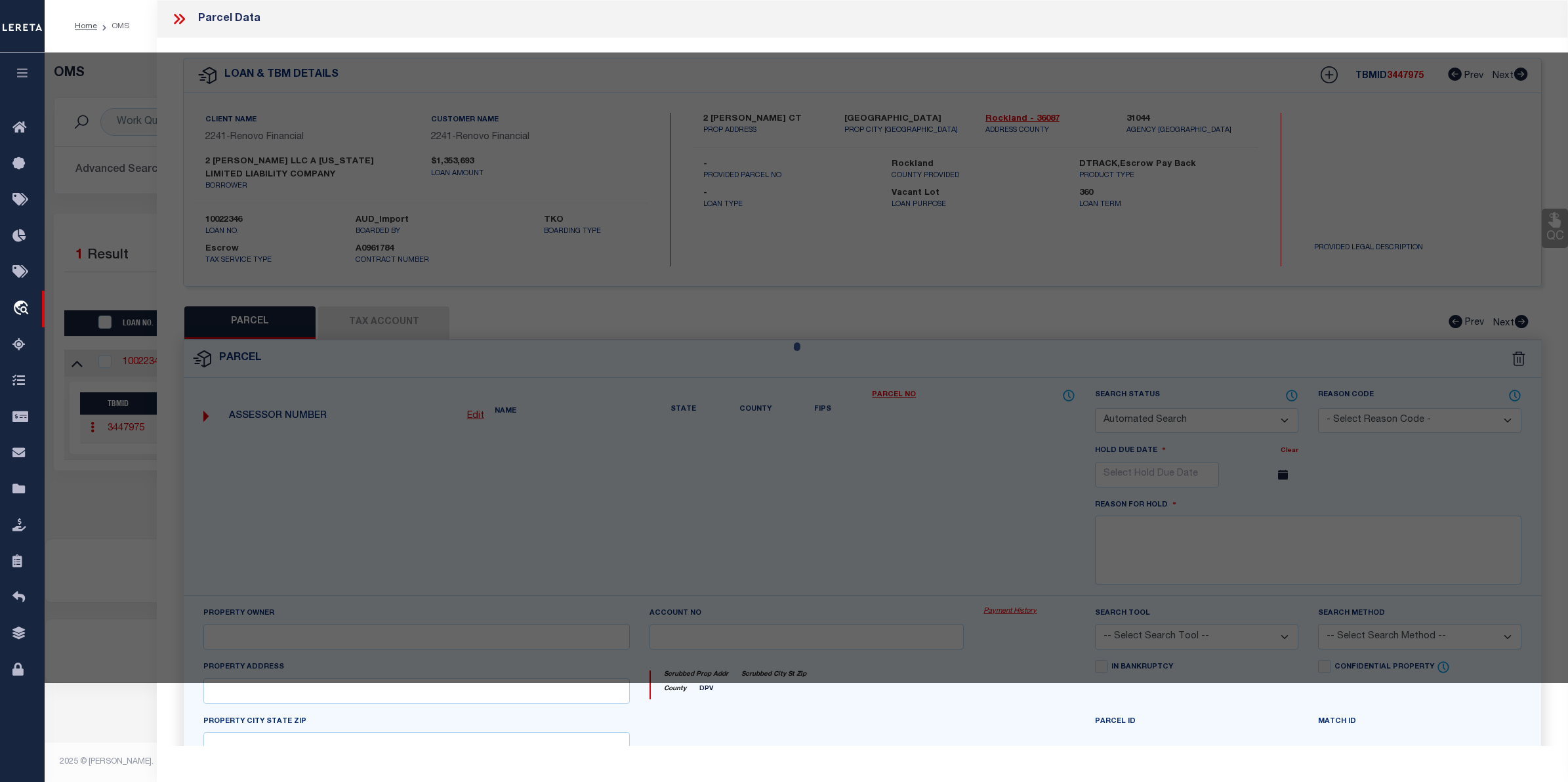
checkbox input "false"
select select "QC"
type input "2 ALTMAN LLC"
select select "AGW"
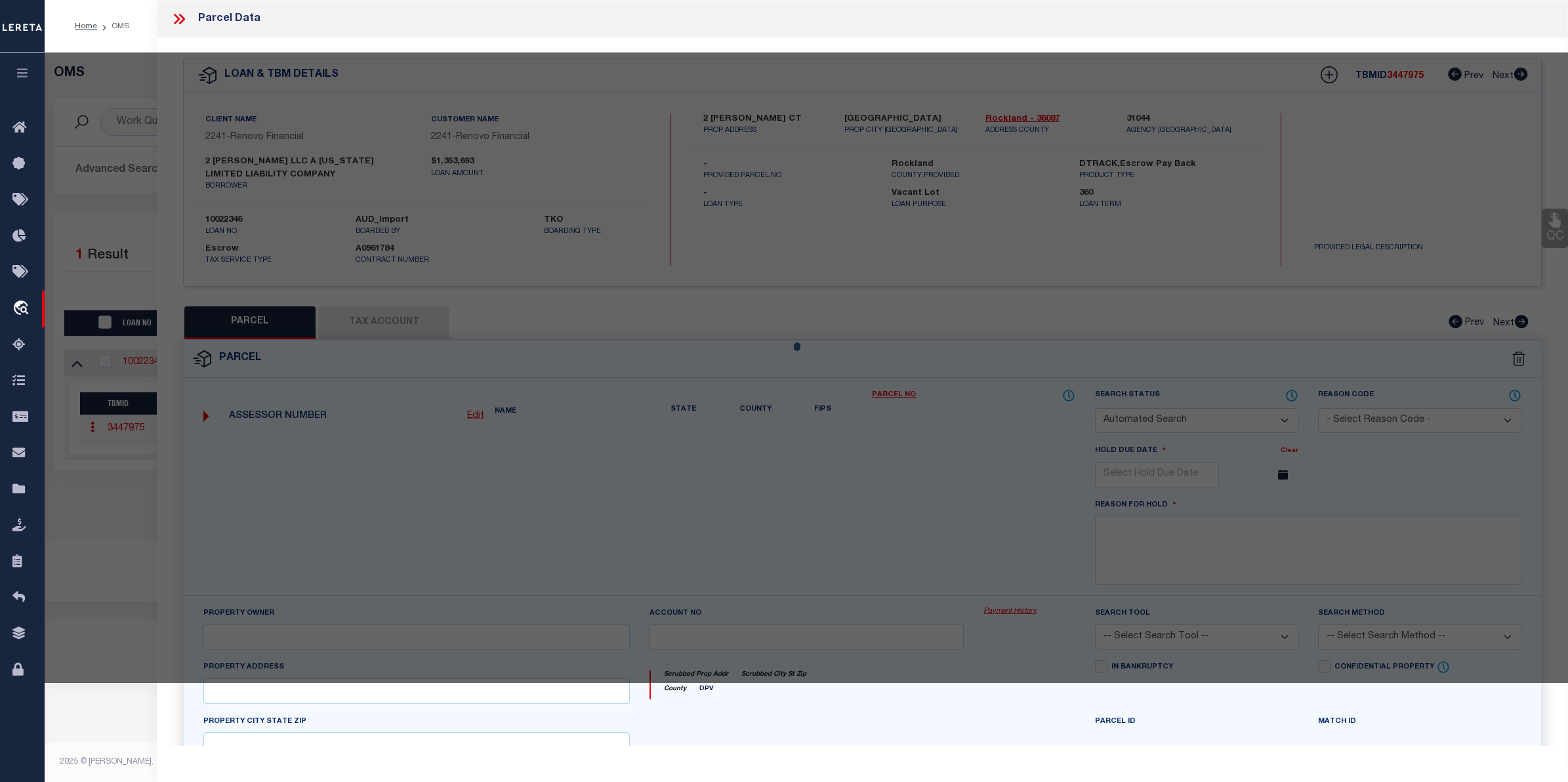
select select "LEG"
type input "2 ALTMAN CT"
type input "[GEOGRAPHIC_DATA]"
type textarea "LOT:2.000 BLK:1 SEC:49.12 DIST:392613 CITY/MUNI/TWP:[GEOGRAPHIC_DATA]"
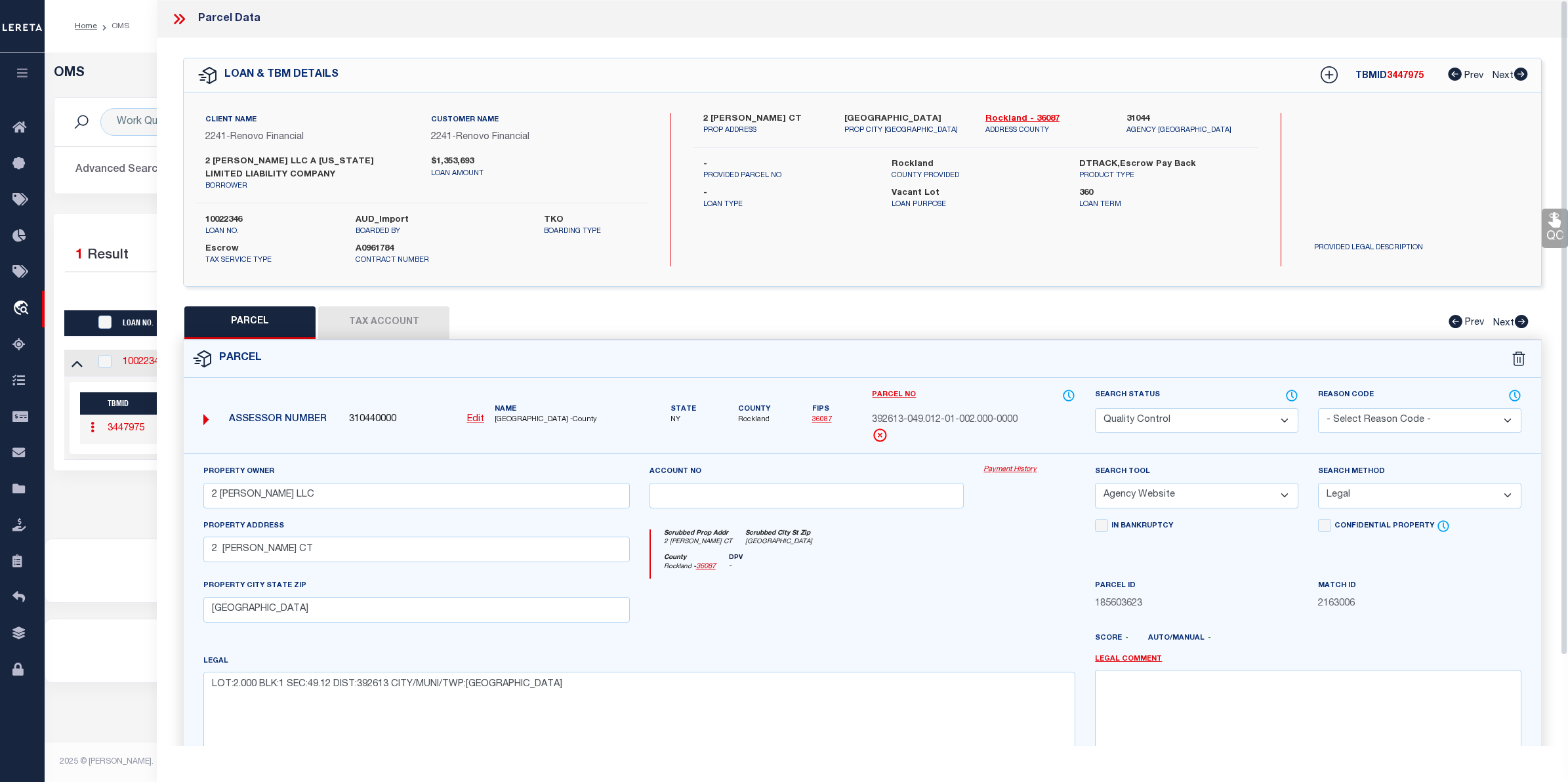
click at [1011, 469] on link "Payment History" at bounding box center [1028, 469] width 92 height 11
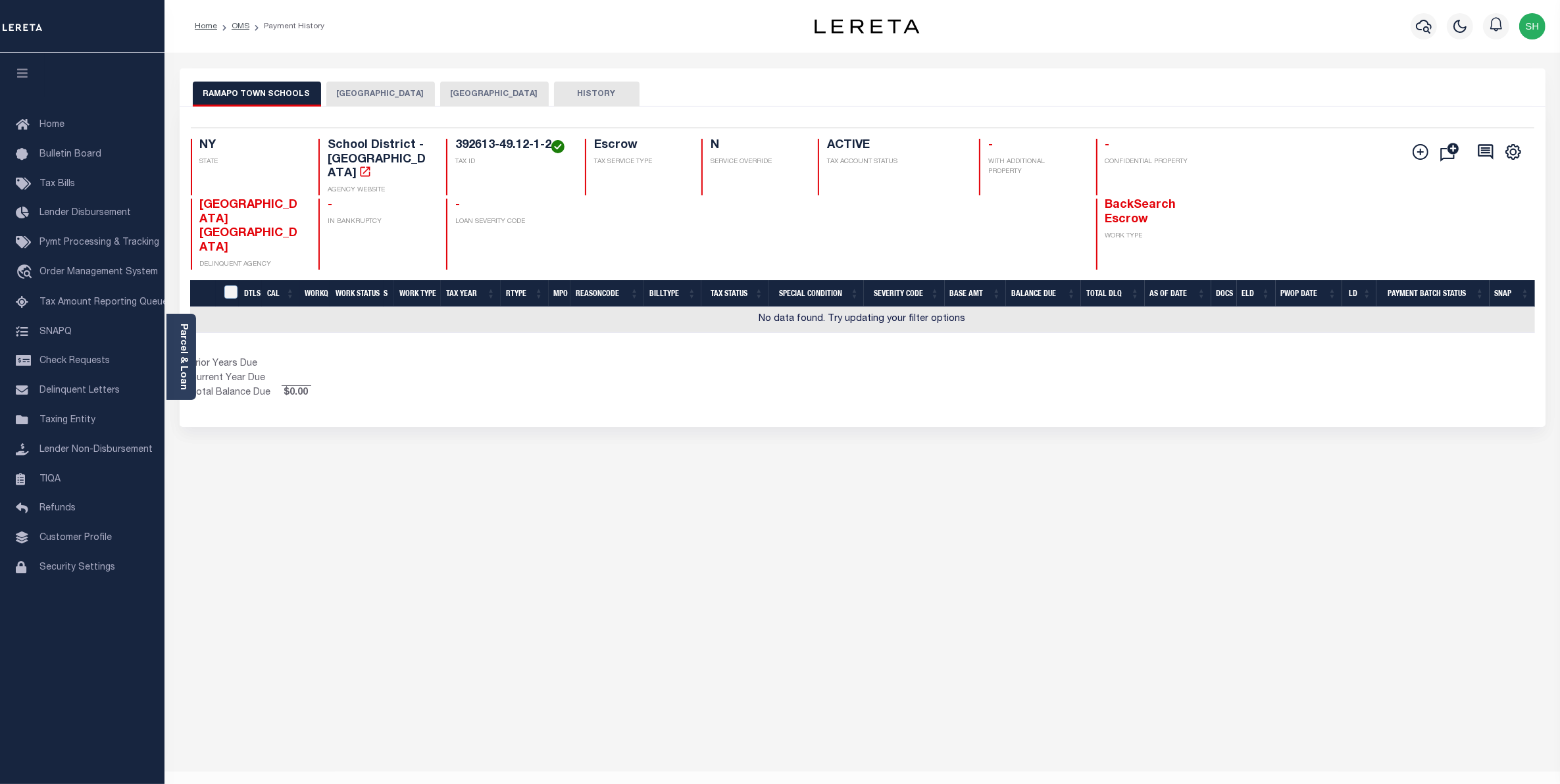
click at [505, 103] on button "[GEOGRAPHIC_DATA]" at bounding box center [494, 93] width 108 height 25
